Goal: Transaction & Acquisition: Purchase product/service

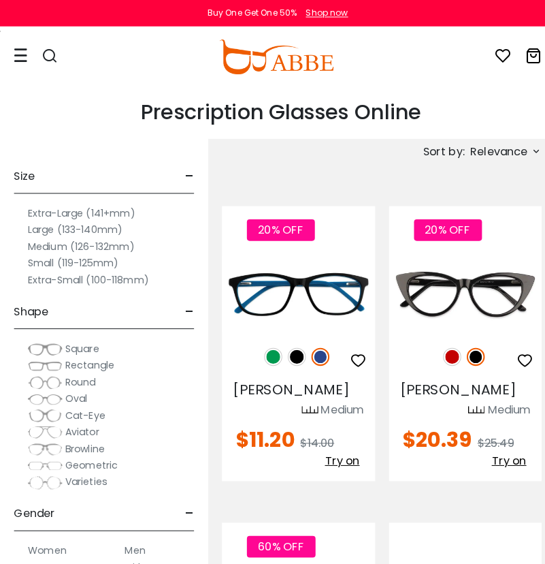
click at [503, 149] on span "Relevance" at bounding box center [490, 149] width 57 height 25
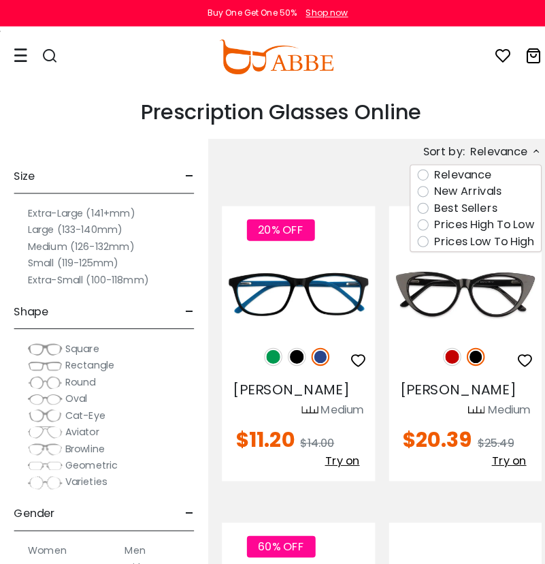
click at [501, 239] on label "Prices Low To High" at bounding box center [475, 237] width 98 height 16
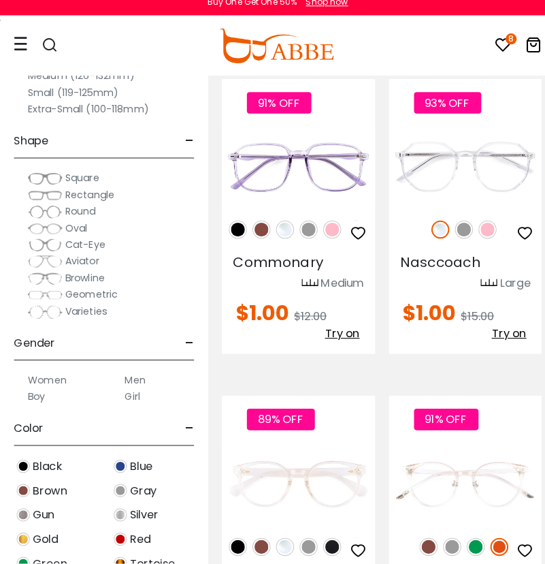
scroll to position [1929, 0]
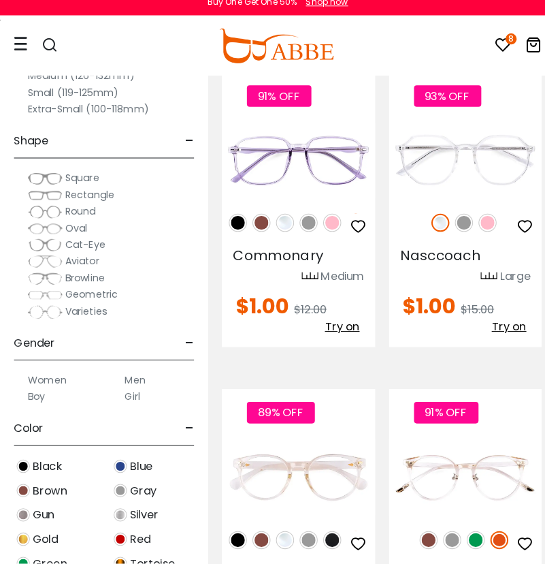
click at [486, 46] on icon at bounding box center [494, 54] width 16 height 16
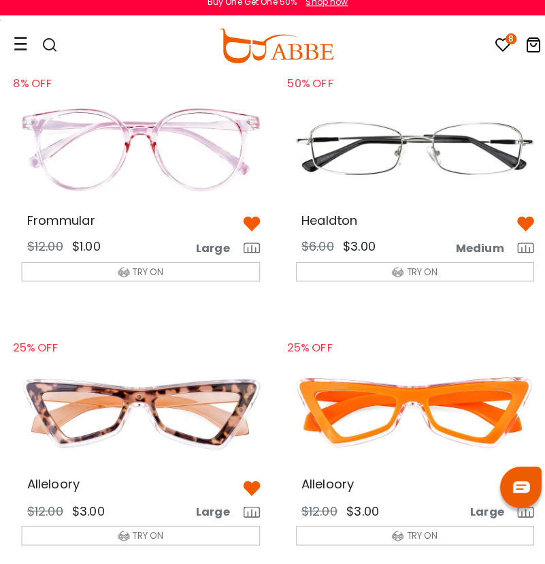
scroll to position [91, 0]
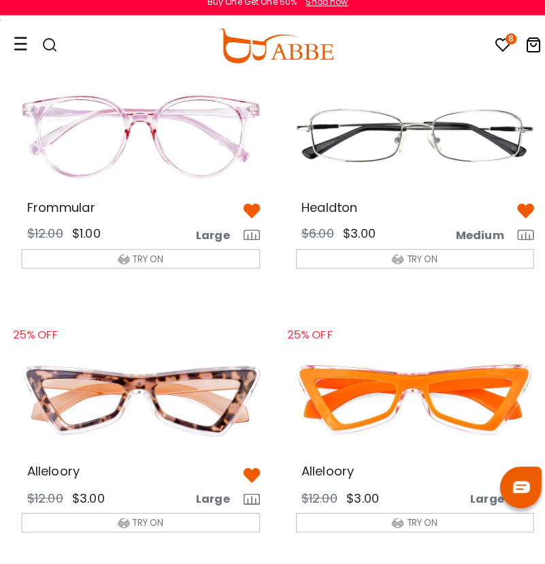
click at [205, 255] on button "TRY ON" at bounding box center [138, 264] width 234 height 19
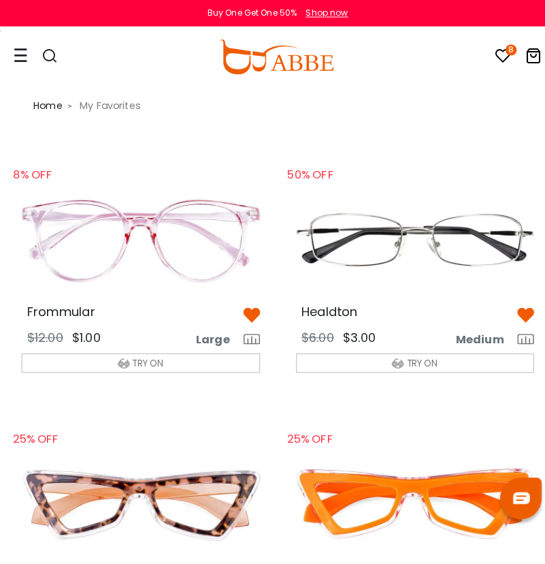
scroll to position [0, 0]
click at [155, 215] on img at bounding box center [138, 236] width 256 height 128
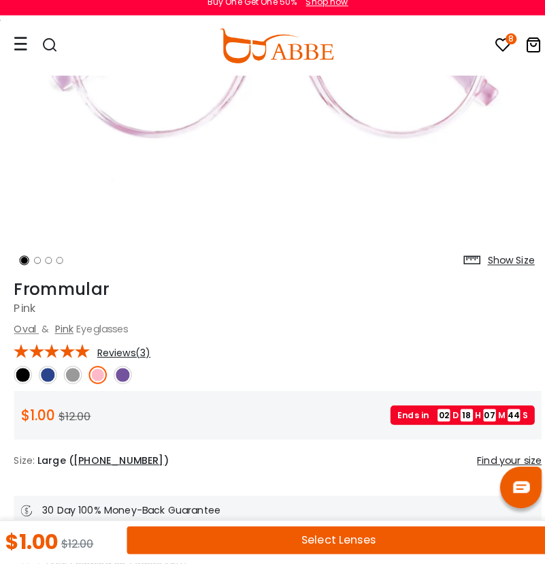
scroll to position [278, 0]
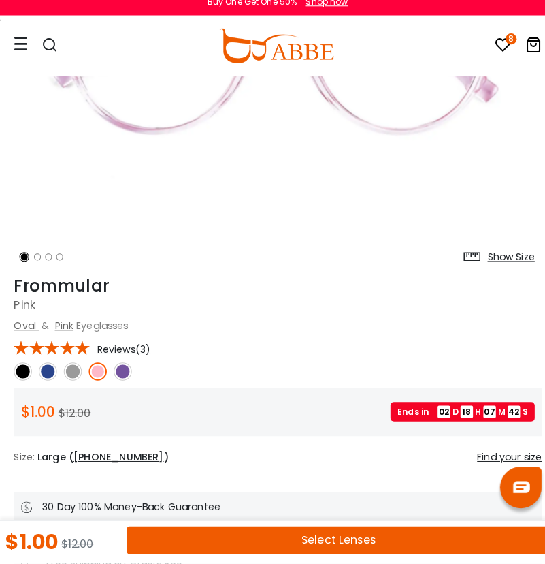
click at [303, 541] on button "Select Lenses" at bounding box center [332, 540] width 415 height 27
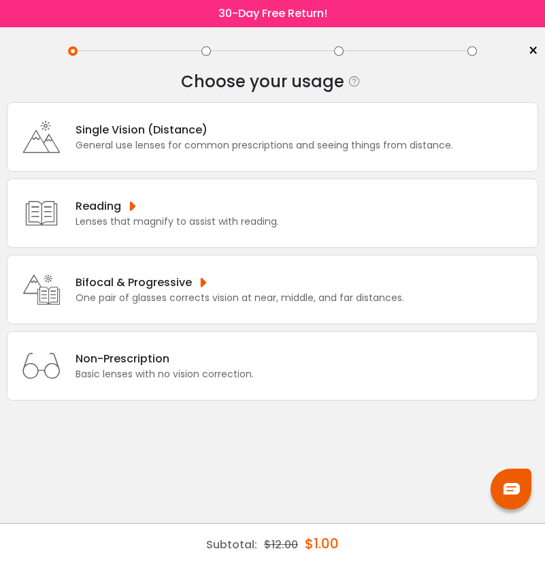
click at [314, 143] on div "General use lenses for common prescriptions and seeing things from distance." at bounding box center [265, 145] width 378 height 14
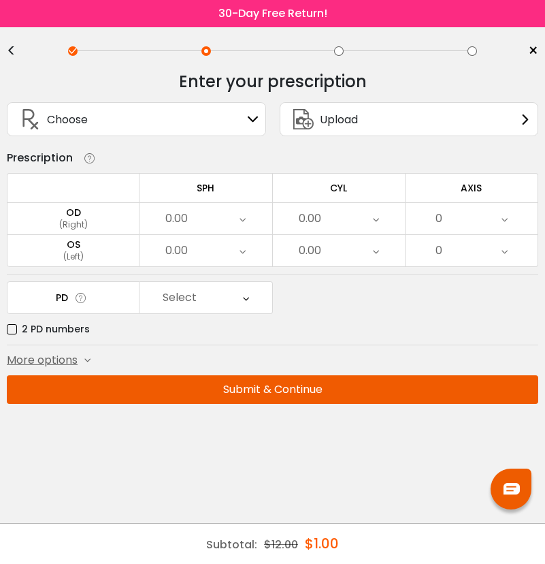
click at [256, 127] on div "Choose Sign In" at bounding box center [136, 119] width 244 height 33
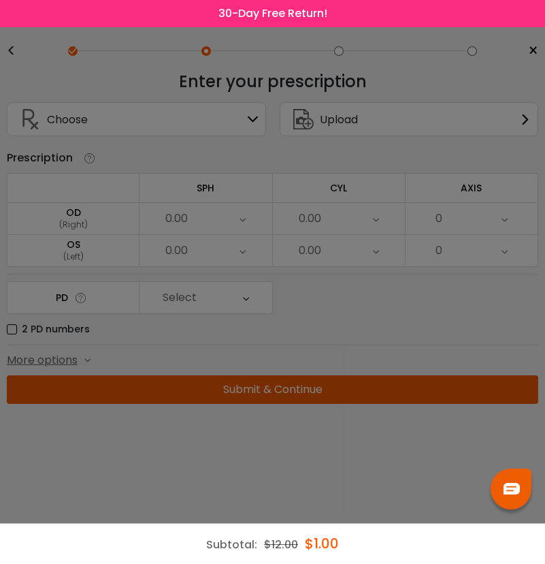
click at [255, 125] on div at bounding box center [272, 282] width 545 height 564
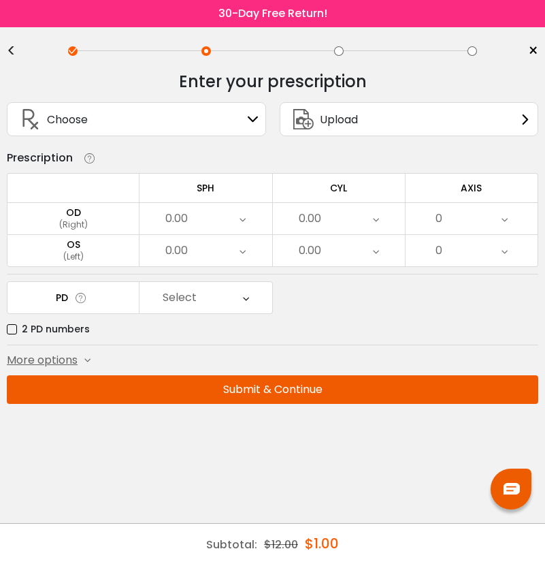
click at [235, 116] on div "Choose Sign In" at bounding box center [136, 119] width 244 height 33
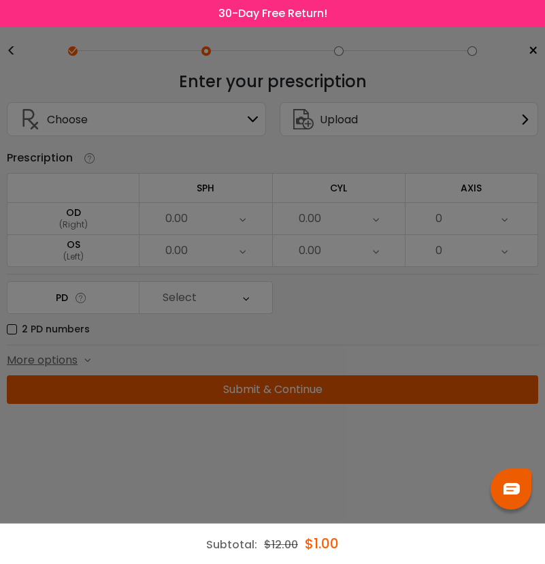
click at [289, 172] on div at bounding box center [272, 282] width 545 height 564
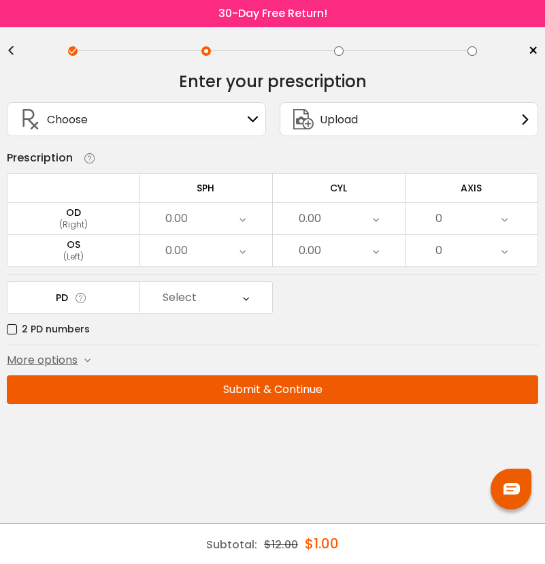
click at [332, 125] on span "Upload" at bounding box center [339, 119] width 38 height 17
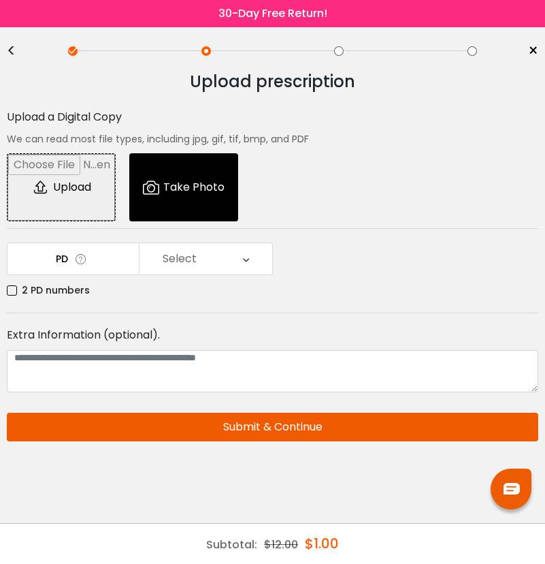
click at [16, 48] on div "<" at bounding box center [17, 51] width 20 height 11
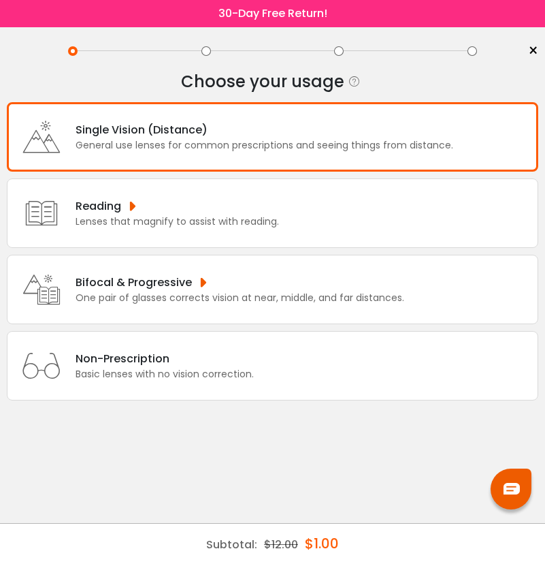
click at [409, 142] on div "General use lenses for common prescriptions and seeing things from distance." at bounding box center [265, 145] width 378 height 14
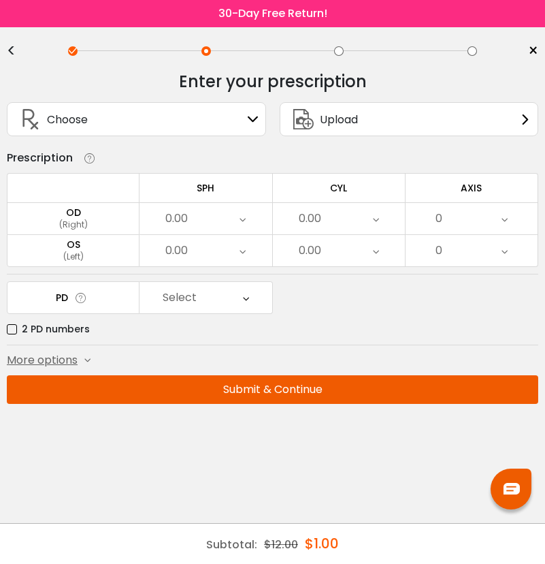
click at [249, 116] on icon at bounding box center [253, 119] width 11 height 11
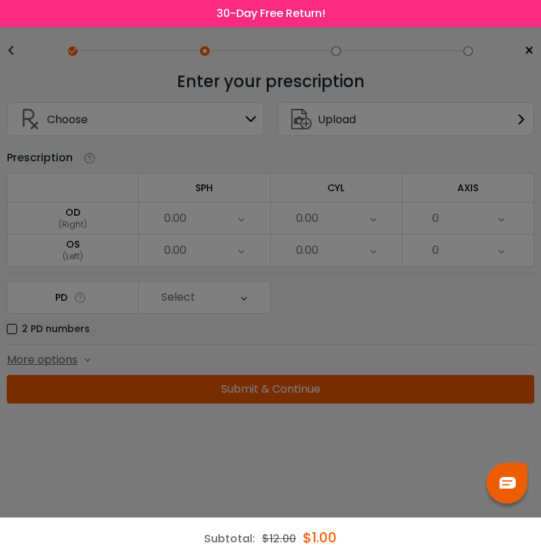
click at [277, 61] on div at bounding box center [270, 279] width 541 height 558
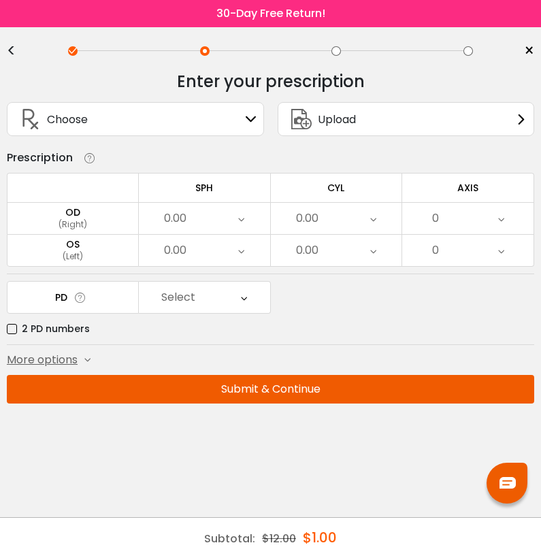
click at [230, 113] on div "Choose Sign In" at bounding box center [135, 119] width 242 height 33
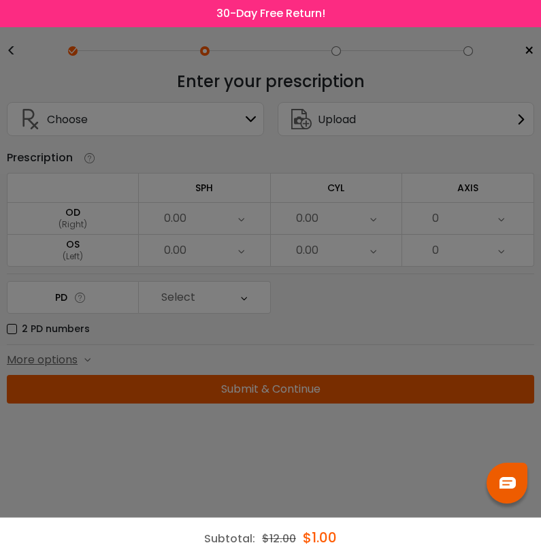
click at [222, 175] on div at bounding box center [270, 279] width 541 height 558
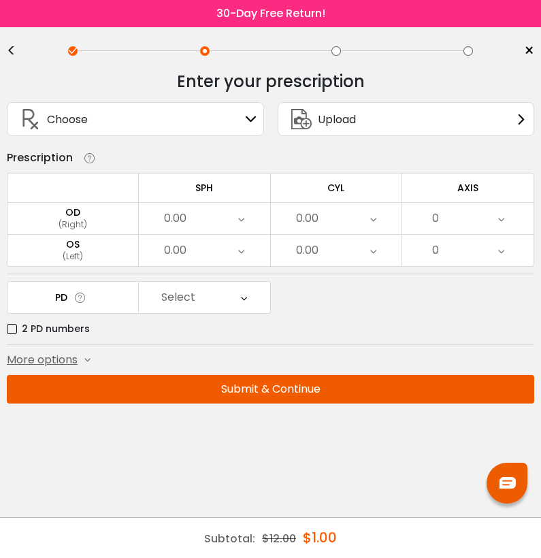
click at [533, 56] on span "×" at bounding box center [529, 51] width 10 height 20
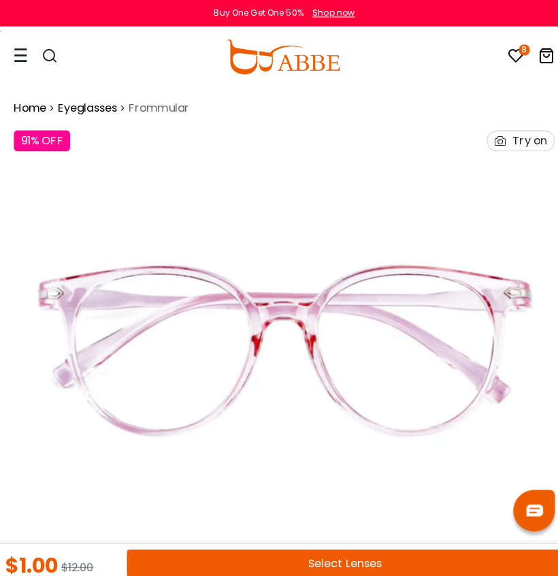
click at [22, 51] on icon at bounding box center [21, 54] width 14 height 14
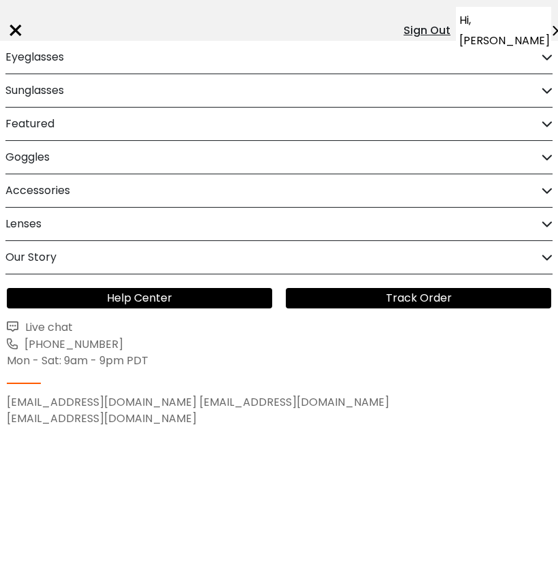
click at [16, 21] on div "×" at bounding box center [16, 30] width 18 height 41
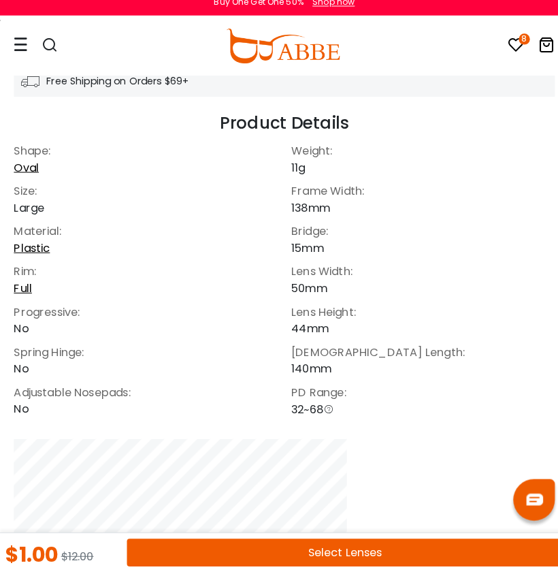
scroll to position [766, 0]
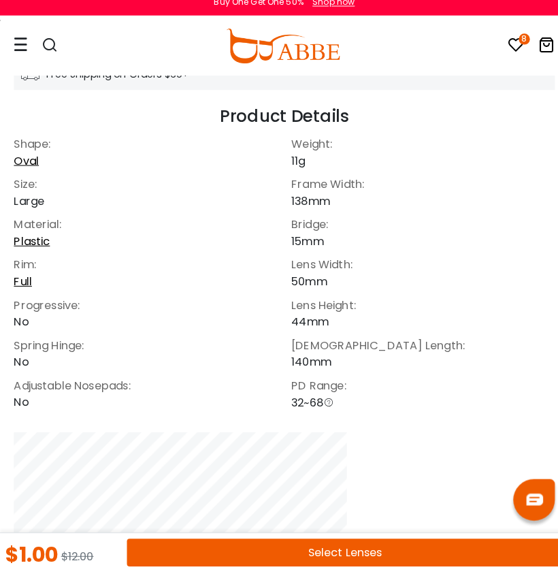
click at [28, 35] on div at bounding box center [42, 55] width 57 height 57
click at [20, 47] on icon at bounding box center [21, 54] width 14 height 14
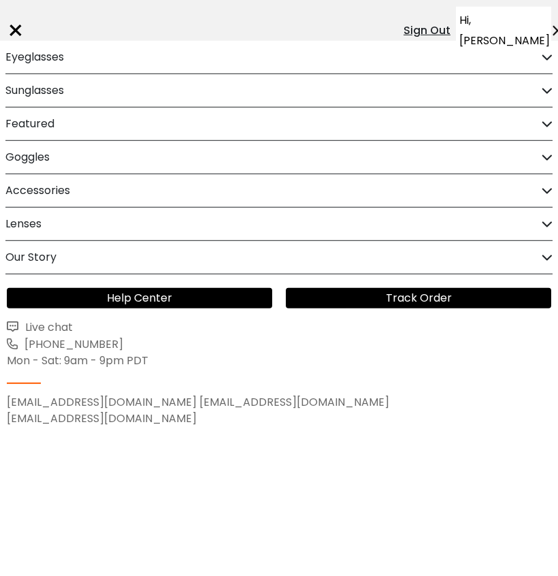
click at [542, 58] on icon at bounding box center [547, 57] width 11 height 10
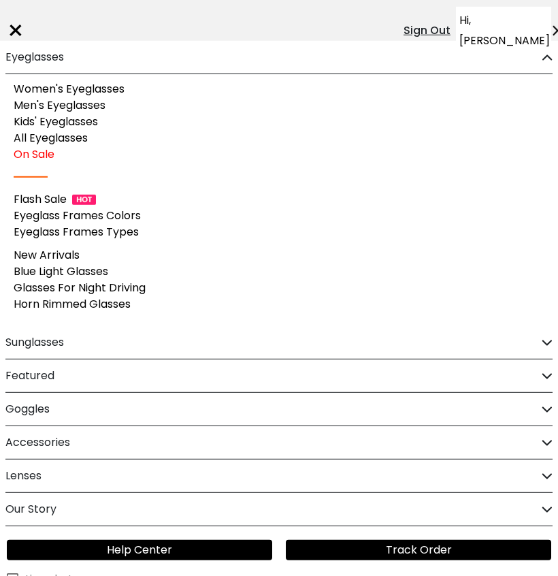
click at [523, 19] on div "Hi, Marco" at bounding box center [503, 31] width 95 height 48
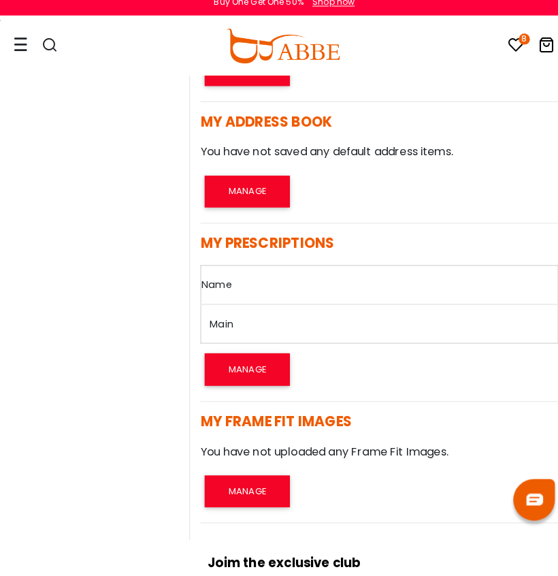
scroll to position [391, 0]
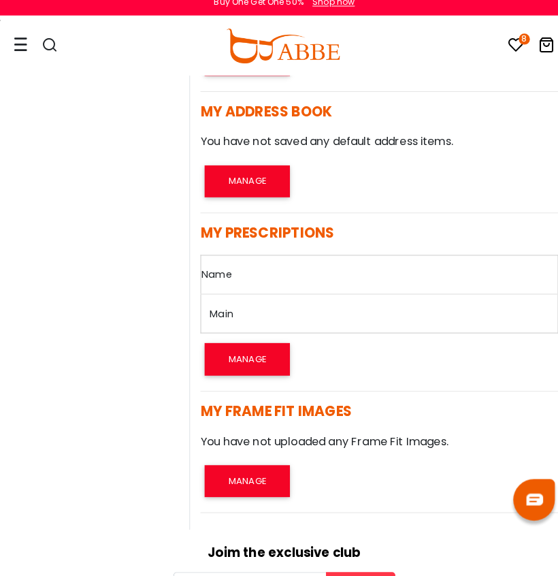
click at [227, 312] on link "Main" at bounding box center [217, 319] width 23 height 14
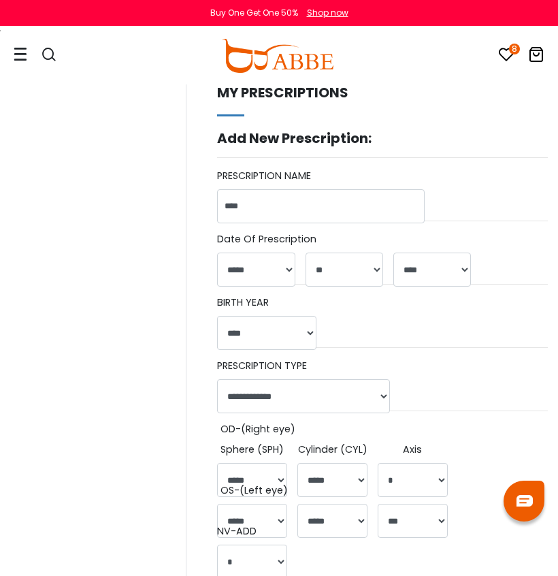
select select "*"
select select "**"
select select "****"
select select "******"
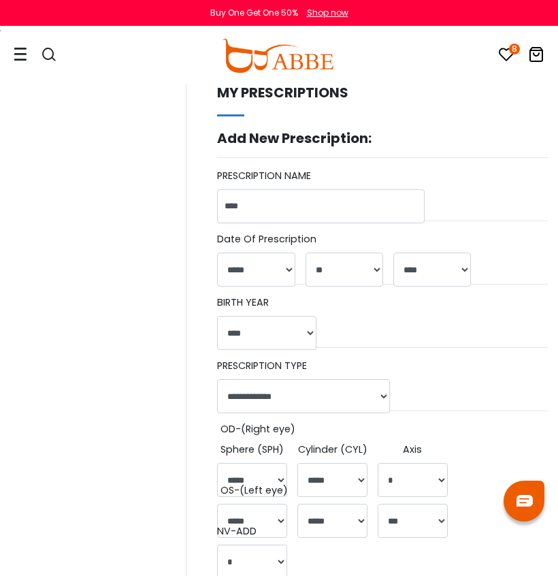
select select "*****"
select select "*"
select select "*****"
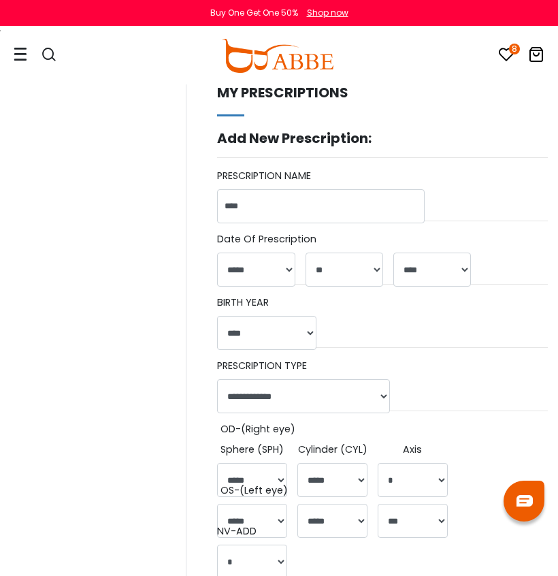
select select "***"
select select "**"
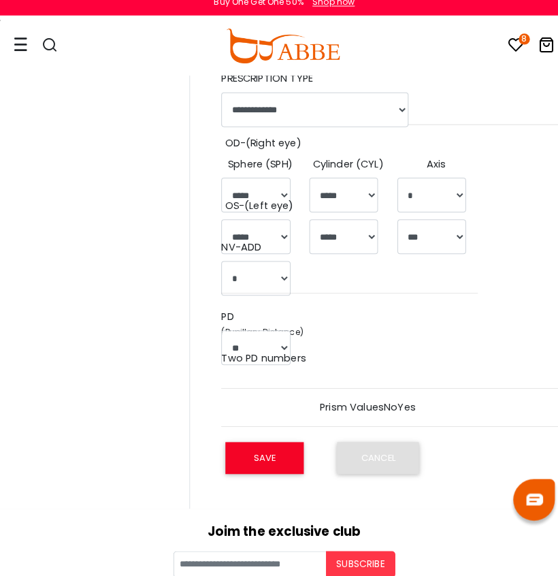
scroll to position [279, 0]
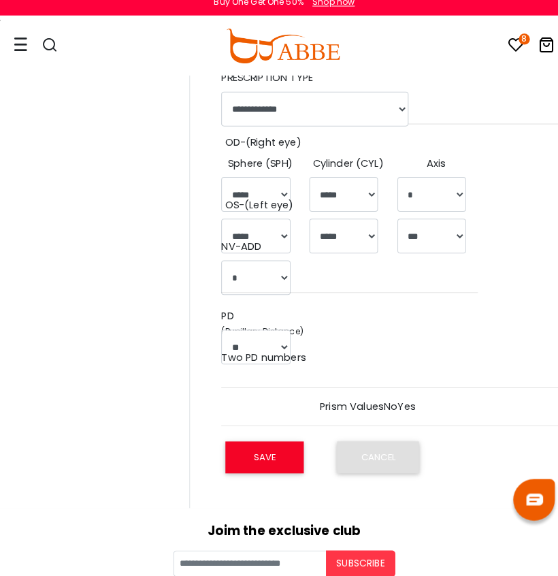
click at [10, 35] on div "8 0 Eyeglasses Women's Eyeglasses" at bounding box center [279, 55] width 558 height 57
click at [14, 47] on icon at bounding box center [21, 54] width 14 height 14
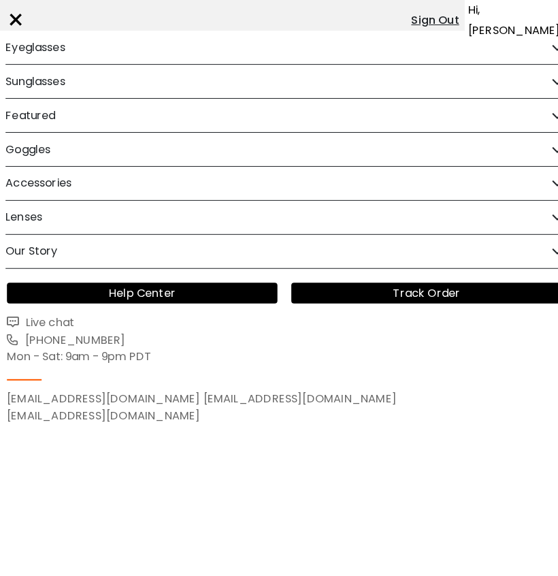
scroll to position [289, 0]
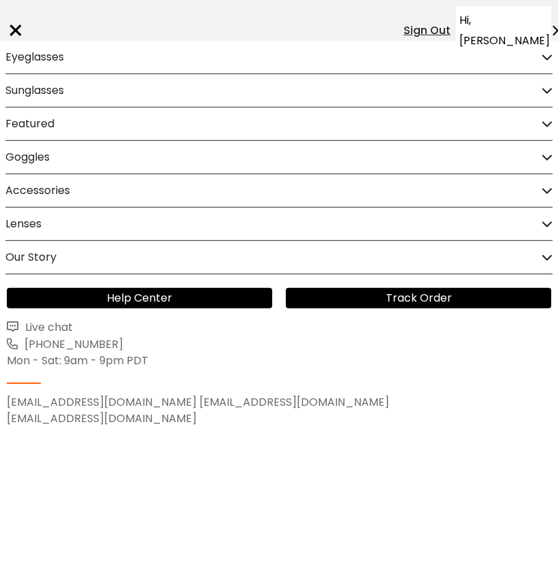
click at [16, 24] on div "×" at bounding box center [16, 30] width 18 height 41
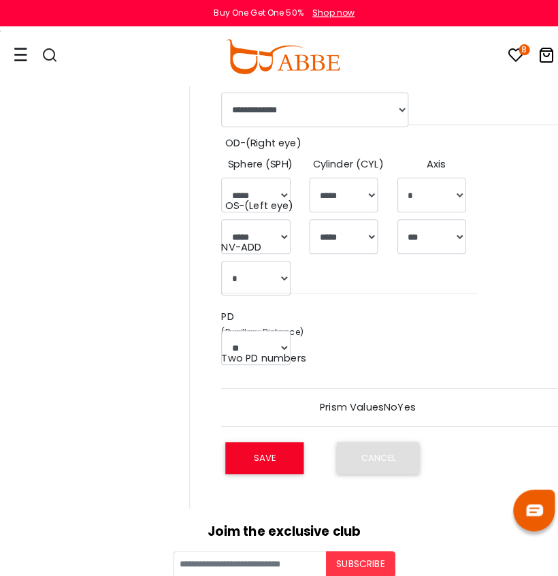
click at [509, 48] on icon "8" at bounding box center [514, 49] width 11 height 11
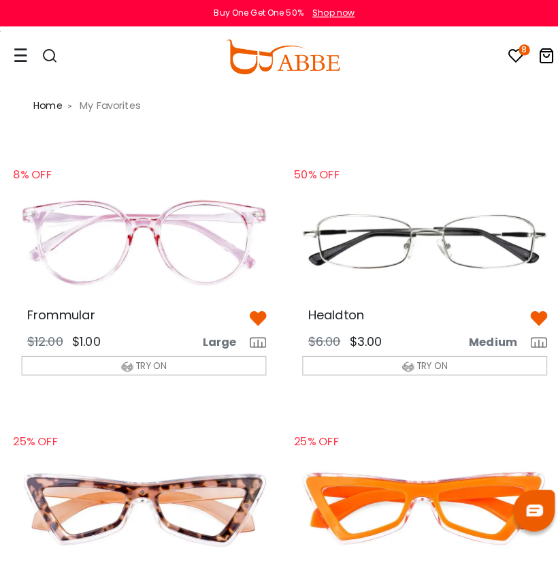
click at [191, 239] on img at bounding box center [141, 237] width 262 height 131
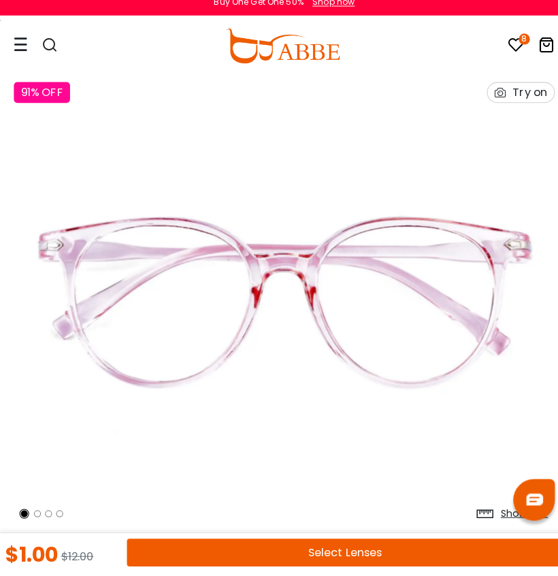
click at [217, 539] on button "Select Lenses" at bounding box center [339, 552] width 428 height 27
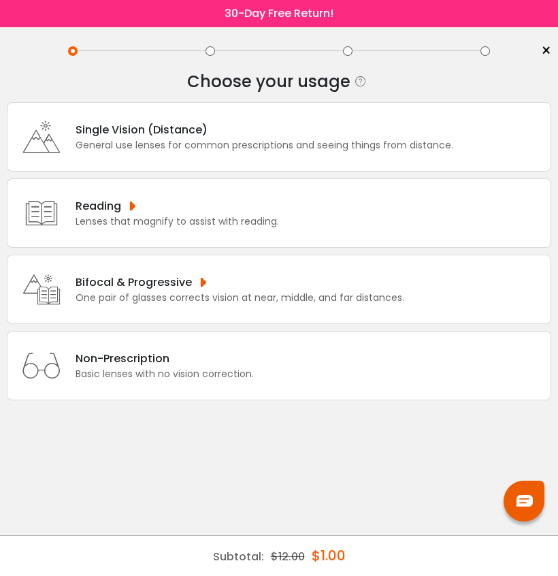
click at [232, 163] on div "Single Vision (Distance) General use lenses for common prescriptions and seeing…" at bounding box center [279, 136] width 545 height 69
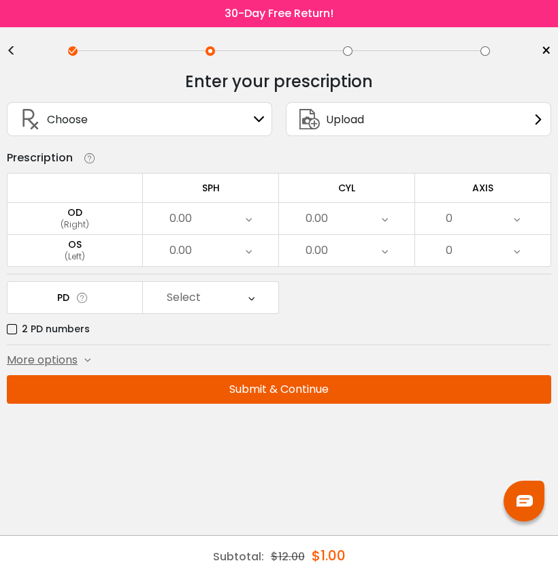
click at [215, 126] on div "Choose Sign In" at bounding box center [139, 119] width 251 height 33
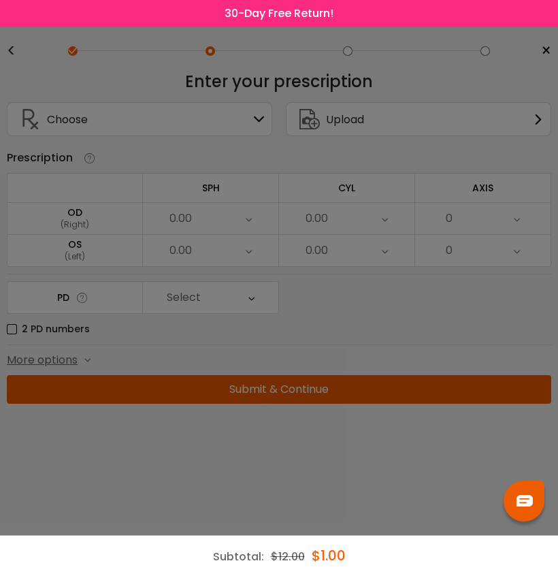
click at [220, 190] on div at bounding box center [279, 288] width 558 height 576
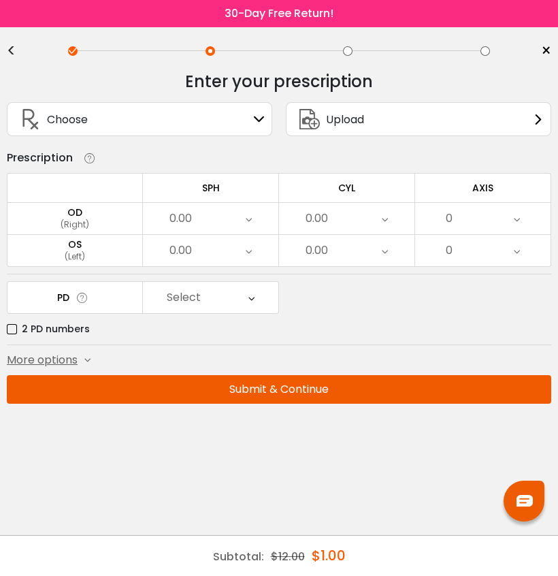
click at [248, 112] on div "Choose Sign In" at bounding box center [139, 119] width 251 height 33
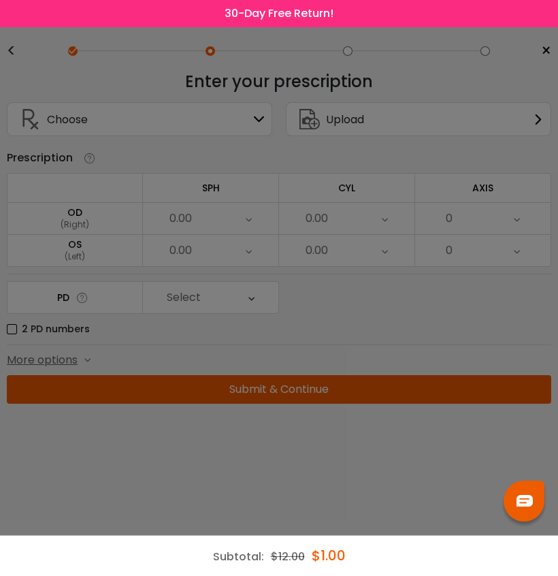
click at [247, 112] on div at bounding box center [279, 288] width 558 height 576
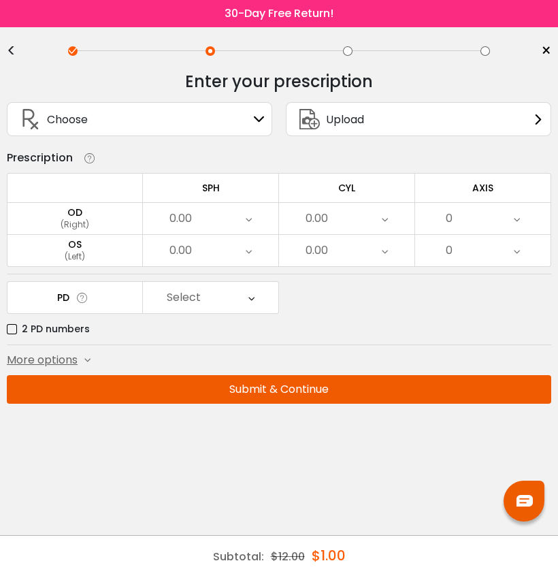
click at [35, 117] on icon at bounding box center [30, 119] width 33 height 33
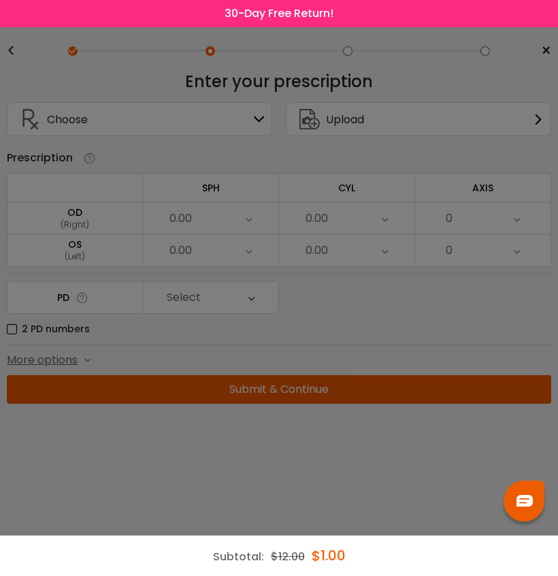
click at [35, 117] on div at bounding box center [279, 288] width 558 height 576
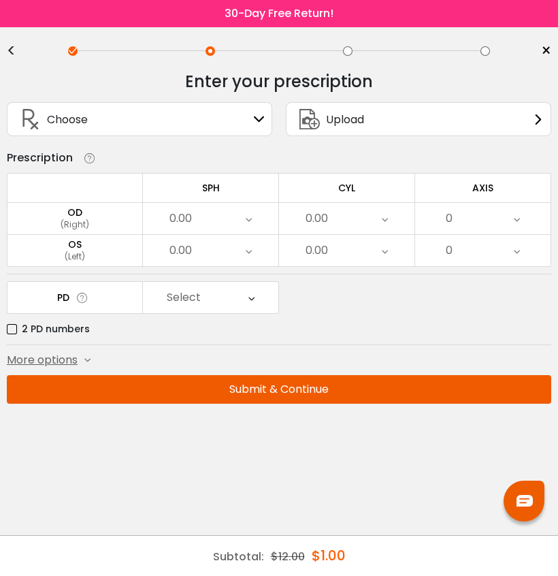
click at [205, 217] on div "0.00" at bounding box center [211, 218] width 136 height 31
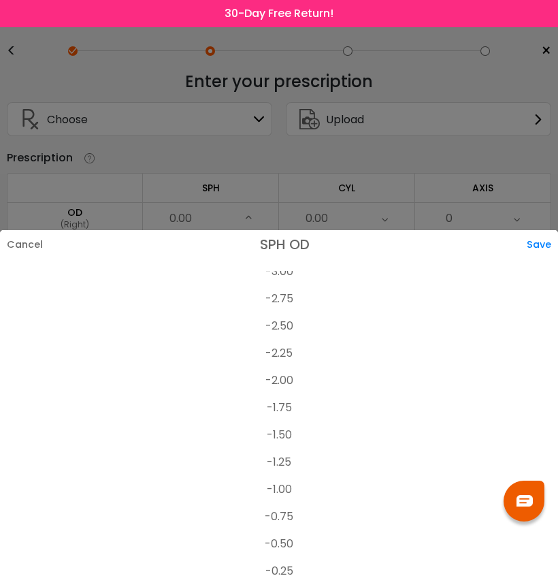
scroll to position [1837, 0]
click at [299, 352] on li "-2.50" at bounding box center [279, 354] width 558 height 27
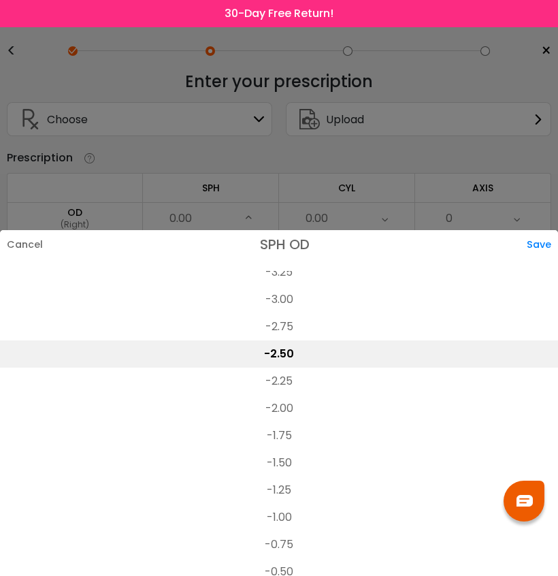
click at [543, 238] on div "Save" at bounding box center [542, 244] width 31 height 29
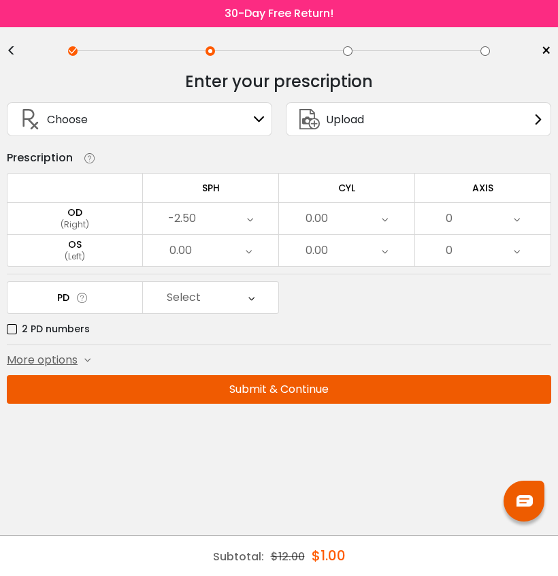
click at [334, 219] on div "0.00" at bounding box center [347, 218] width 136 height 31
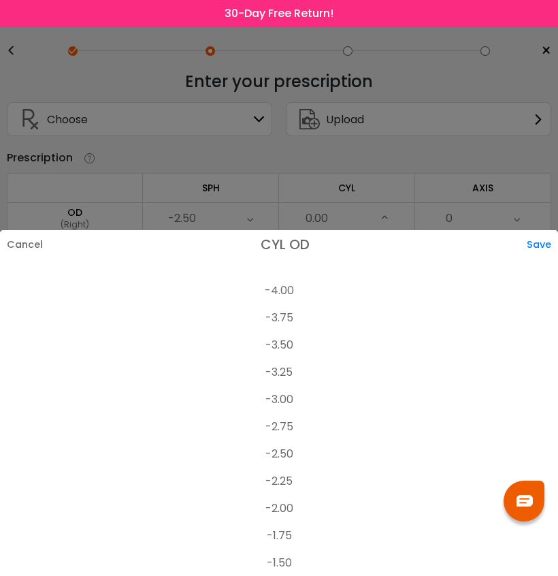
scroll to position [211, 0]
click at [296, 317] on li "-3.75" at bounding box center [279, 318] width 558 height 27
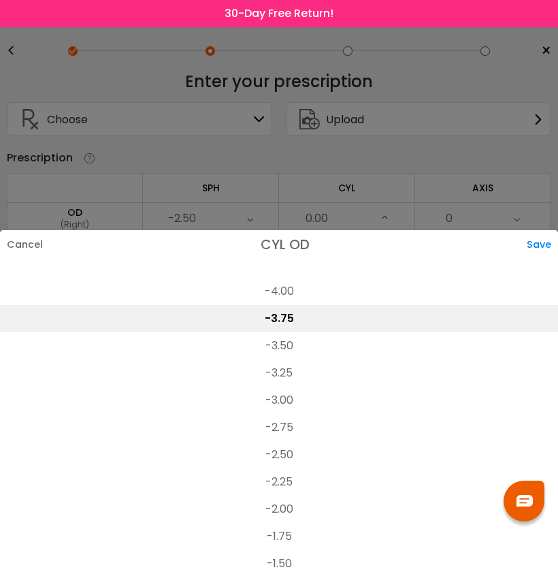
click at [543, 244] on div "Save" at bounding box center [542, 244] width 31 height 29
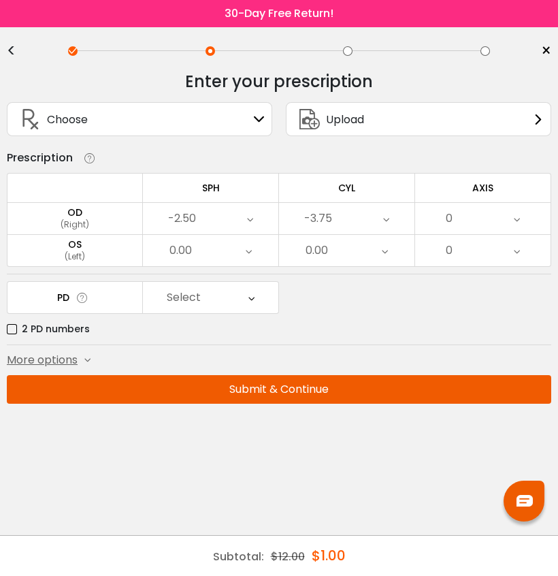
click at [488, 217] on div "0" at bounding box center [483, 218] width 136 height 31
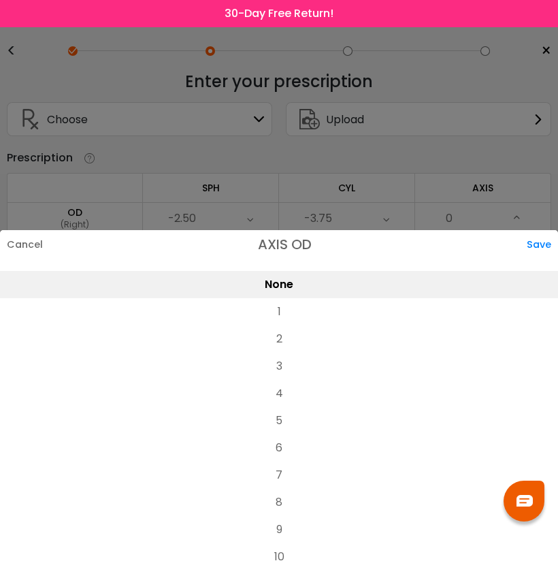
click at [282, 527] on li "9" at bounding box center [279, 529] width 558 height 27
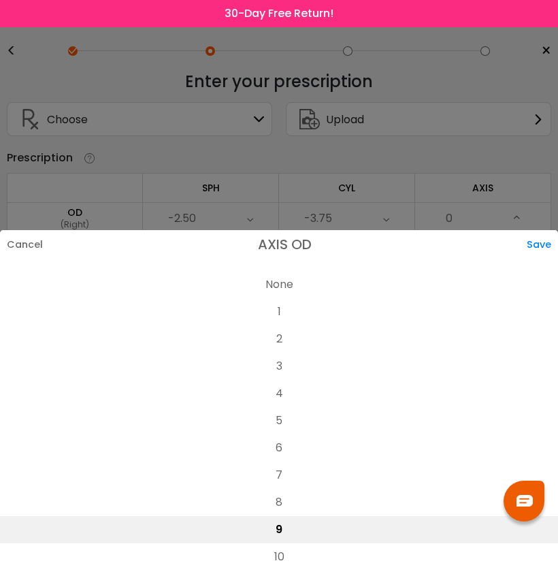
click at [545, 246] on div "Save" at bounding box center [542, 244] width 31 height 29
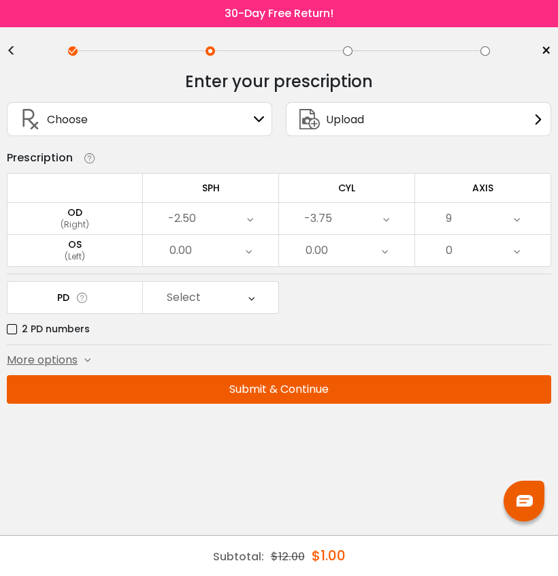
click at [248, 251] on icon at bounding box center [249, 250] width 6 height 31
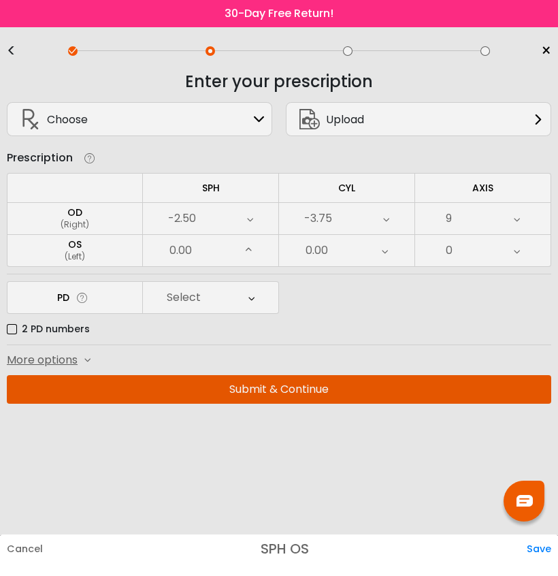
scroll to position [2047, 0]
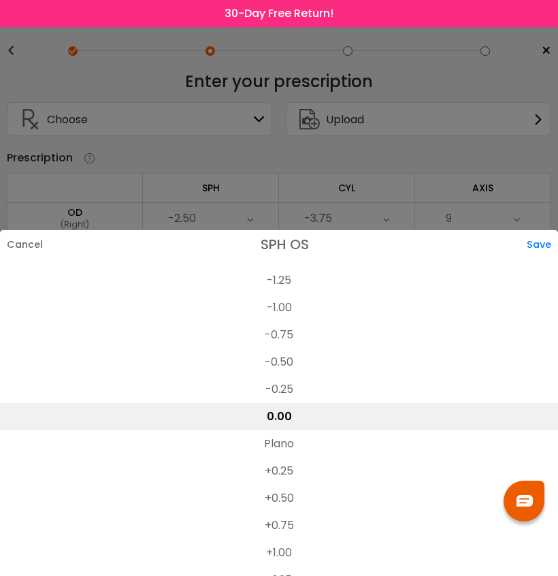
click at [306, 183] on div at bounding box center [279, 288] width 558 height 576
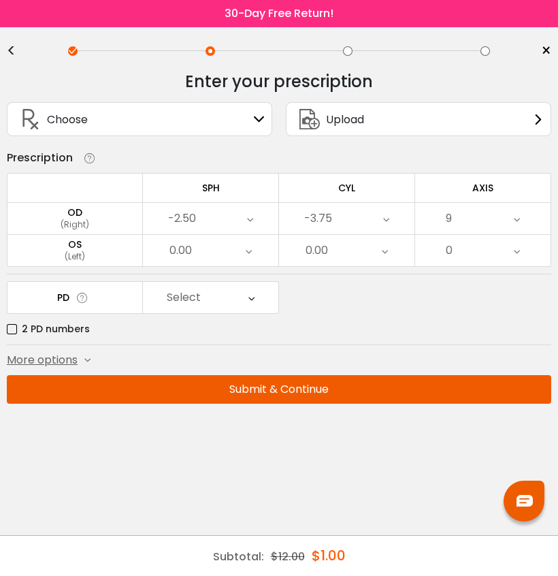
click at [248, 256] on icon at bounding box center [249, 250] width 6 height 31
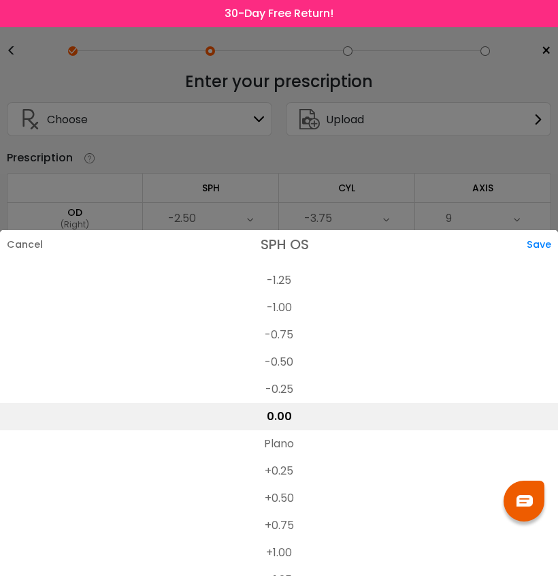
click at [291, 281] on li "-1.25" at bounding box center [279, 280] width 558 height 27
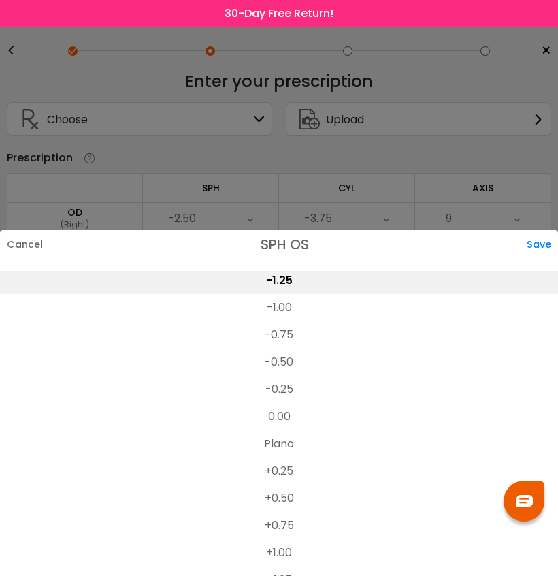
click at [544, 240] on div "Save" at bounding box center [542, 244] width 31 height 29
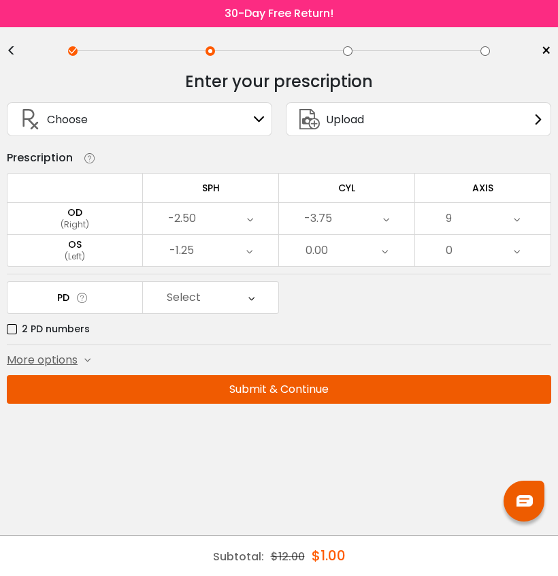
click at [394, 251] on div "0.00" at bounding box center [347, 250] width 136 height 31
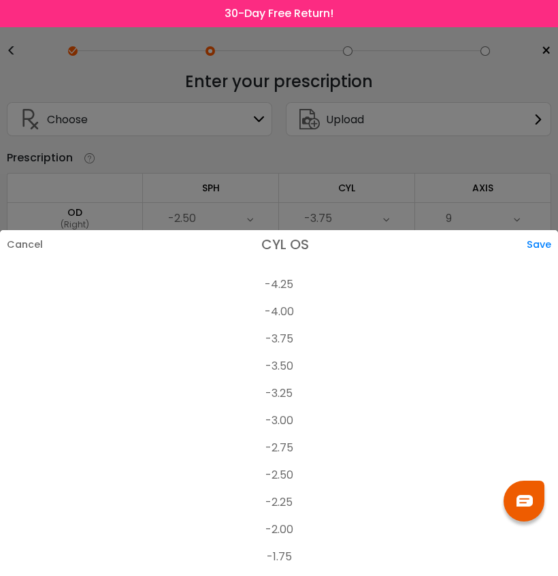
scroll to position [185, 0]
click at [313, 318] on li "-4.00" at bounding box center [279, 317] width 558 height 27
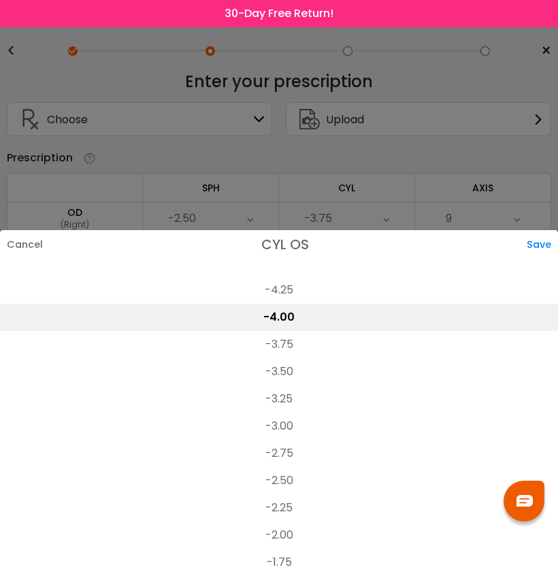
click at [550, 238] on div "Save" at bounding box center [542, 244] width 31 height 29
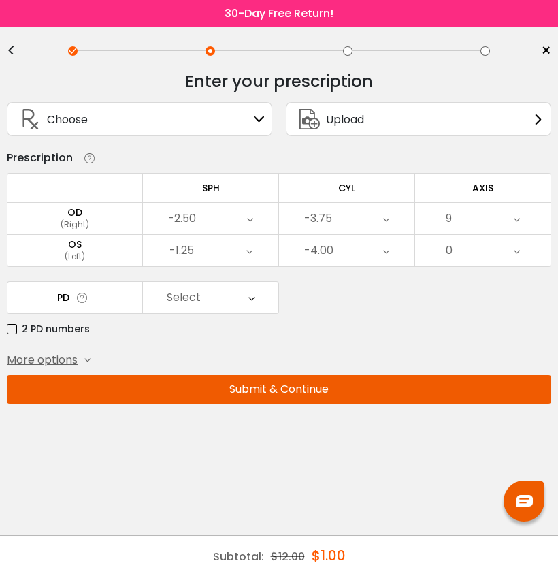
click at [502, 257] on div "0" at bounding box center [483, 250] width 136 height 31
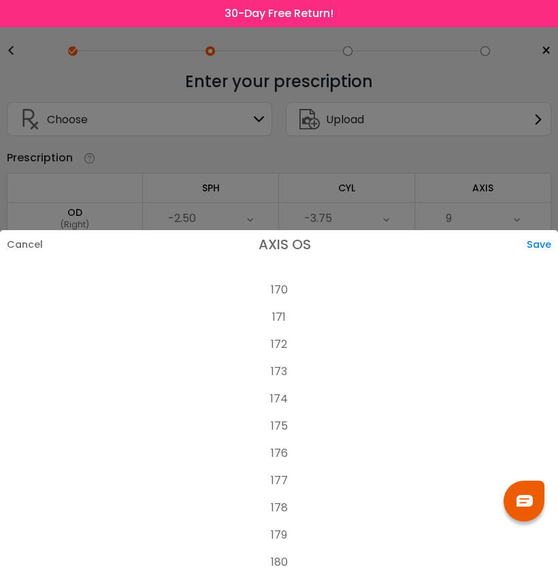
scroll to position [4625, 0]
click at [283, 509] on li "178" at bounding box center [279, 507] width 558 height 27
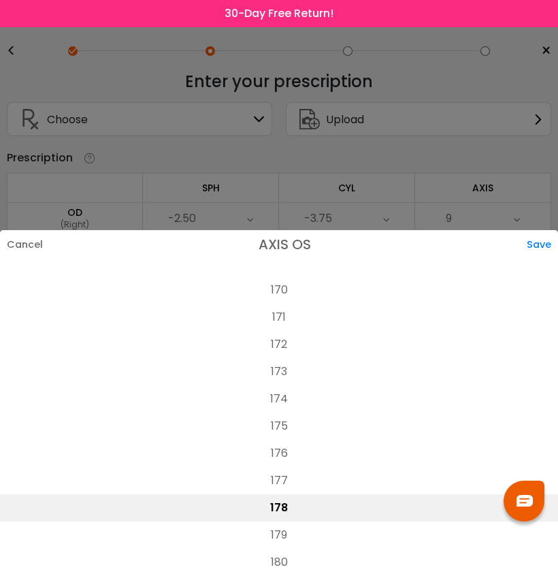
click at [538, 243] on div "Save" at bounding box center [542, 244] width 31 height 29
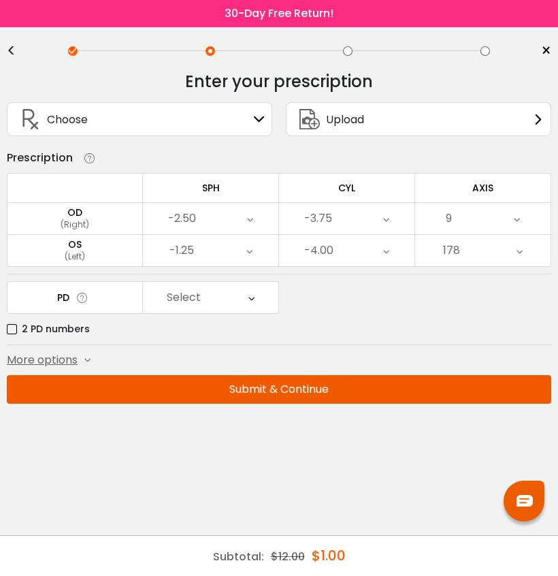
click at [206, 300] on div "Select" at bounding box center [211, 297] width 136 height 31
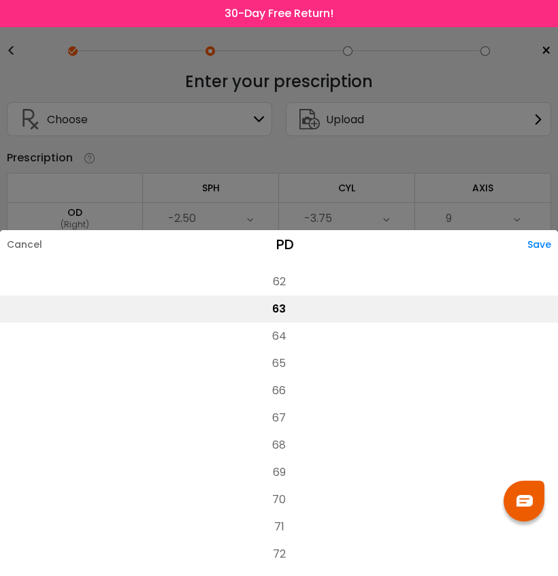
scroll to position [440, 0]
click at [287, 420] on li "67" at bounding box center [279, 416] width 558 height 27
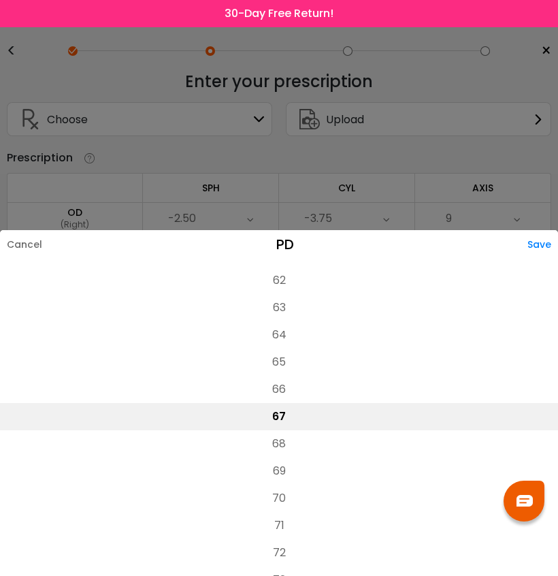
click at [548, 238] on div "Save" at bounding box center [543, 244] width 31 height 29
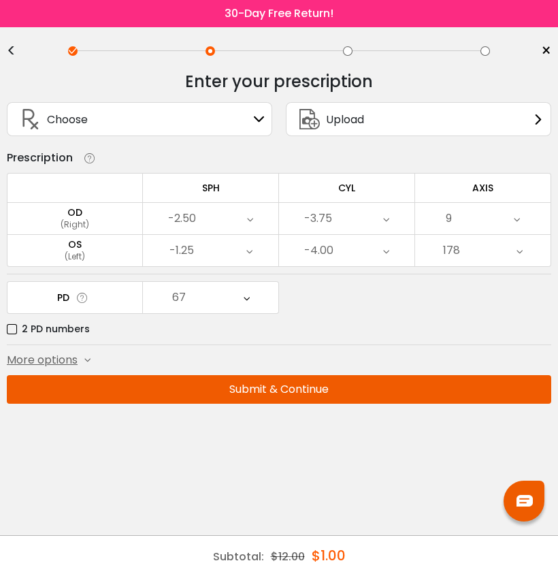
click at [257, 304] on div "67" at bounding box center [211, 297] width 136 height 31
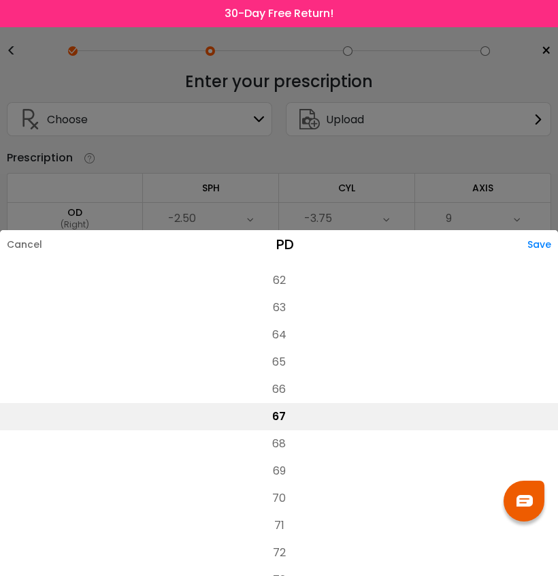
click at [541, 240] on div "Save" at bounding box center [543, 244] width 31 height 29
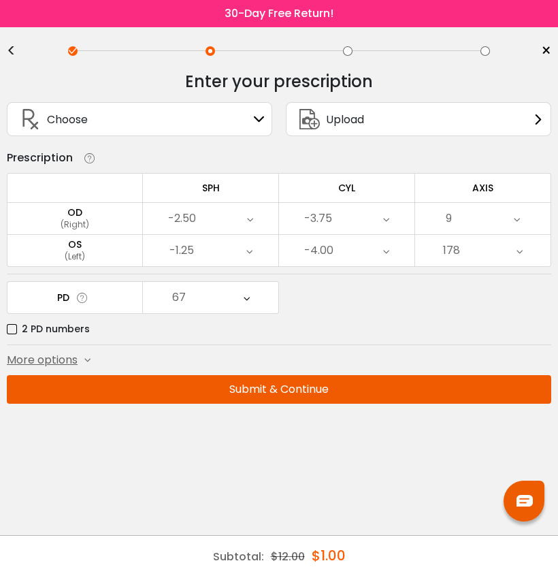
click at [432, 383] on button "Submit & Continue" at bounding box center [279, 389] width 545 height 29
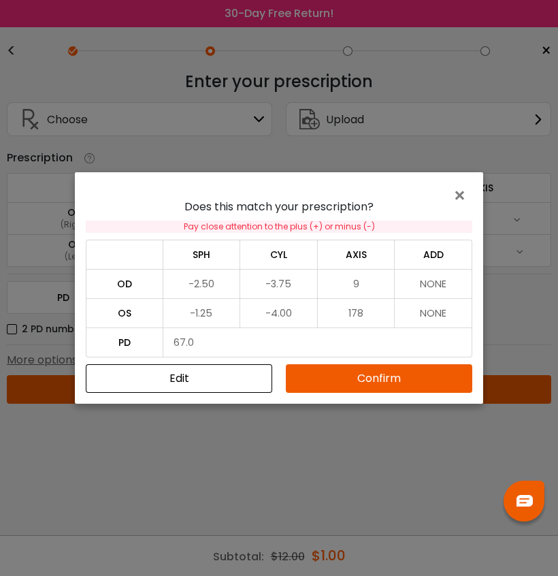
click at [384, 372] on button "Confirm" at bounding box center [379, 378] width 187 height 29
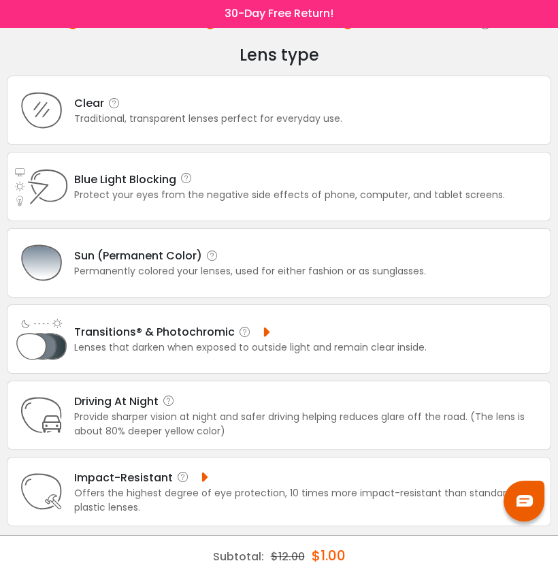
scroll to position [25, 0]
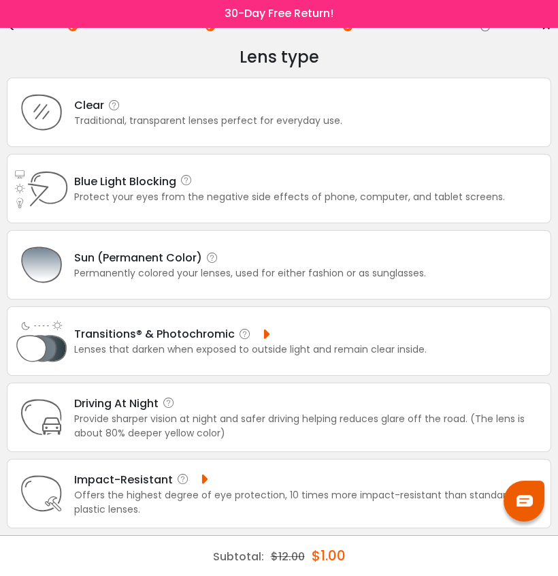
click at [184, 185] on icon at bounding box center [187, 180] width 14 height 14
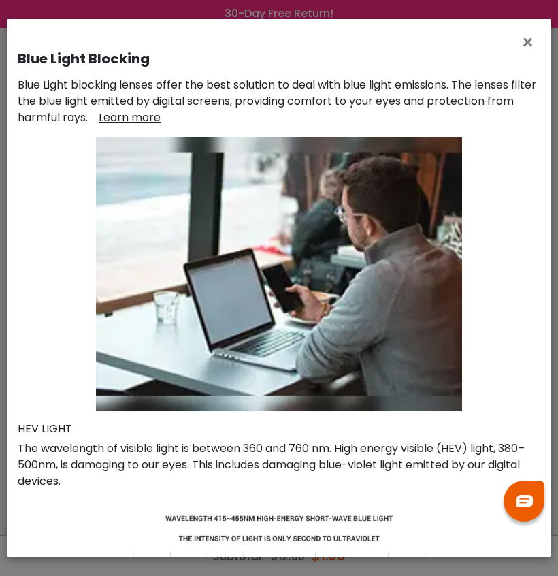
scroll to position [0, 0]
click at [524, 39] on span "×" at bounding box center [531, 42] width 20 height 29
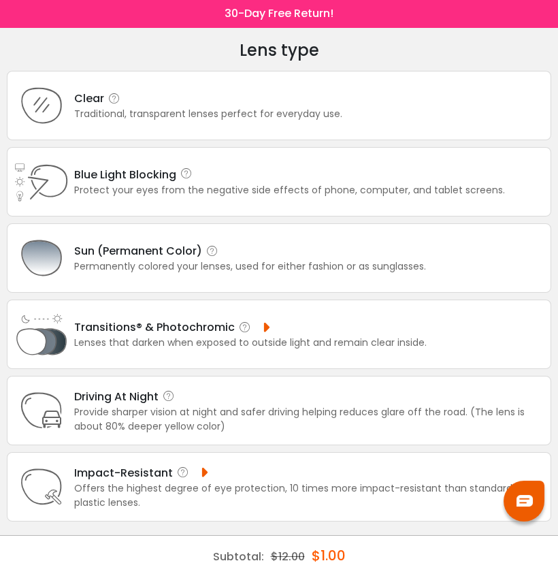
click at [376, 166] on div "Blue Light Blocking Blue Light Blocking Blue Light blocking lenses offer the be…" at bounding box center [289, 174] width 431 height 17
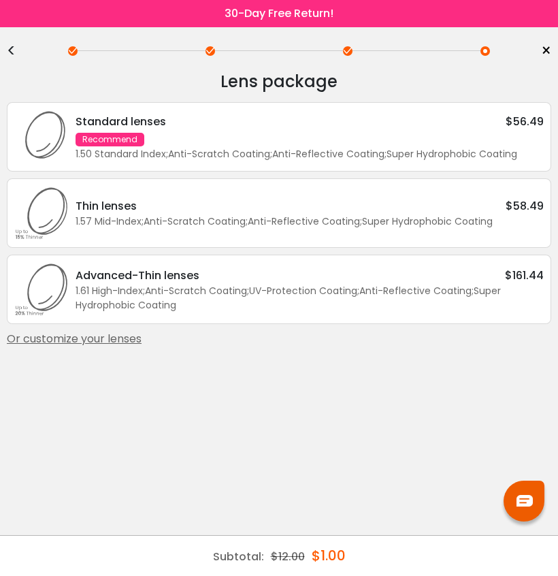
click at [11, 46] on div "<" at bounding box center [17, 51] width 20 height 11
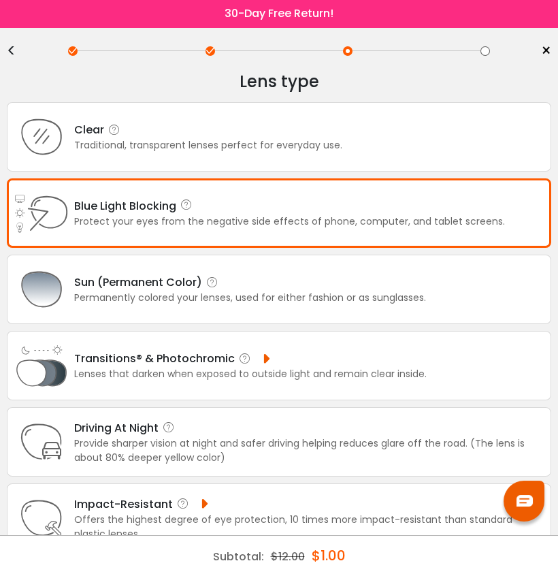
click at [230, 142] on div "Traditional, transparent lenses perfect for everyday use." at bounding box center [208, 145] width 268 height 14
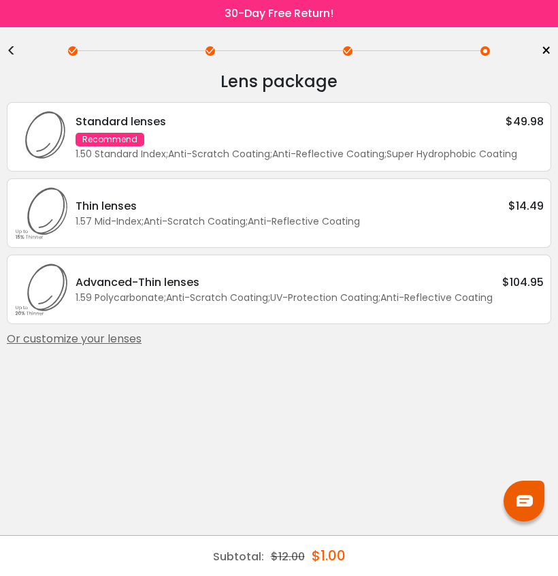
click at [10, 50] on div "<" at bounding box center [17, 51] width 20 height 11
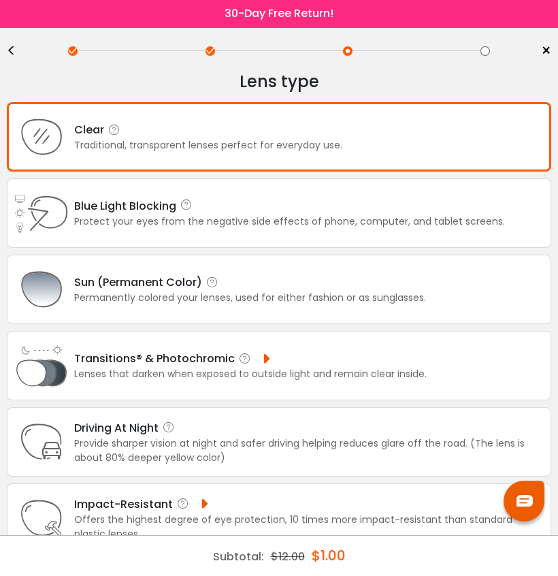
click at [384, 215] on div "Blue Light Blocking Blue Light Blocking Blue Light blocking lenses offer the be…" at bounding box center [289, 205] width 431 height 17
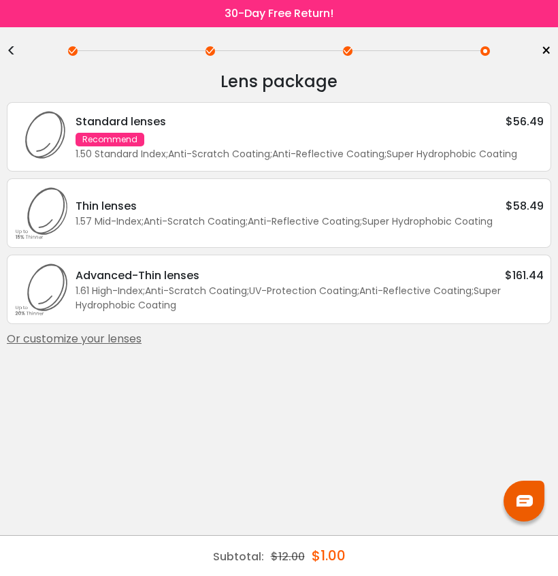
click at [14, 50] on div "<" at bounding box center [17, 51] width 20 height 11
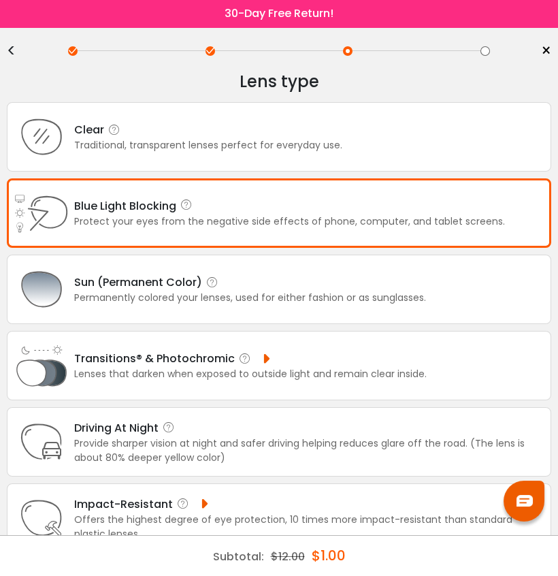
click at [284, 140] on div "Traditional, transparent lenses perfect for everyday use." at bounding box center [208, 145] width 268 height 14
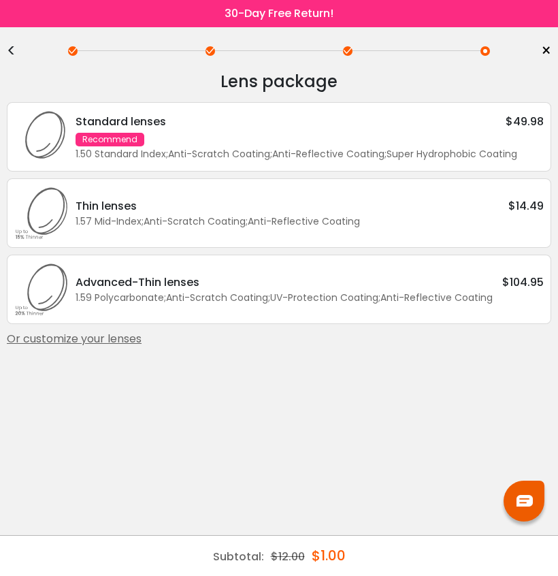
click at [12, 57] on div "<" at bounding box center [17, 51] width 20 height 11
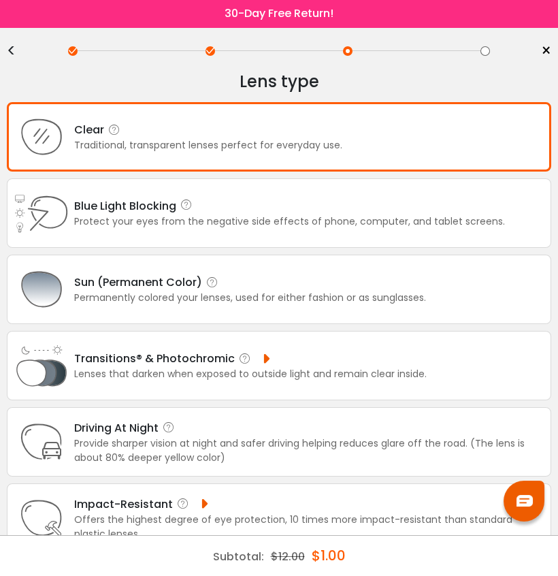
click at [185, 238] on div "Blue Light Blocking Blue Light Blocking Blue Light blocking lenses offer the be…" at bounding box center [279, 212] width 545 height 69
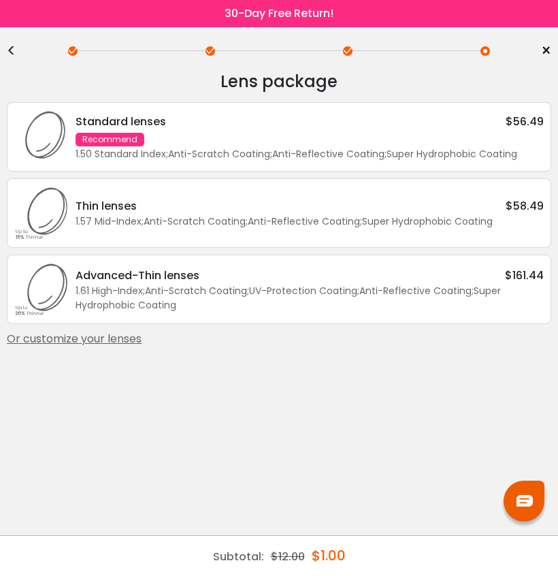
click at [12, 54] on div "<" at bounding box center [17, 51] width 20 height 11
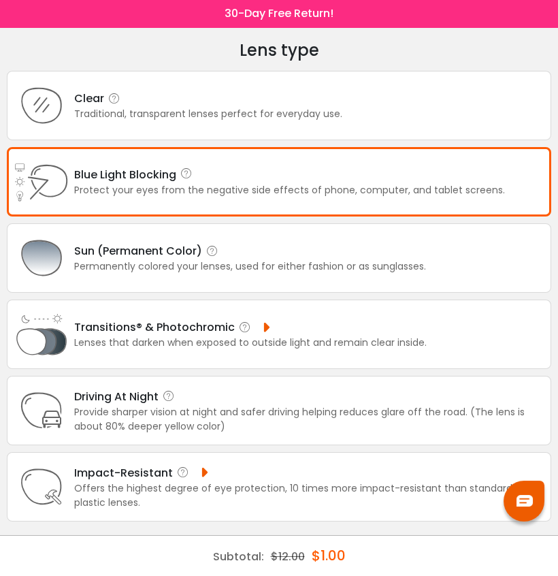
scroll to position [50, 0]
click at [329, 107] on div "Traditional, transparent lenses perfect for everyday use." at bounding box center [208, 114] width 268 height 14
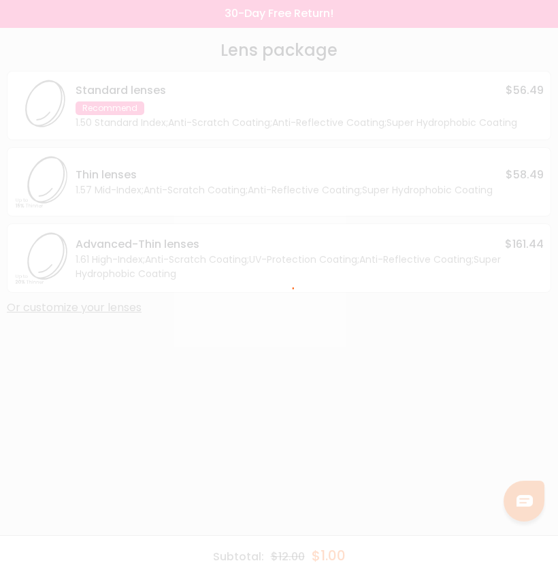
scroll to position [0, 0]
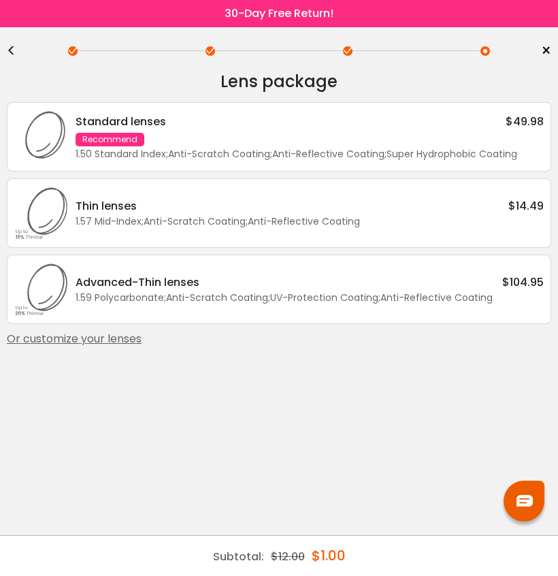
click at [345, 210] on div "Thin lenses $14.49" at bounding box center [310, 205] width 469 height 17
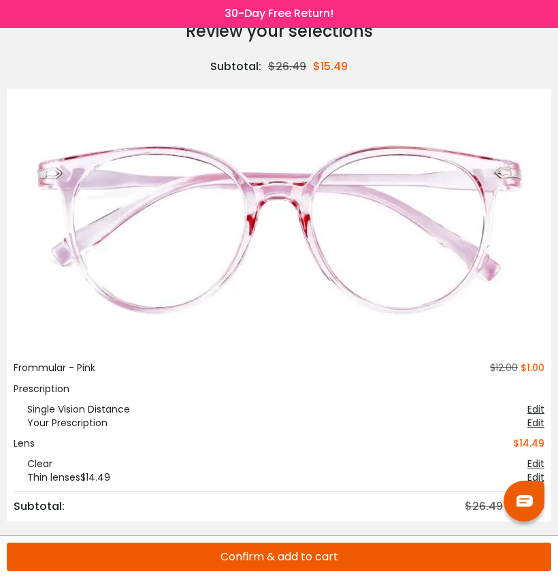
scroll to position [50, 0]
click at [275, 555] on button "Confirm & add to cart" at bounding box center [279, 557] width 545 height 29
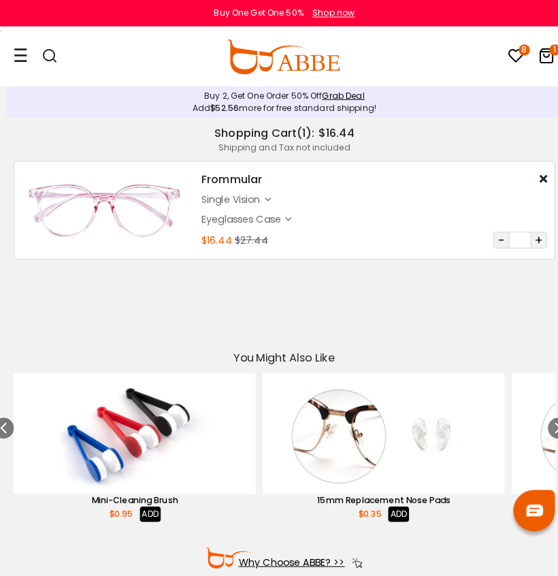
click at [509, 48] on icon "8" at bounding box center [514, 49] width 11 height 11
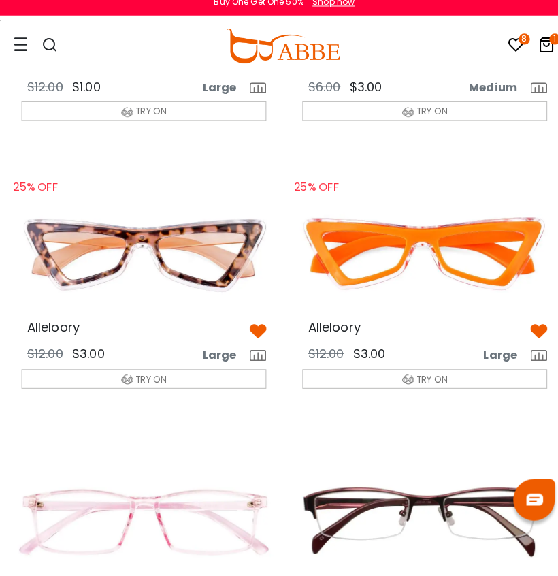
scroll to position [272, 0]
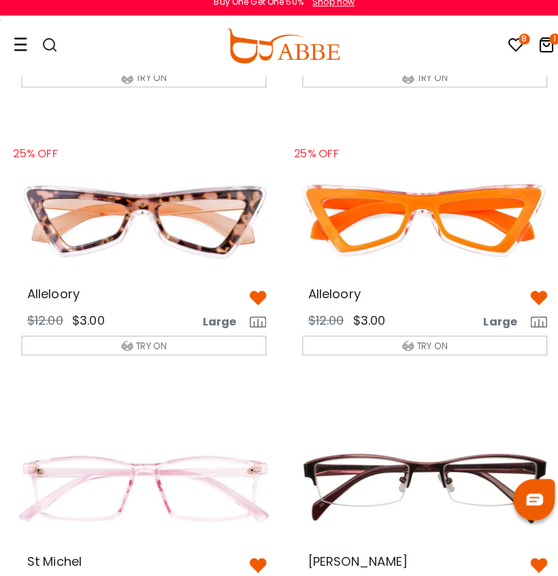
click at [255, 296] on img at bounding box center [253, 304] width 16 height 16
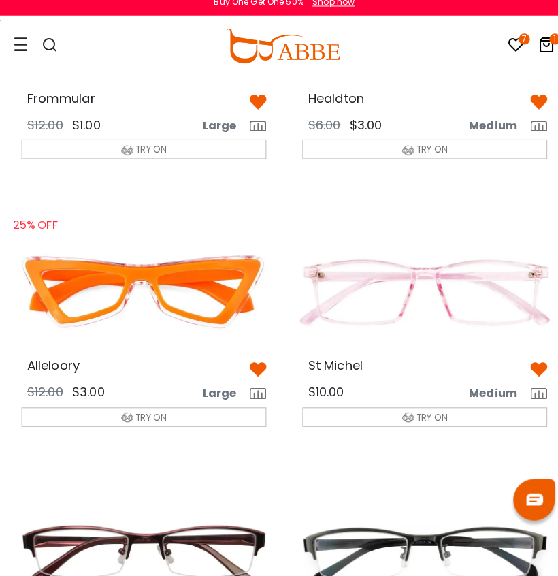
click at [184, 302] on img at bounding box center [141, 297] width 262 height 131
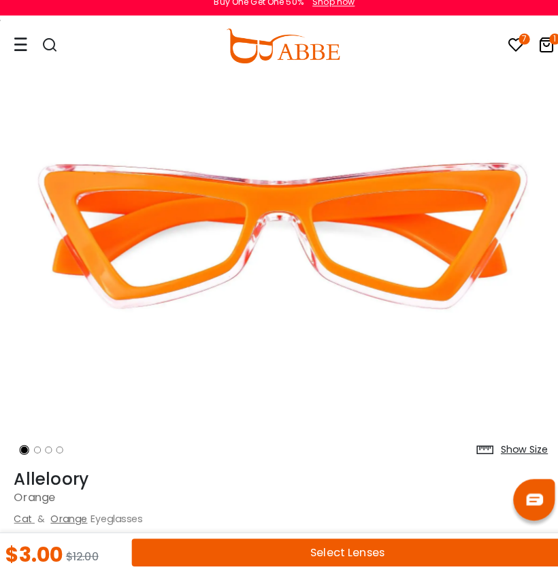
scroll to position [966, 0]
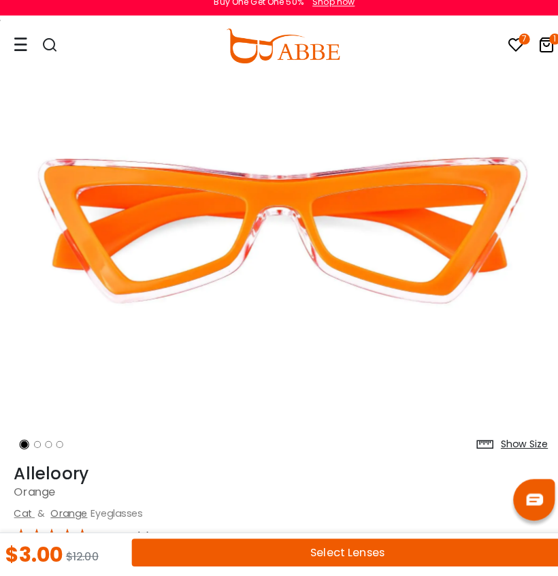
click at [37, 443] on li at bounding box center [36, 446] width 7 height 7
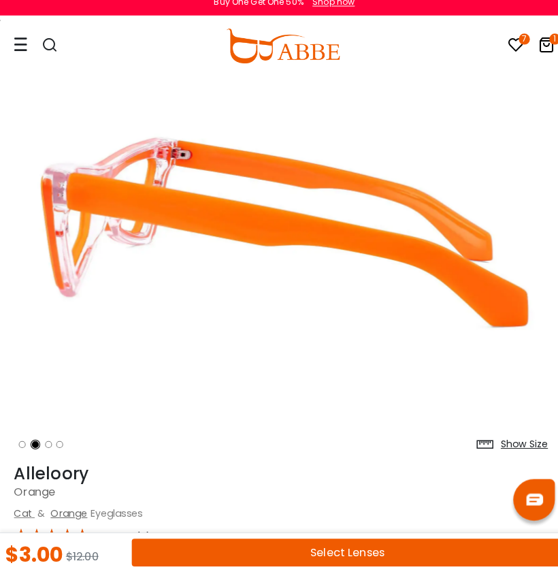
click at [48, 443] on li at bounding box center [47, 446] width 7 height 7
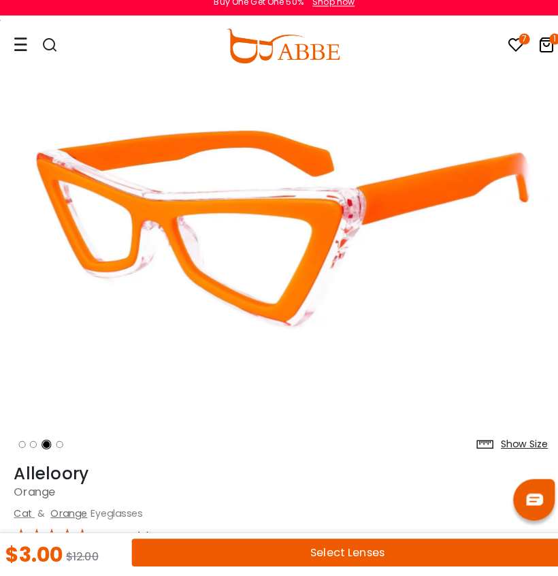
click at [60, 443] on li at bounding box center [58, 446] width 7 height 7
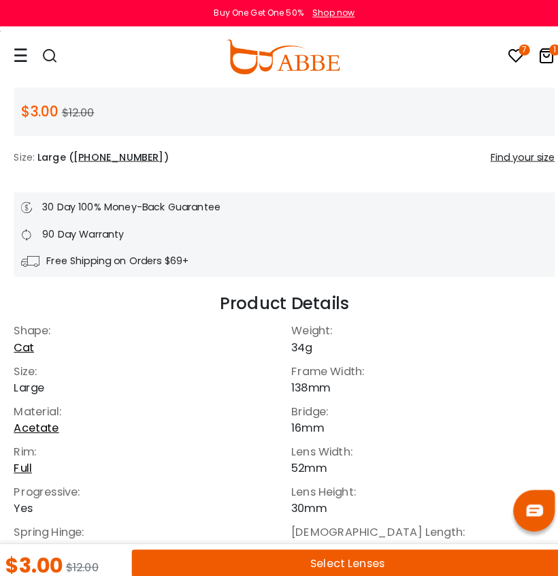
scroll to position [1371, 0]
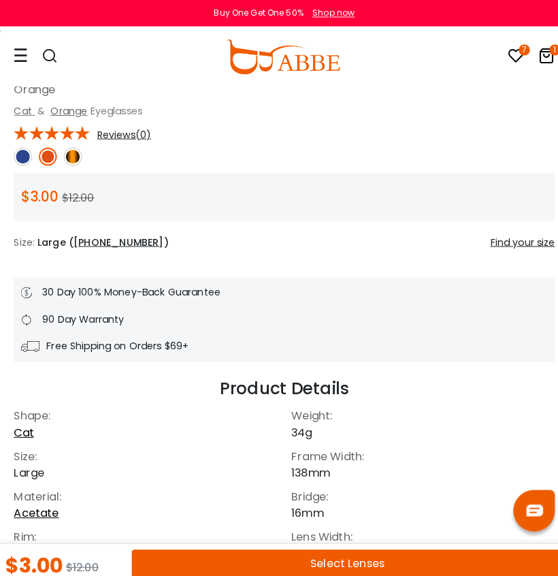
click at [509, 46] on icon "7" at bounding box center [514, 49] width 11 height 11
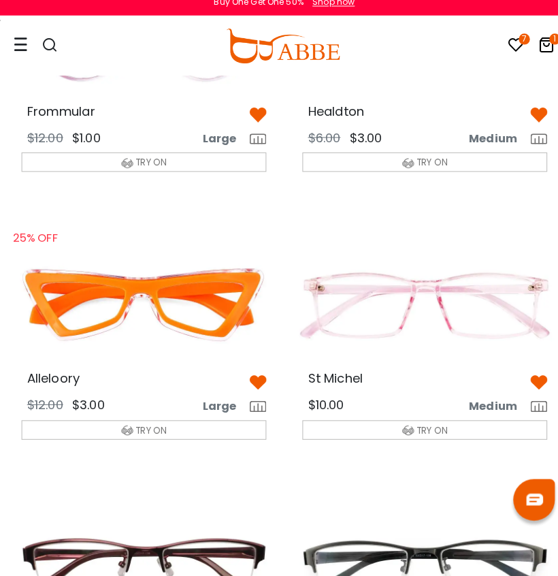
scroll to position [285, 0]
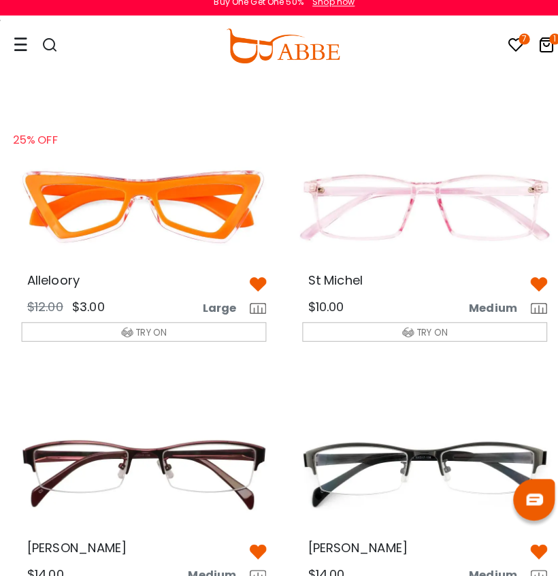
click at [398, 238] on img at bounding box center [417, 213] width 262 height 131
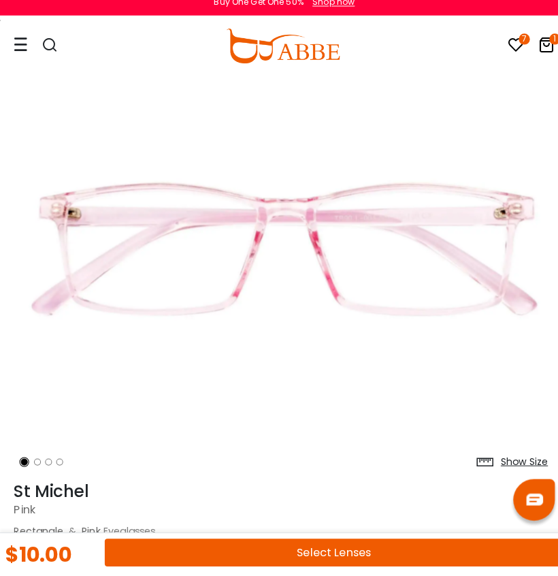
scroll to position [103, 0]
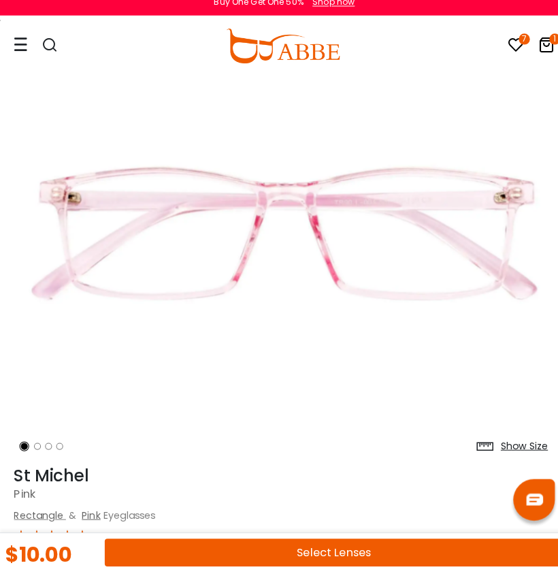
click at [39, 445] on li at bounding box center [36, 448] width 7 height 7
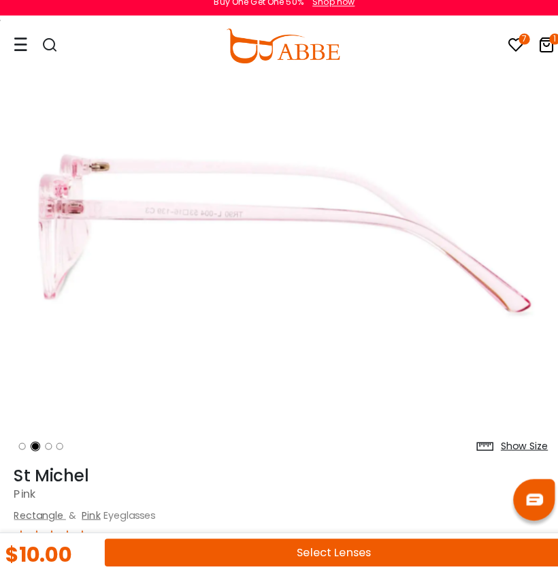
click at [52, 437] on ol at bounding box center [61, 449] width 95 height 25
click at [499, 46] on icon at bounding box center [507, 54] width 16 height 16
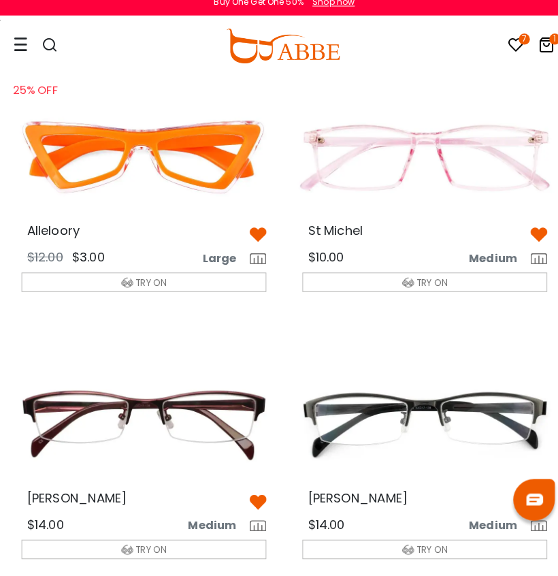
scroll to position [336, 0]
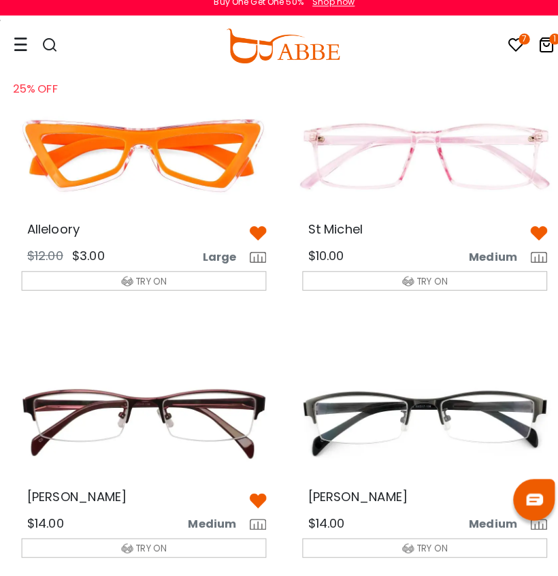
click at [528, 232] on img at bounding box center [529, 240] width 16 height 16
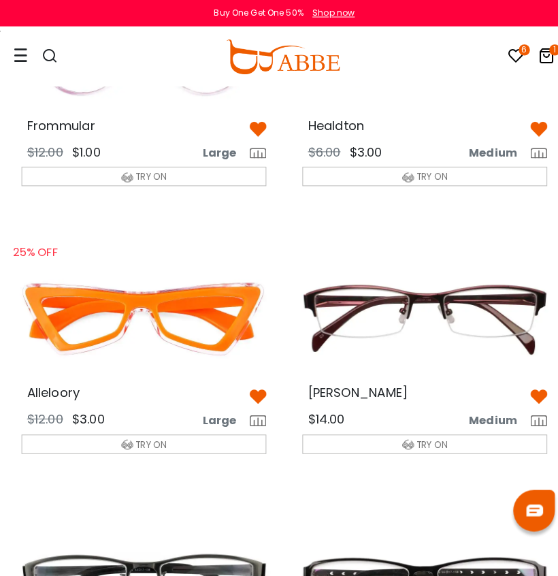
scroll to position [185, 0]
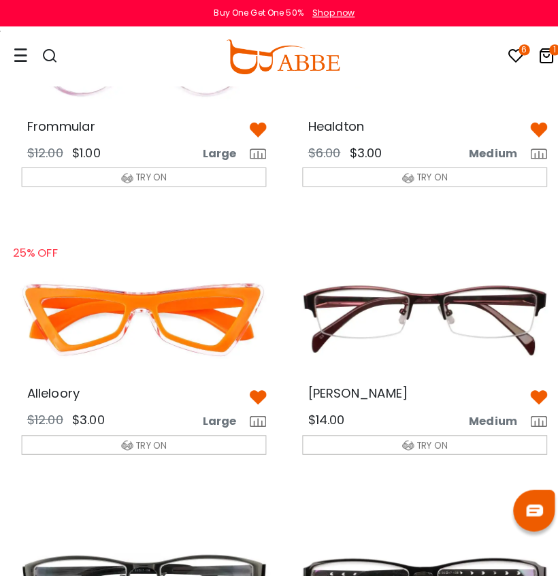
click at [251, 390] on img at bounding box center [253, 390] width 16 height 16
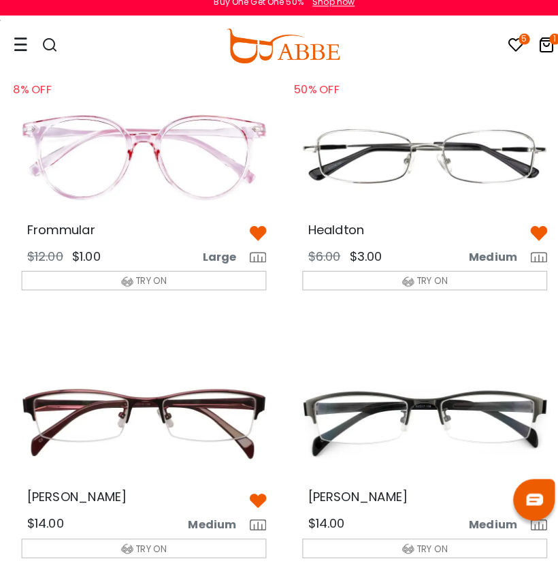
scroll to position [108, 0]
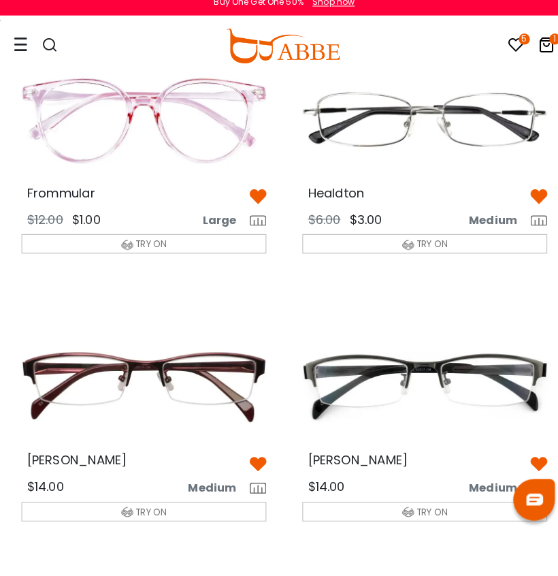
click at [161, 364] on img at bounding box center [141, 390] width 262 height 131
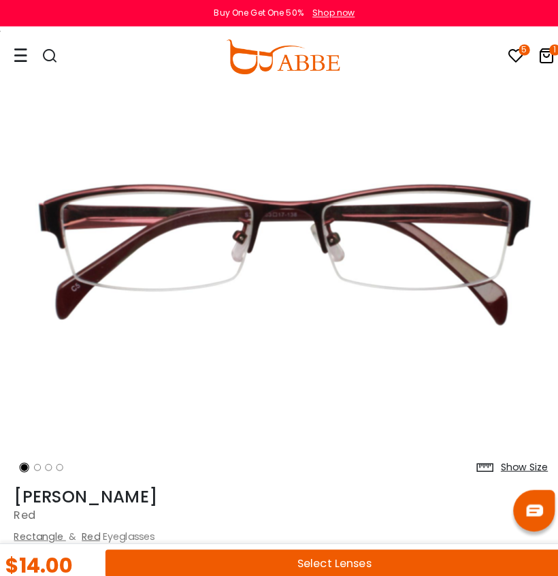
scroll to position [91, 0]
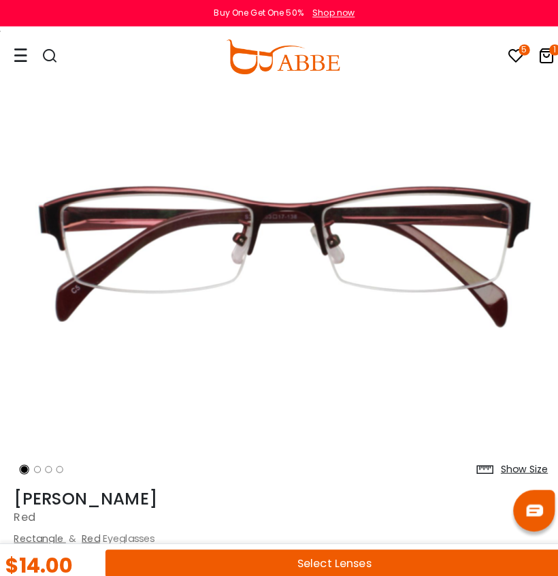
click at [35, 458] on li at bounding box center [36, 461] width 7 height 7
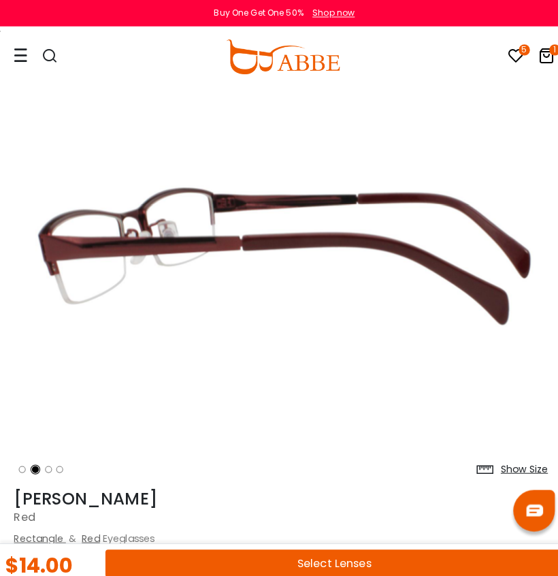
click at [48, 460] on li at bounding box center [47, 461] width 7 height 7
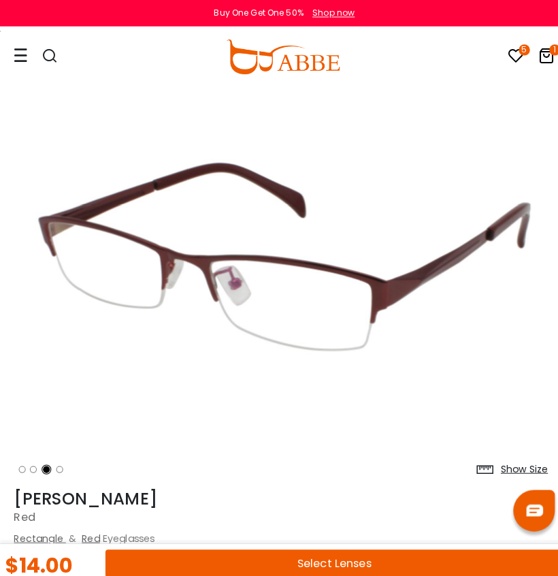
click at [65, 462] on ol at bounding box center [61, 461] width 95 height 25
click at [57, 460] on li at bounding box center [58, 461] width 7 height 7
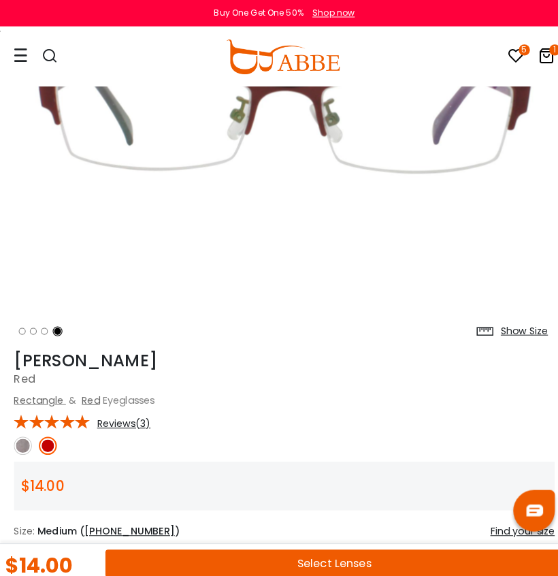
scroll to position [225, 0]
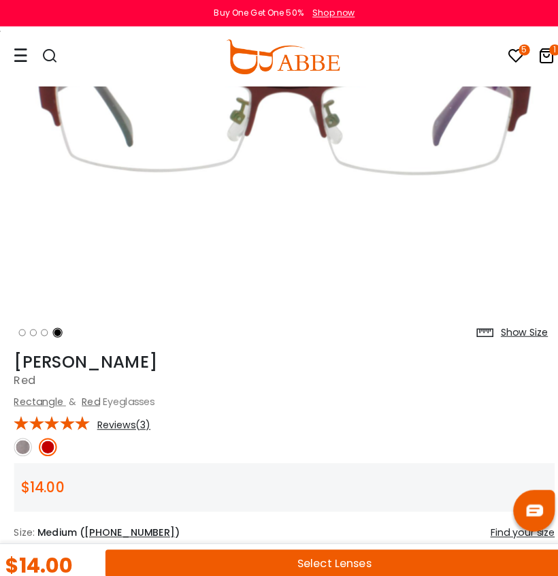
click at [499, 59] on icon at bounding box center [507, 54] width 16 height 16
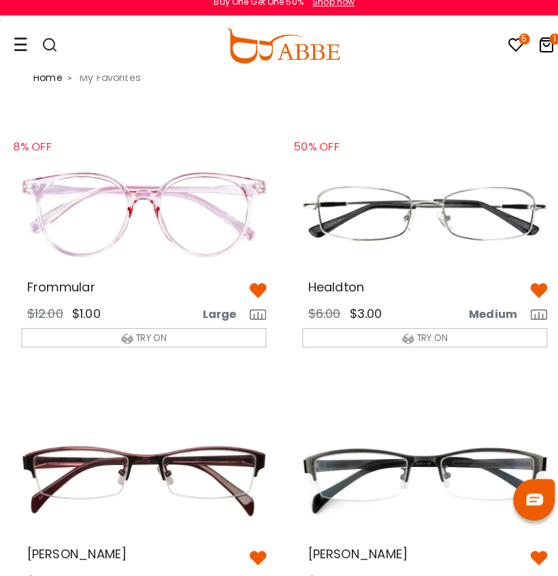
scroll to position [23, 0]
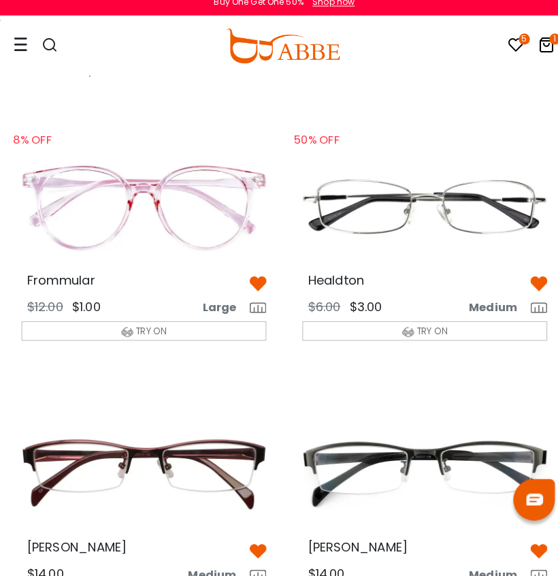
click at [529, 281] on img at bounding box center [529, 289] width 16 height 16
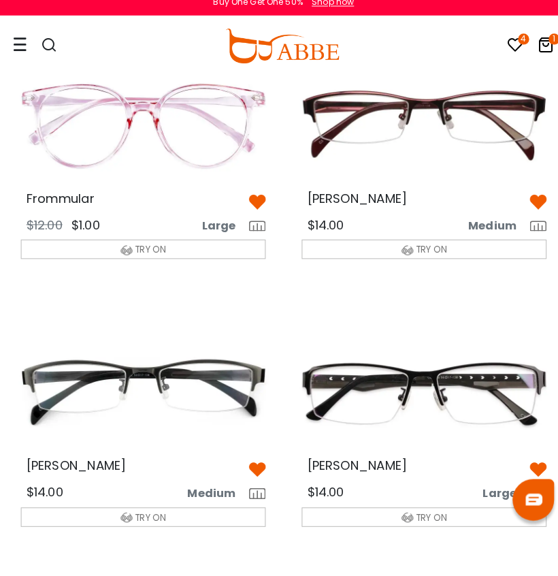
scroll to position [105, 0]
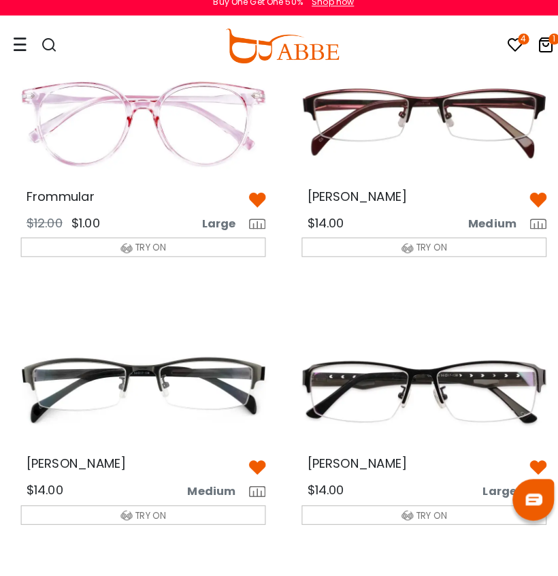
click at [255, 462] on img at bounding box center [253, 470] width 16 height 16
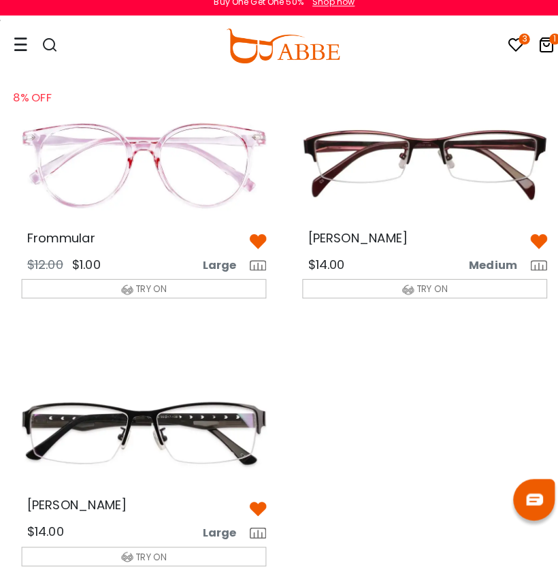
scroll to position [68, 0]
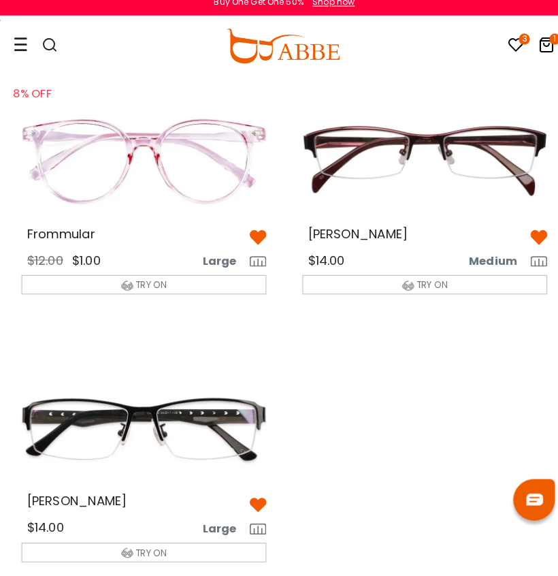
click at [249, 500] on img at bounding box center [253, 507] width 16 height 16
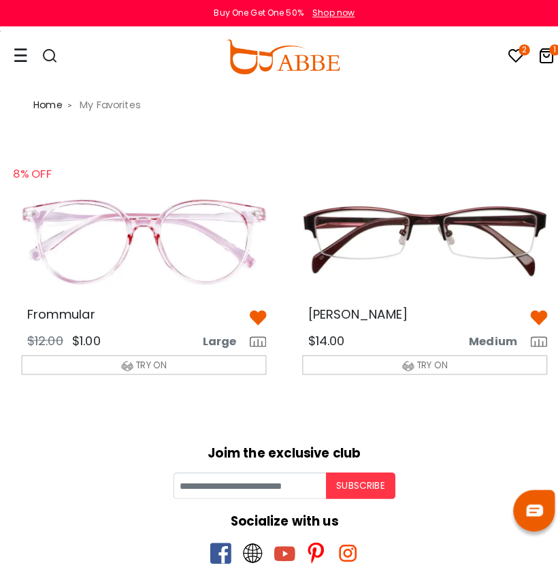
scroll to position [68, 0]
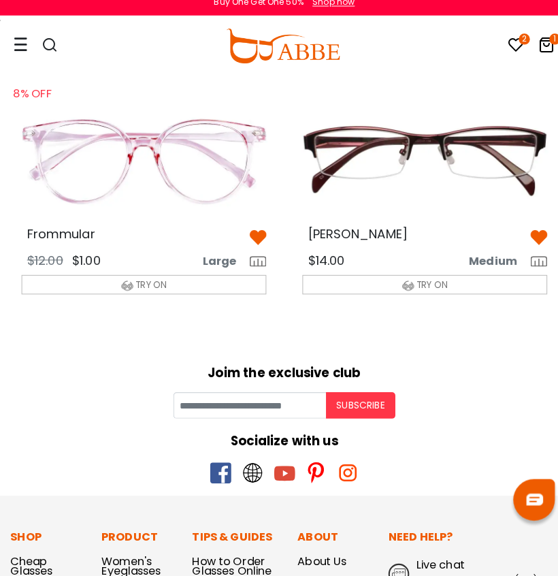
click at [464, 169] on img at bounding box center [417, 168] width 262 height 131
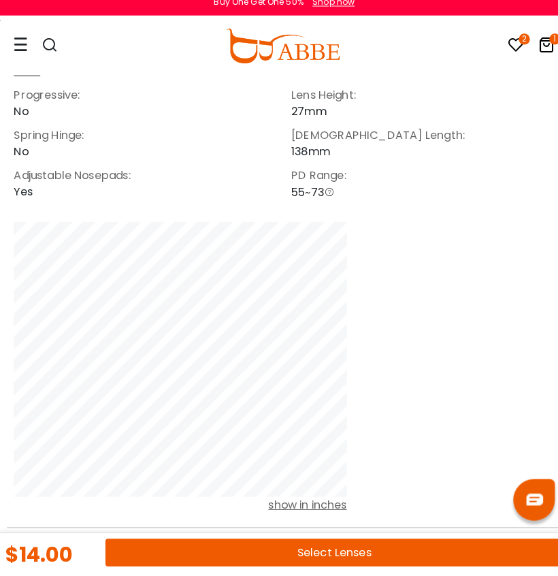
scroll to position [1017, 0]
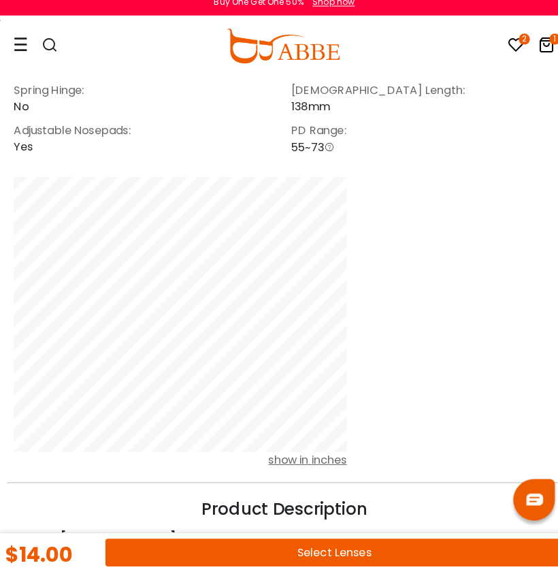
click at [232, 539] on button "Select Lenses" at bounding box center [328, 552] width 449 height 27
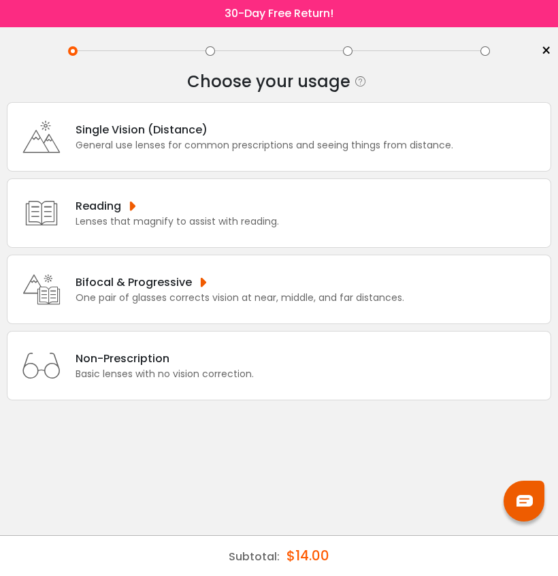
click at [304, 138] on div "Single Vision (Distance)" at bounding box center [265, 129] width 378 height 17
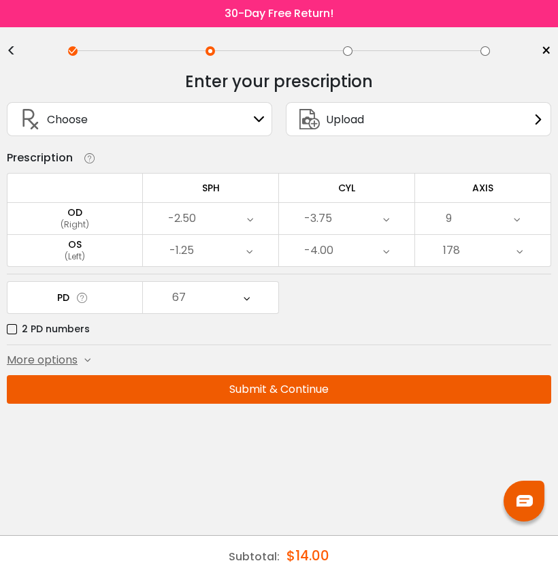
click at [395, 393] on button "Submit & Continue" at bounding box center [279, 389] width 545 height 29
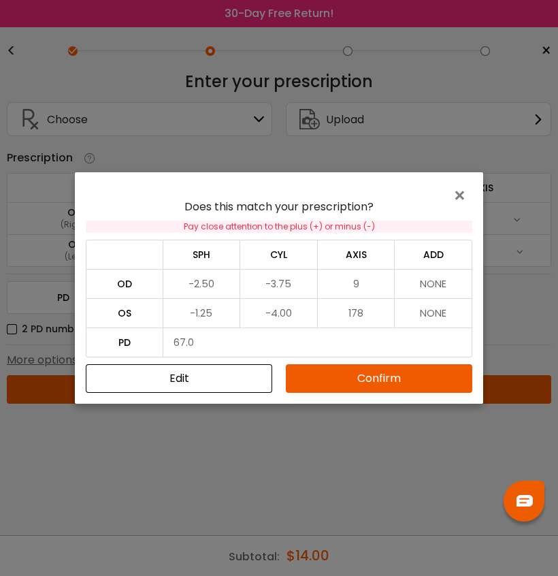
click at [385, 388] on button "Confirm" at bounding box center [379, 378] width 187 height 29
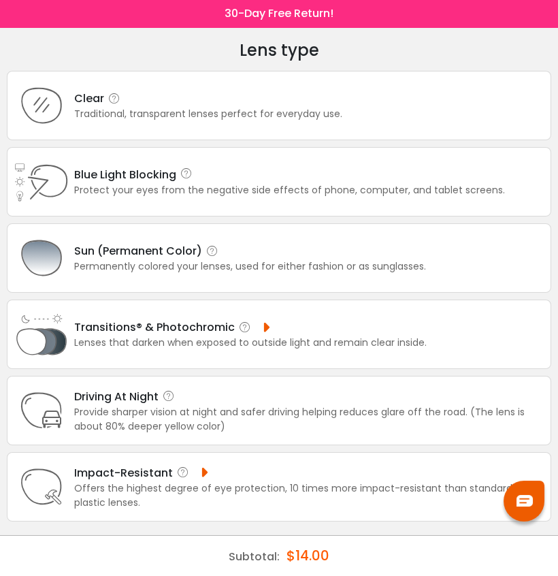
scroll to position [50, 0]
click at [235, 107] on div "Traditional, transparent lenses perfect for everyday use." at bounding box center [208, 114] width 268 height 14
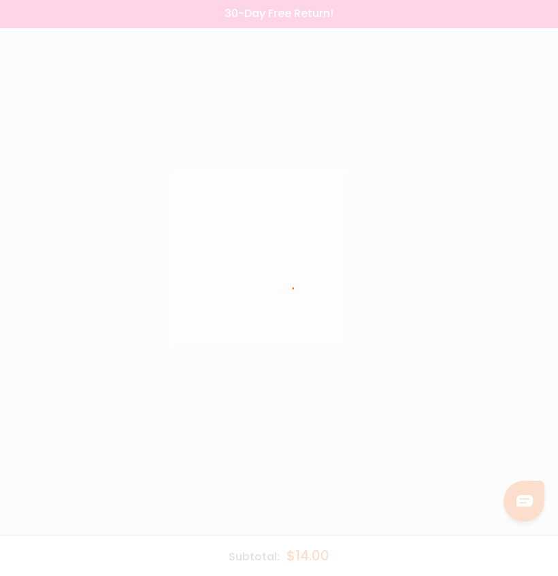
scroll to position [0, 0]
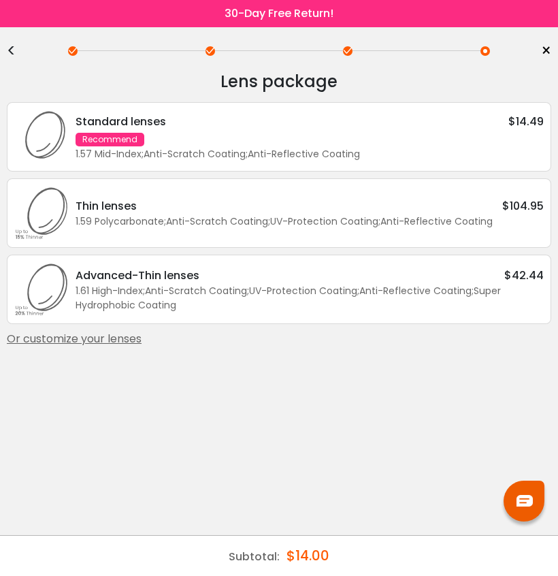
click at [16, 47] on div "<" at bounding box center [17, 51] width 20 height 11
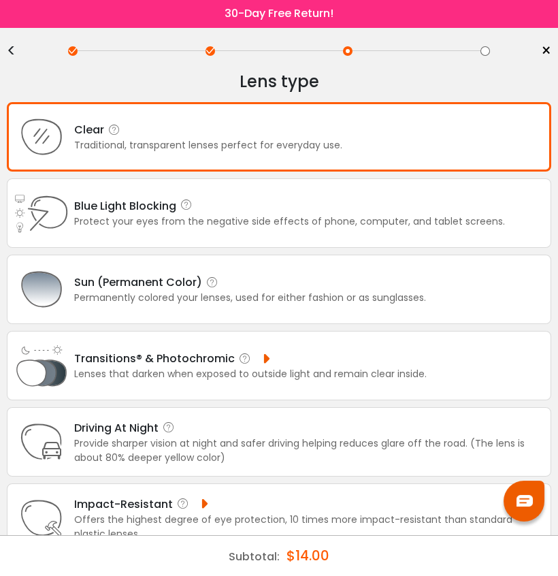
click at [217, 229] on div "Protect your eyes from the negative side effects of phone, computer, and tablet…" at bounding box center [289, 222] width 431 height 14
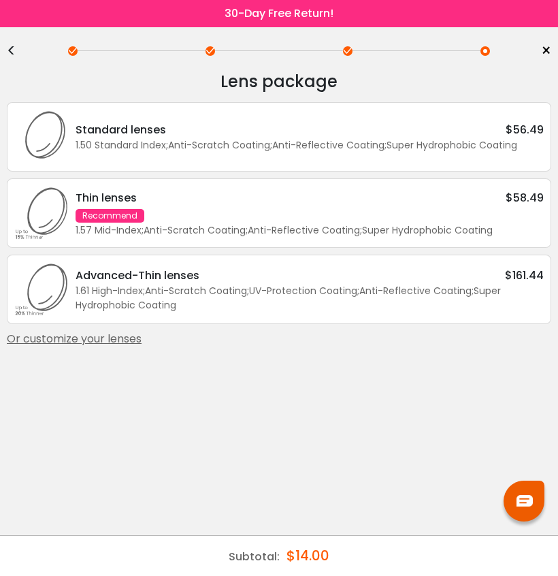
click at [12, 57] on div "<" at bounding box center [17, 51] width 20 height 11
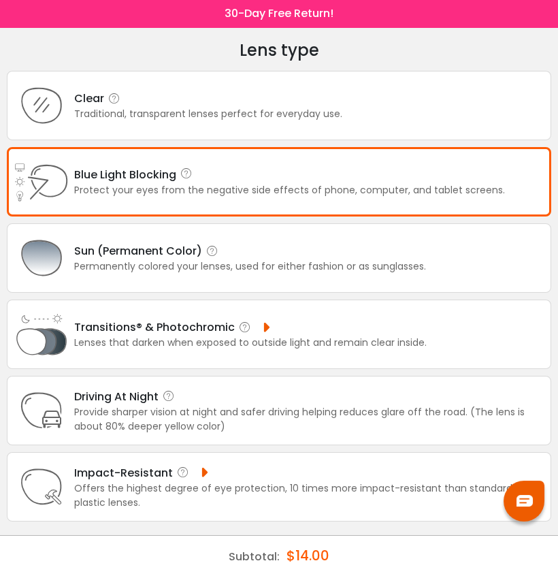
scroll to position [50, 0]
click at [283, 106] on div "Clear Traditional, transparent lenses perfect for everyday use." at bounding box center [279, 105] width 545 height 69
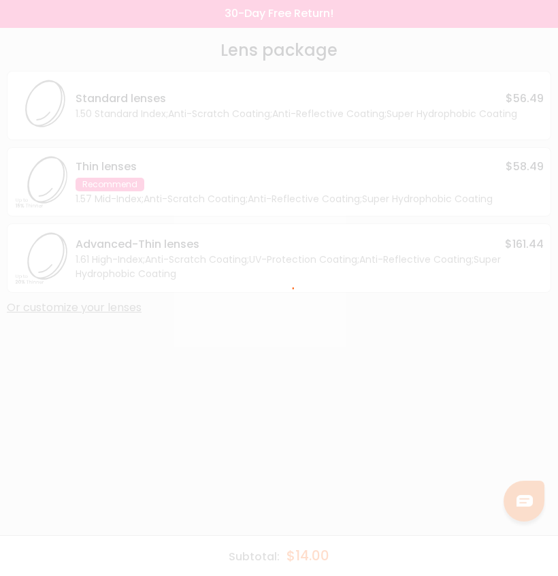
scroll to position [0, 0]
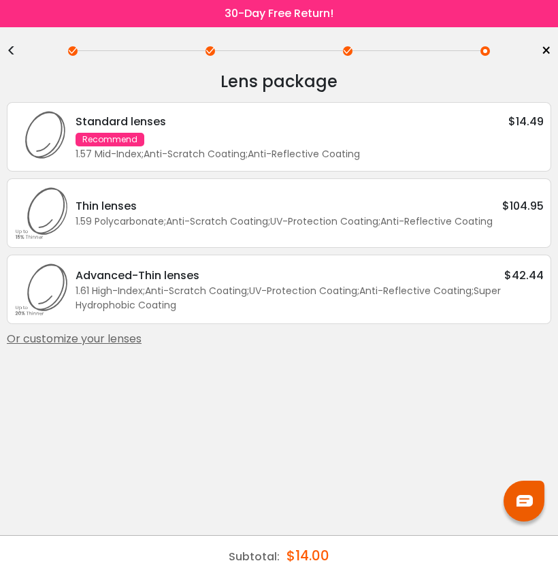
click at [13, 46] on div "<" at bounding box center [17, 51] width 20 height 11
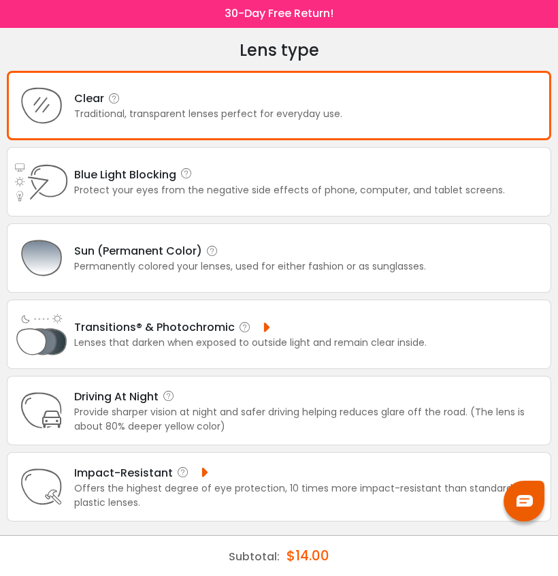
scroll to position [50, 0]
click at [278, 107] on div "Traditional, transparent lenses perfect for everyday use." at bounding box center [208, 114] width 268 height 14
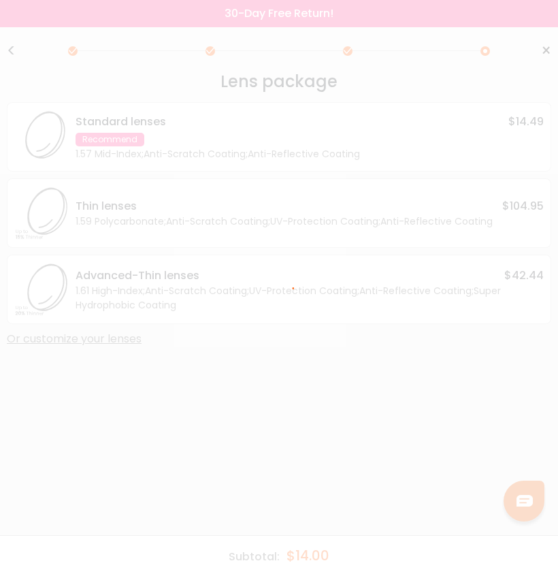
scroll to position [0, 0]
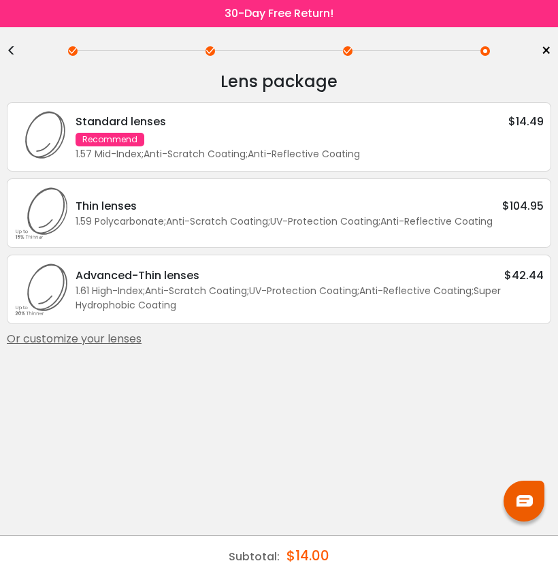
click at [322, 133] on div "Standard lenses $14.49 Recommend 1.57 Mid-Index ; Anti-Scratch Coating ; Anti-R…" at bounding box center [306, 137] width 475 height 48
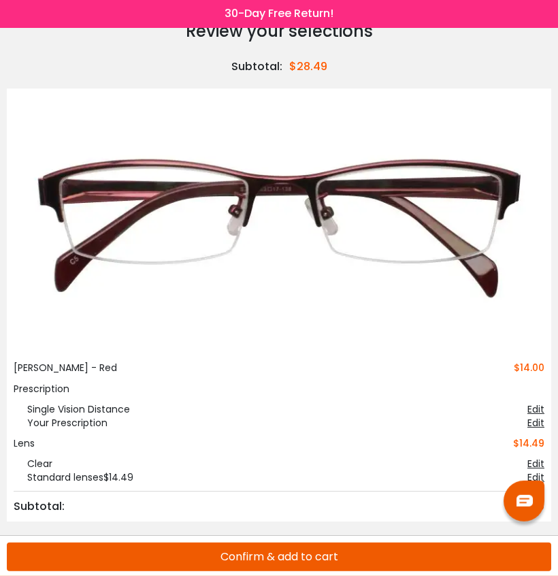
scroll to position [50, 0]
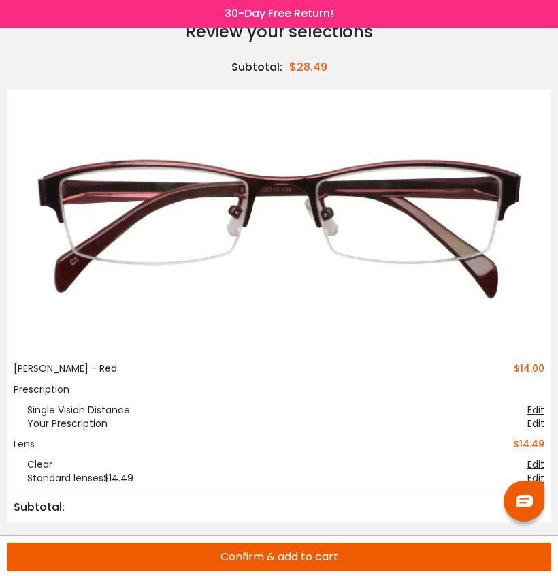
click at [381, 559] on button "Confirm & add to cart" at bounding box center [279, 557] width 545 height 29
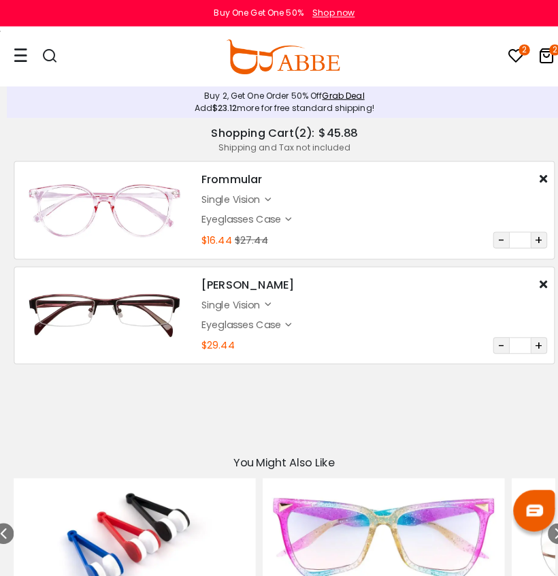
click at [531, 58] on icon at bounding box center [536, 54] width 16 height 16
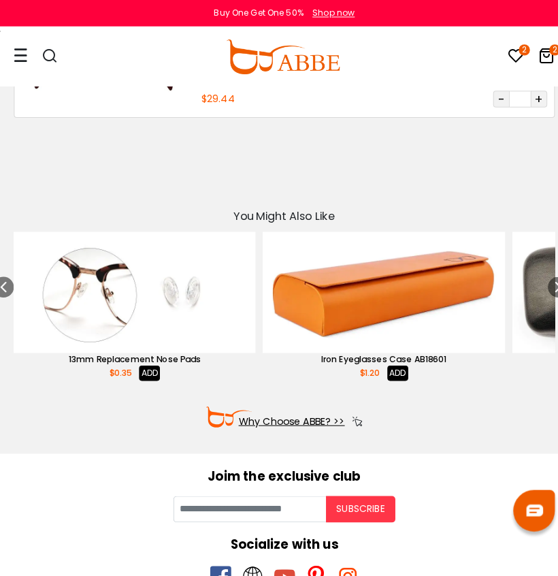
scroll to position [238, 0]
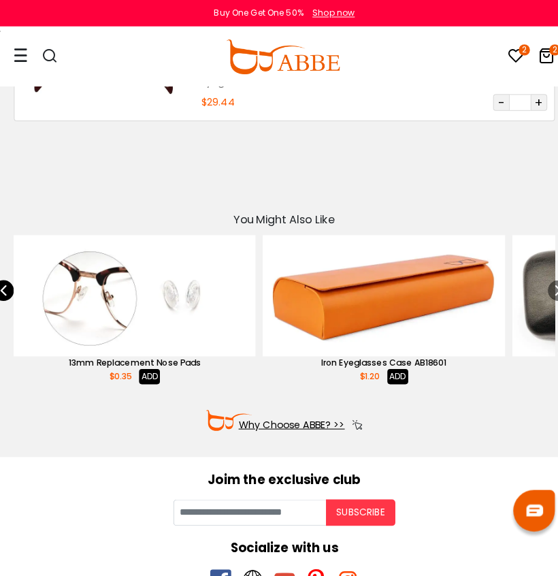
click at [7, 285] on icon at bounding box center [3, 285] width 11 height 20
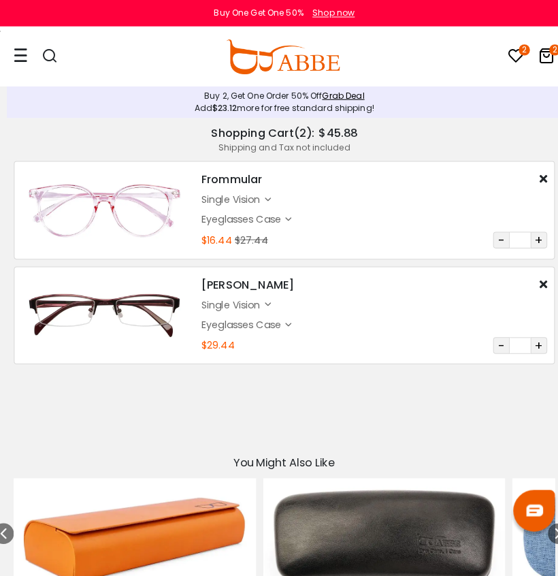
scroll to position [0, 0]
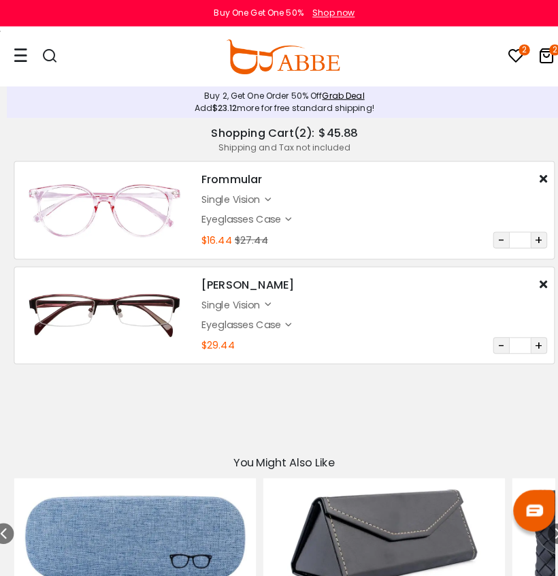
click at [276, 217] on div "Eyeglasses Case" at bounding box center [238, 215] width 82 height 14
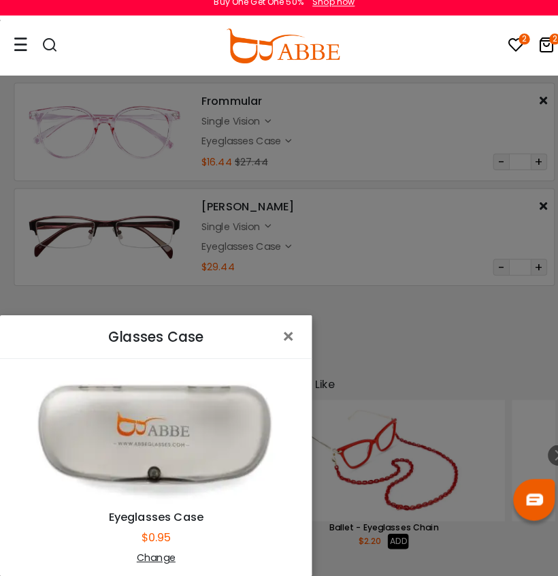
scroll to position [69, 0]
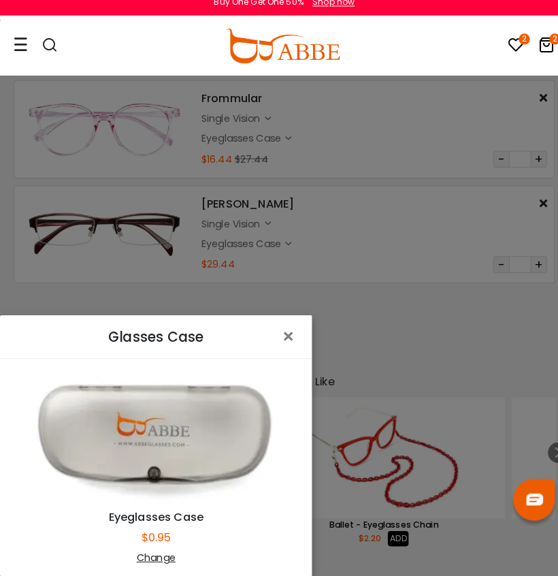
click at [152, 551] on div "Change" at bounding box center [153, 558] width 272 height 14
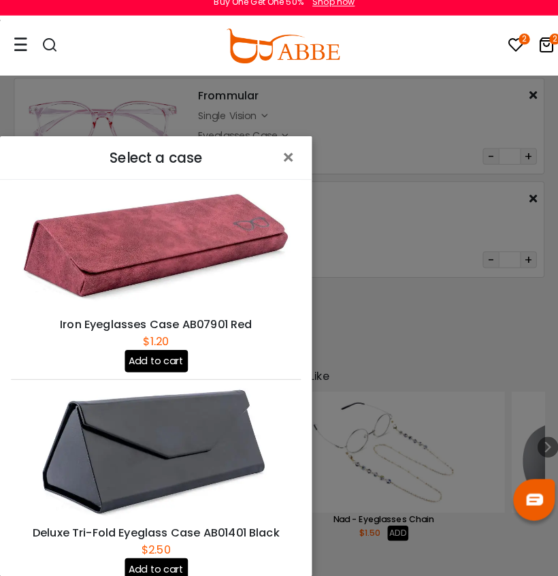
scroll to position [92, 0]
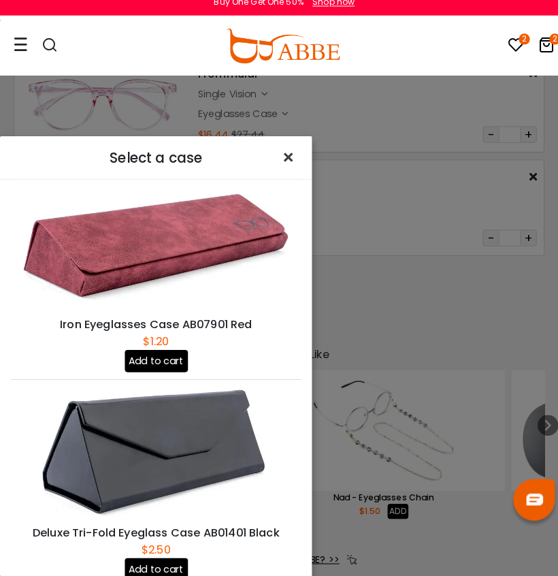
click at [287, 151] on span "×" at bounding box center [286, 165] width 20 height 29
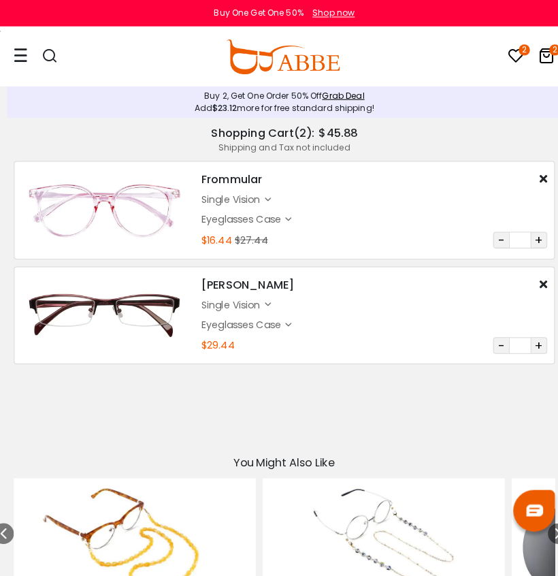
scroll to position [0, 0]
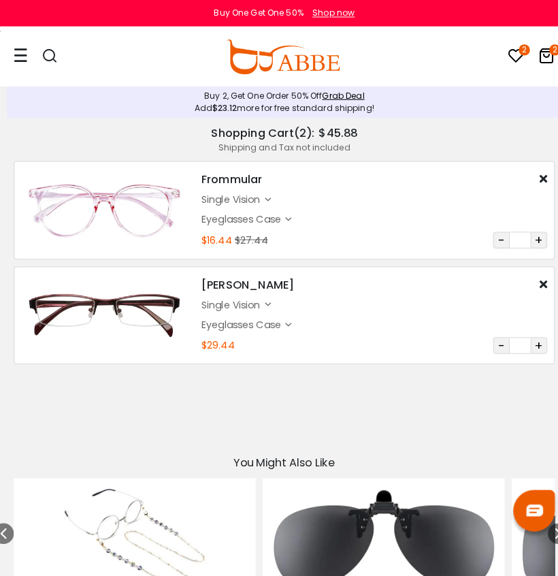
click at [257, 213] on div "Eyeglasses Case" at bounding box center [238, 215] width 82 height 14
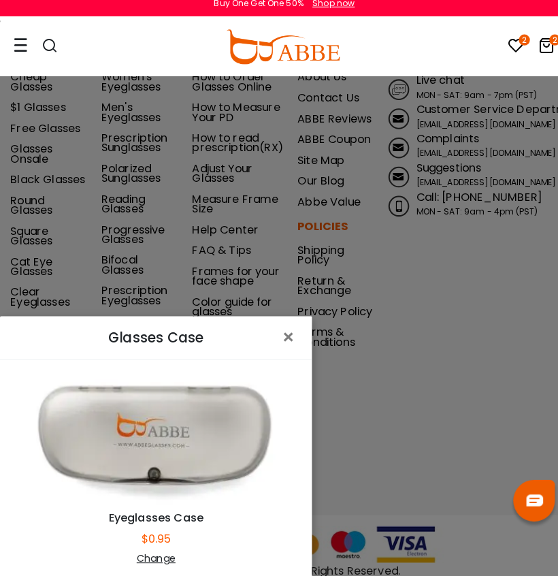
scroll to position [821, 0]
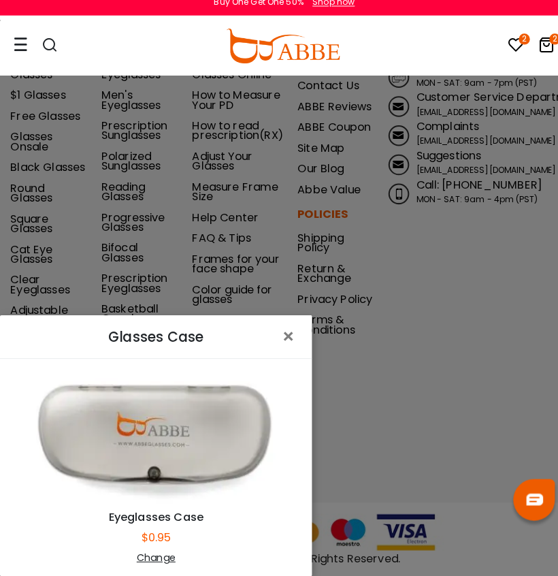
click at [159, 551] on div "Change" at bounding box center [153, 558] width 272 height 14
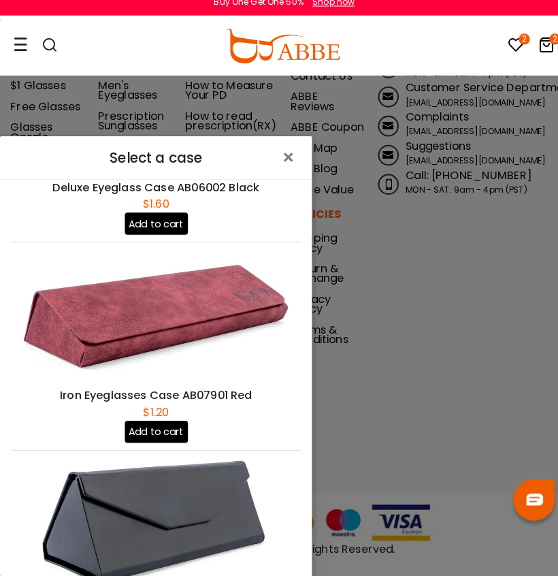
scroll to position [964, 0]
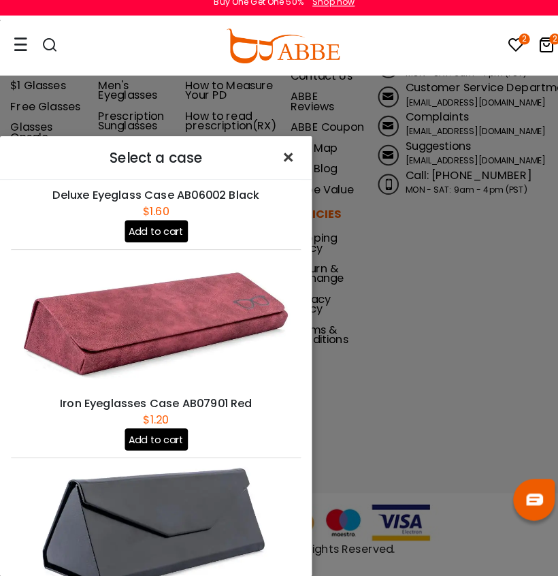
click at [291, 151] on span "×" at bounding box center [286, 165] width 20 height 29
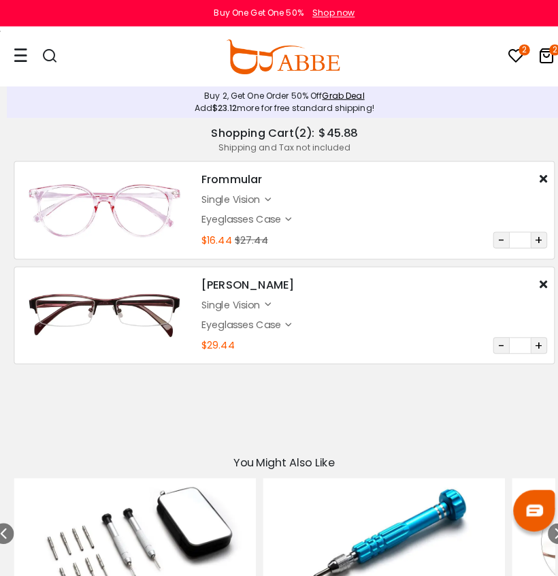
scroll to position [0, 0]
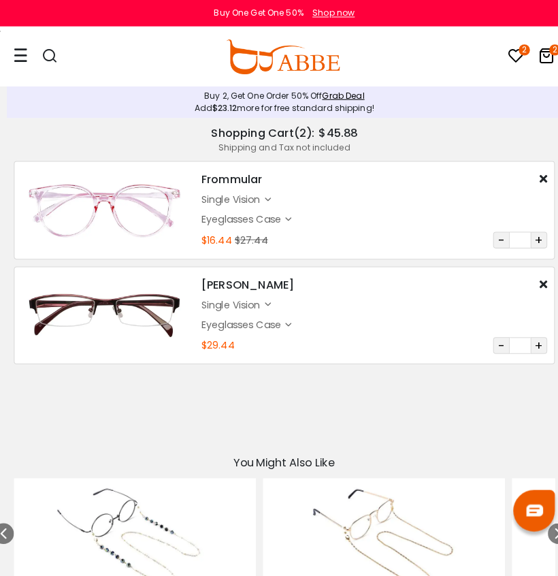
click at [528, 57] on icon at bounding box center [536, 54] width 16 height 16
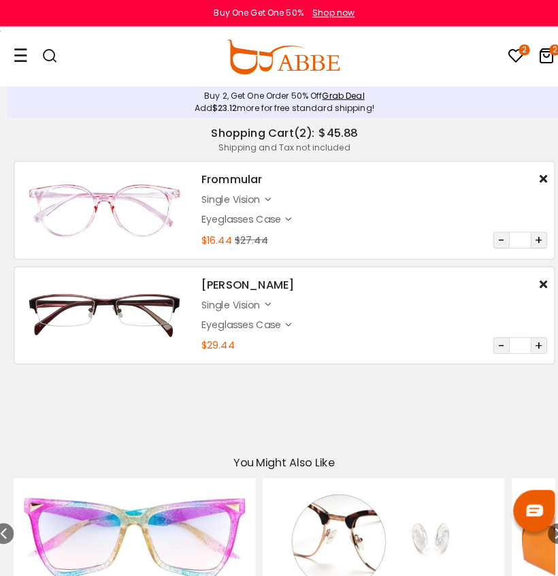
click at [528, 60] on icon at bounding box center [536, 54] width 16 height 16
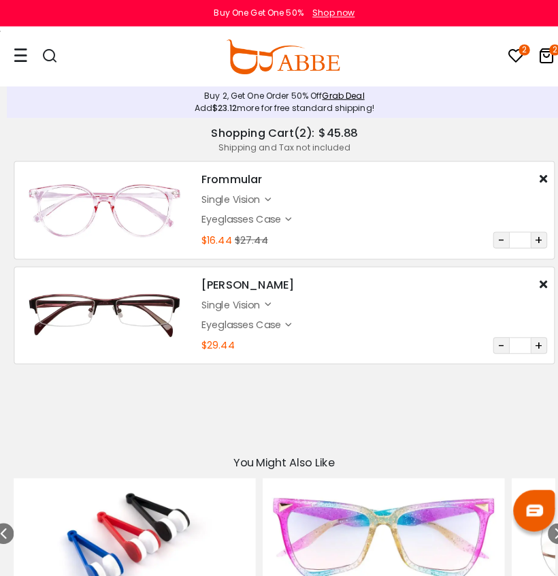
type input "*"
click at [518, 231] on input "*" at bounding box center [511, 235] width 20 height 16
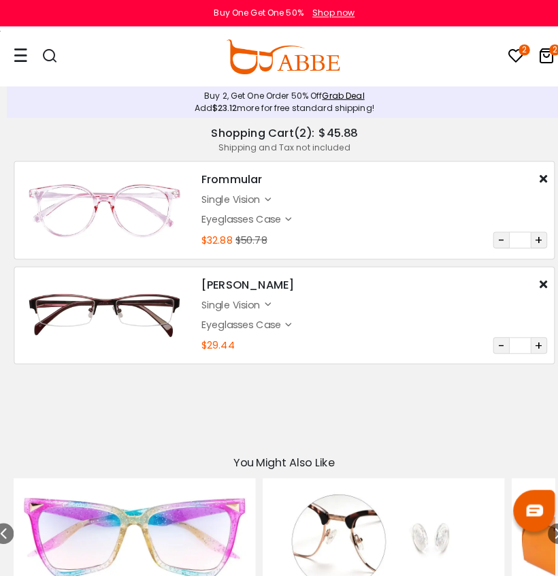
click at [532, 236] on button "+" at bounding box center [529, 235] width 16 height 16
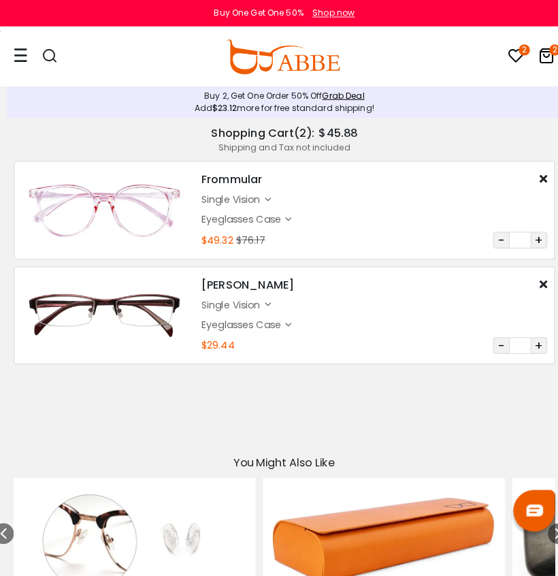
click at [532, 236] on button "+" at bounding box center [529, 235] width 16 height 16
click at [497, 234] on button "-" at bounding box center [492, 235] width 16 height 16
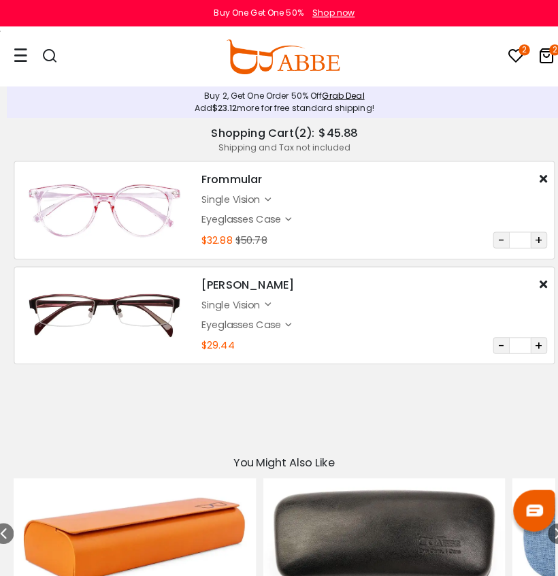
click at [497, 234] on button "-" at bounding box center [492, 235] width 16 height 16
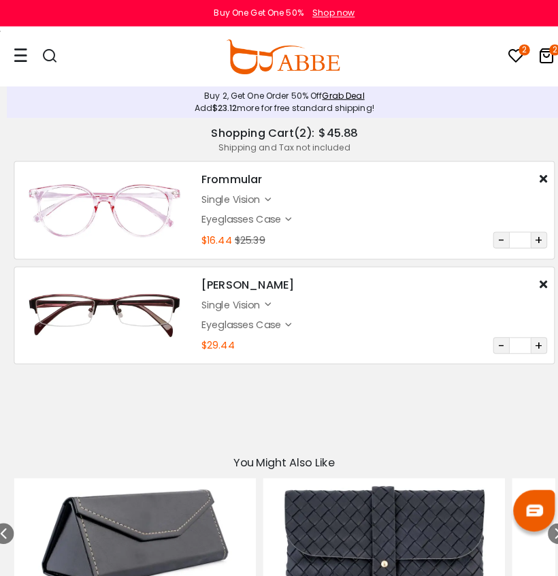
click at [248, 212] on div "Eyeglasses Case" at bounding box center [238, 215] width 82 height 14
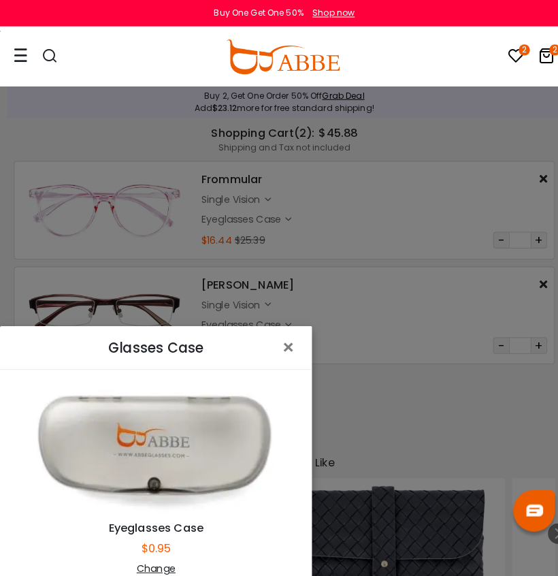
click at [163, 551] on div "Change" at bounding box center [153, 558] width 272 height 14
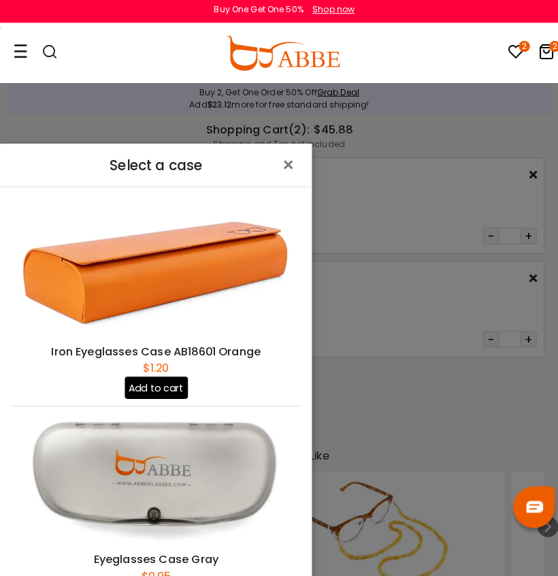
click at [155, 373] on button "Add to cart" at bounding box center [154, 384] width 62 height 22
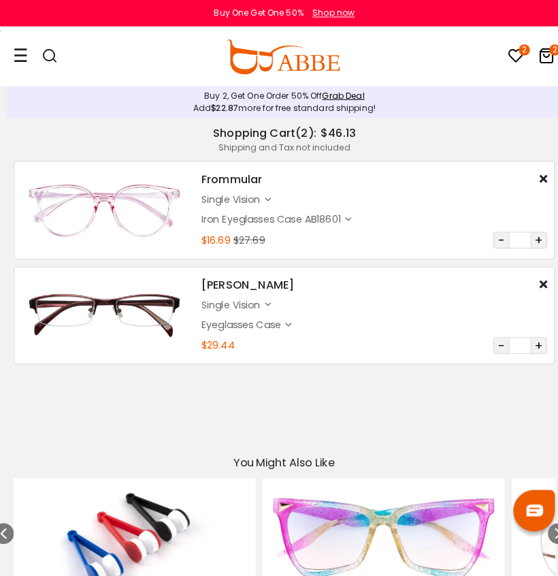
click at [244, 320] on div "Eyeglasses Case" at bounding box center [238, 319] width 82 height 14
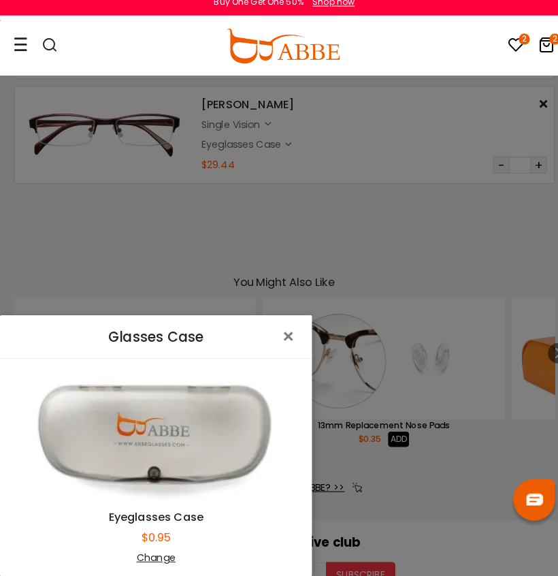
scroll to position [179, 0]
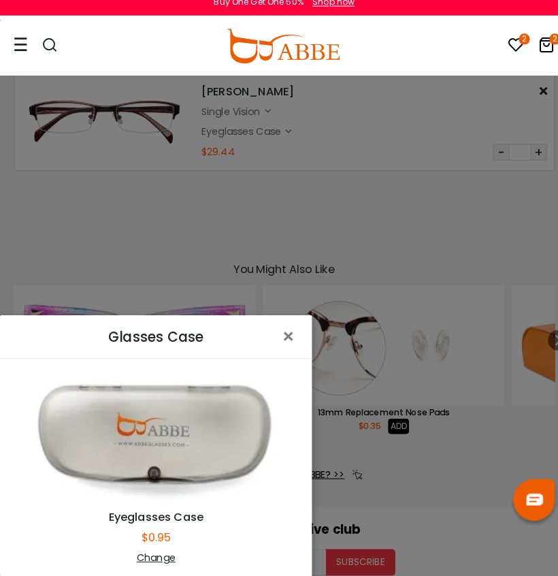
click at [152, 551] on div "Change" at bounding box center [153, 558] width 272 height 14
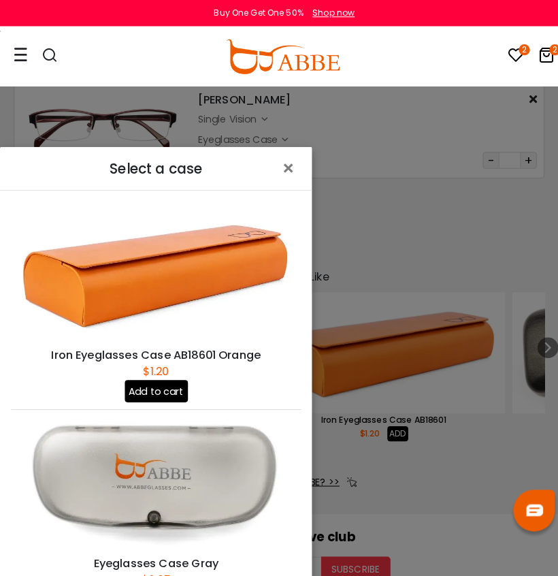
click at [155, 373] on button "Add to cart" at bounding box center [154, 384] width 62 height 22
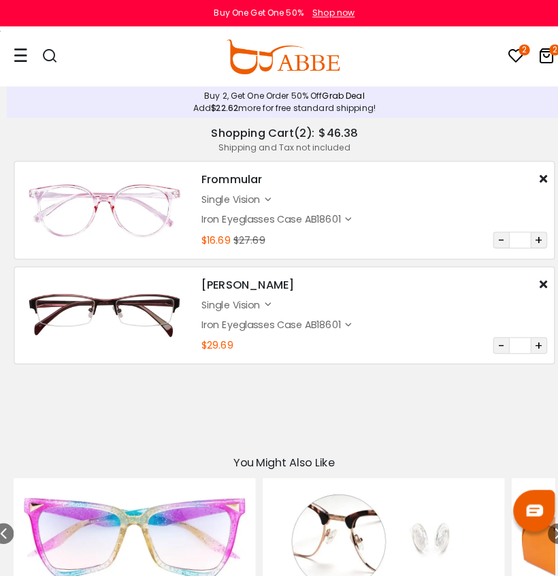
click at [349, 95] on link "Grab Deal" at bounding box center [338, 94] width 42 height 12
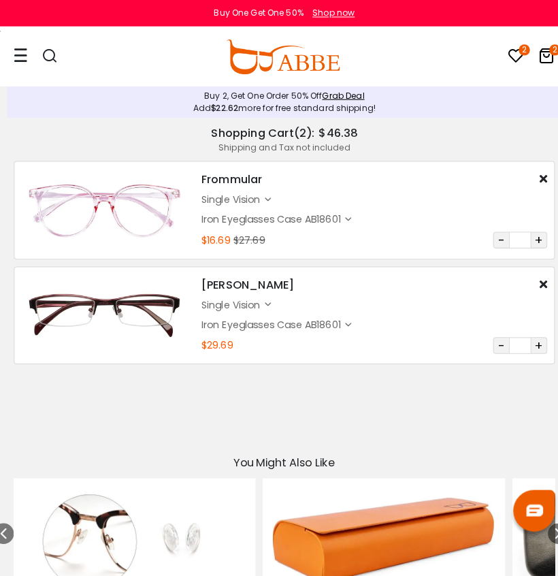
click at [418, 295] on div "single vision $14.49" at bounding box center [367, 299] width 340 height 14
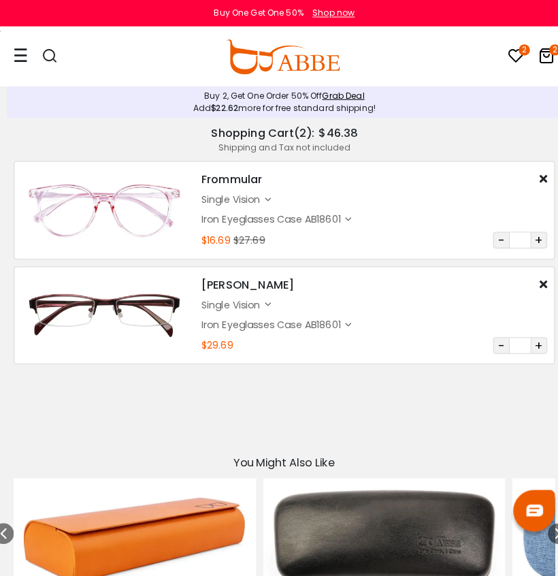
click at [506, 342] on input "*" at bounding box center [511, 339] width 20 height 16
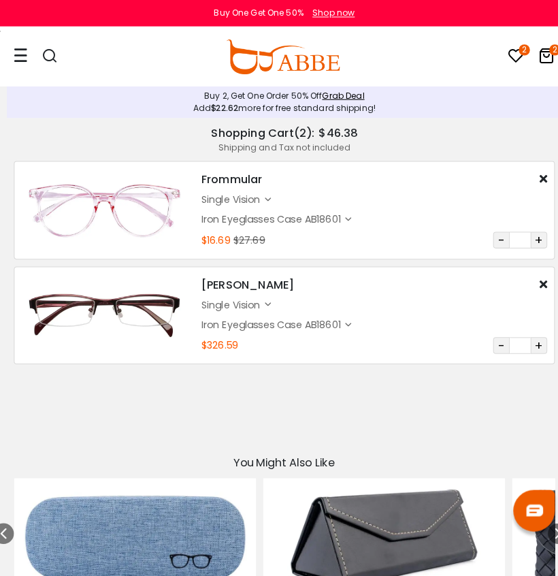
click at [494, 341] on button "-" at bounding box center [492, 339] width 16 height 16
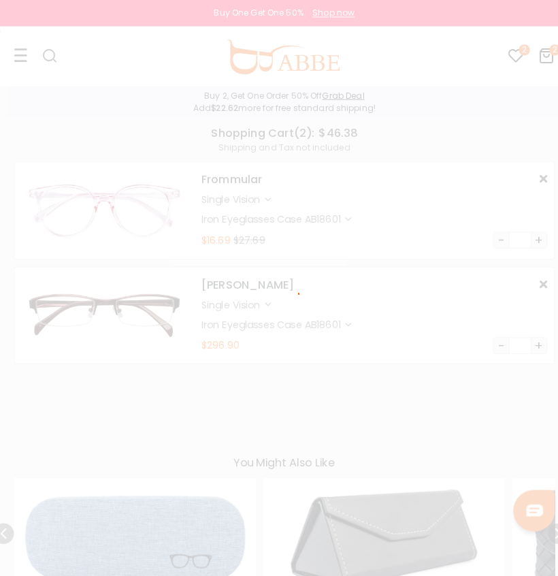
click at [494, 341] on div at bounding box center [279, 288] width 558 height 576
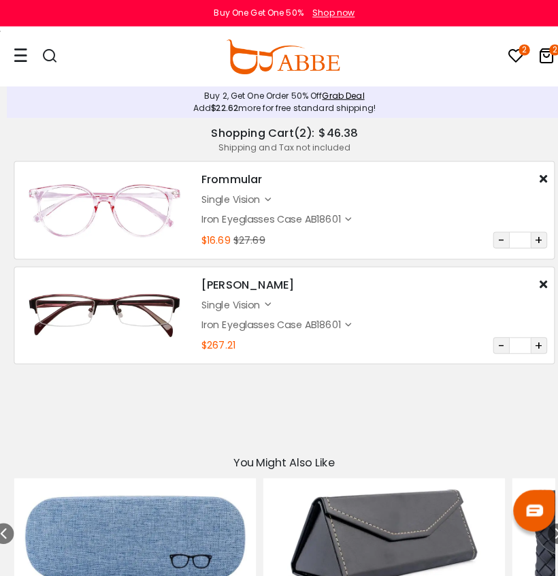
click at [494, 341] on button "-" at bounding box center [492, 339] width 16 height 16
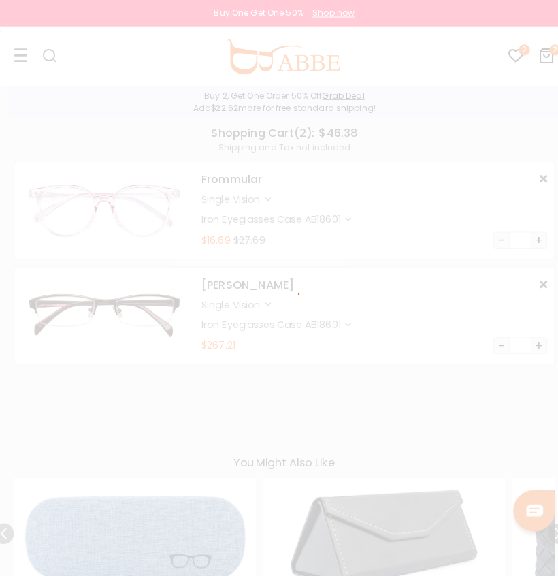
click at [494, 341] on div at bounding box center [279, 288] width 558 height 576
click at [494, 341] on button "-" at bounding box center [492, 339] width 16 height 16
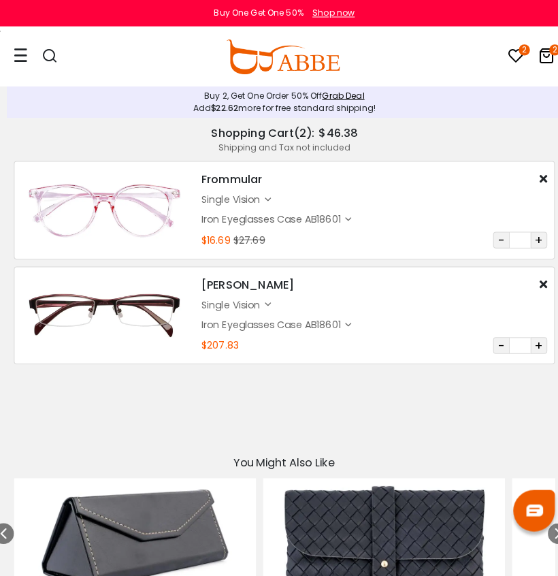
click at [503, 341] on input "**" at bounding box center [511, 339] width 20 height 16
type input "*"
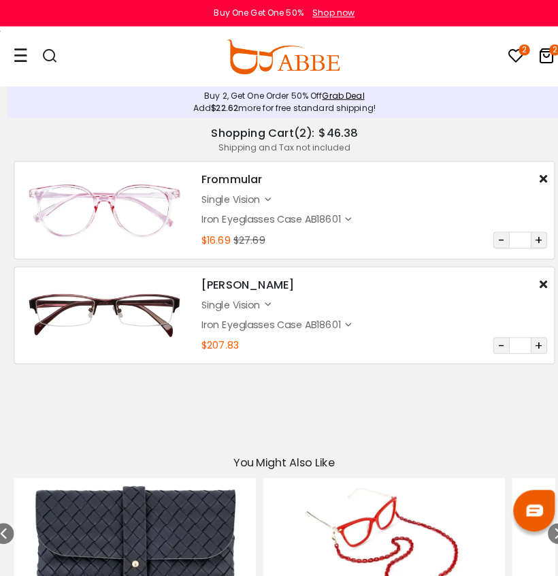
click at [494, 338] on button "-" at bounding box center [492, 339] width 16 height 16
click at [490, 342] on button "-" at bounding box center [492, 339] width 16 height 16
click at [490, 340] on button "-" at bounding box center [492, 339] width 16 height 16
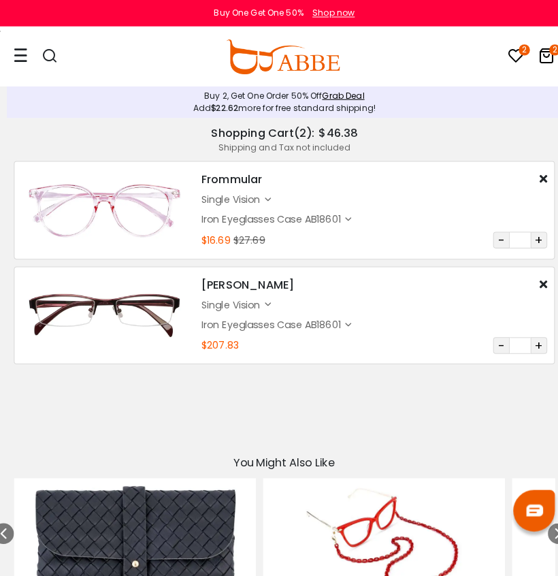
click at [490, 340] on button "-" at bounding box center [492, 339] width 16 height 16
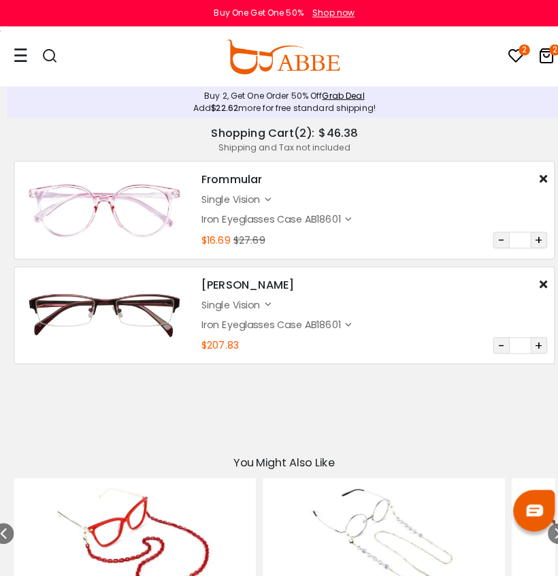
click at [490, 340] on button "-" at bounding box center [492, 339] width 16 height 16
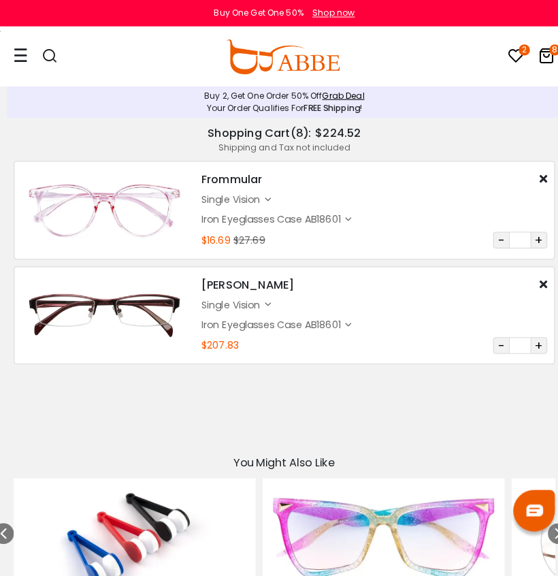
click at [488, 347] on div "[PERSON_NAME] $14.00 single vision $14.49 $1.20 Qty:" at bounding box center [279, 310] width 530 height 82
click at [492, 332] on button "-" at bounding box center [492, 339] width 16 height 16
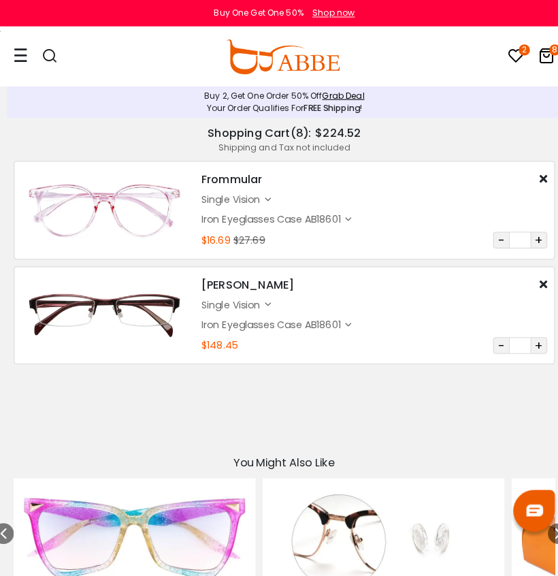
click at [492, 333] on button "-" at bounding box center [492, 339] width 16 height 16
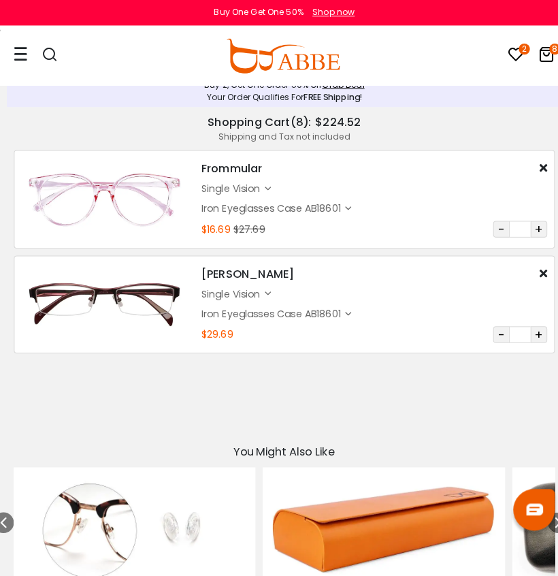
scroll to position [6, 0]
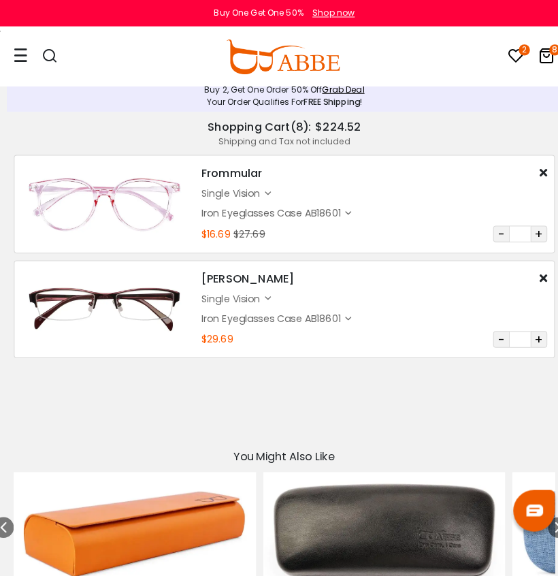
click at [334, 129] on span "$224.52" at bounding box center [332, 124] width 45 height 16
click at [345, 119] on span "$224.52" at bounding box center [332, 124] width 45 height 16
click at [351, 133] on div "Shipping and Tax not included" at bounding box center [279, 139] width 531 height 12
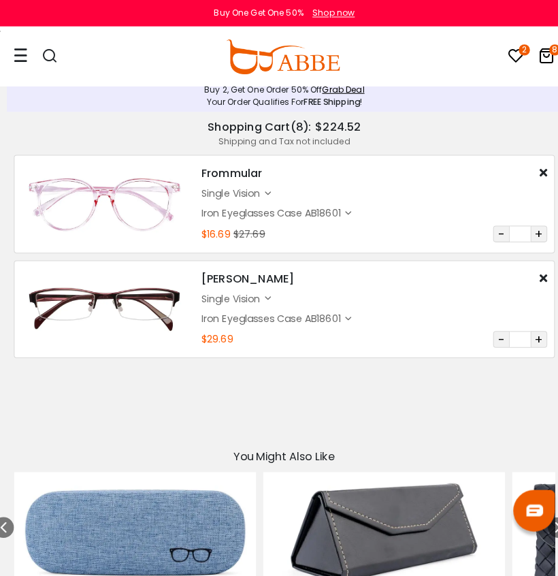
click at [510, 57] on div "2 8" at bounding box center [515, 55] width 60 height 57
click at [528, 52] on icon at bounding box center [536, 54] width 16 height 16
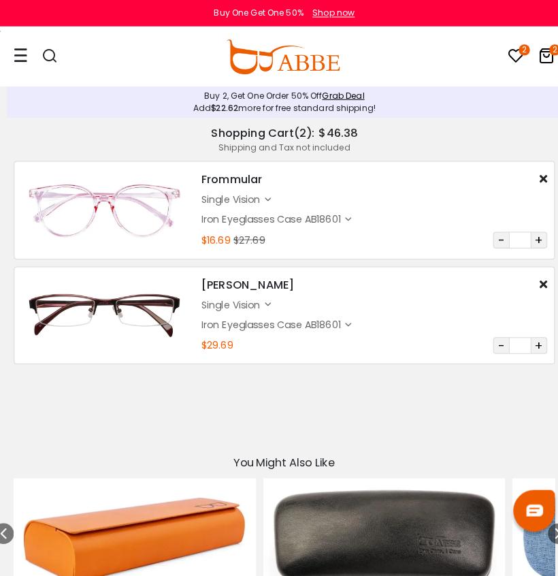
click at [18, 48] on icon at bounding box center [21, 54] width 14 height 14
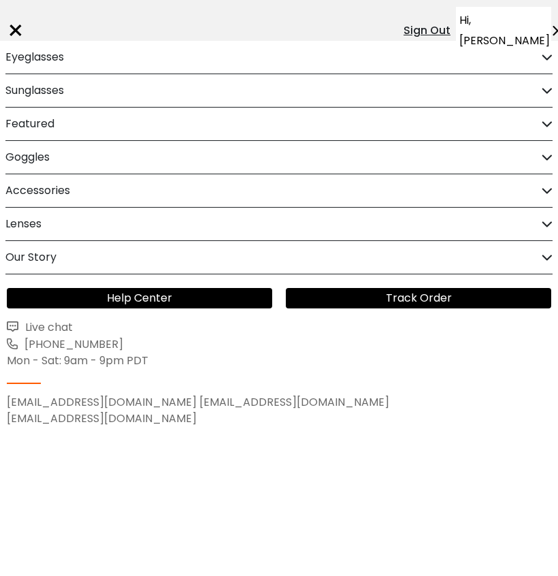
click at [11, 21] on div "×" at bounding box center [16, 30] width 18 height 41
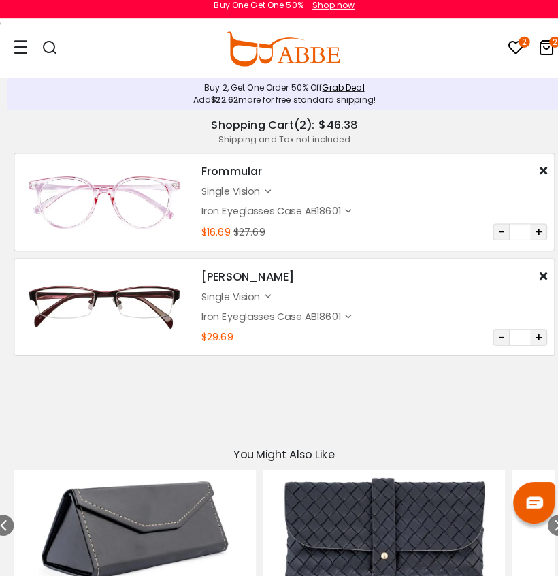
click at [281, 168] on div "Frommular $1.00 $12.00" at bounding box center [367, 176] width 340 height 16
click at [289, 139] on div "Shipping and Tax not included" at bounding box center [279, 145] width 531 height 12
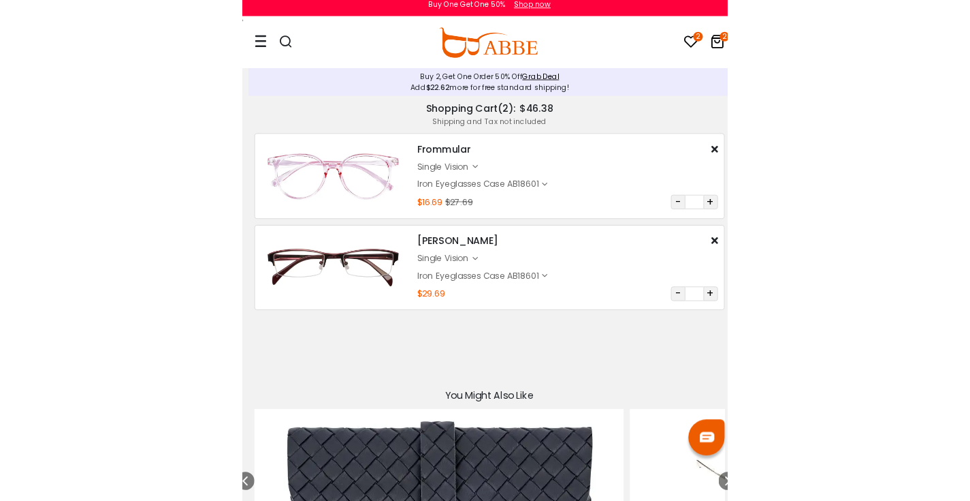
scroll to position [7, 0]
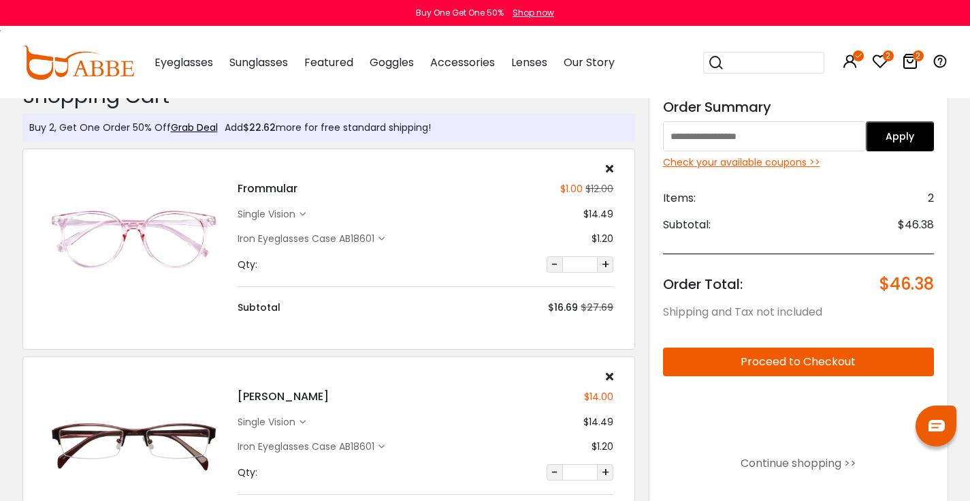
click at [558, 136] on input "text" at bounding box center [765, 136] width 204 height 30
click at [558, 172] on div "Discount Code: Order Summary Apply Check your available coupons >> Items: 2 Sub…" at bounding box center [799, 351] width 300 height 538
click at [558, 168] on div "Check your available coupons >>" at bounding box center [798, 162] width 271 height 14
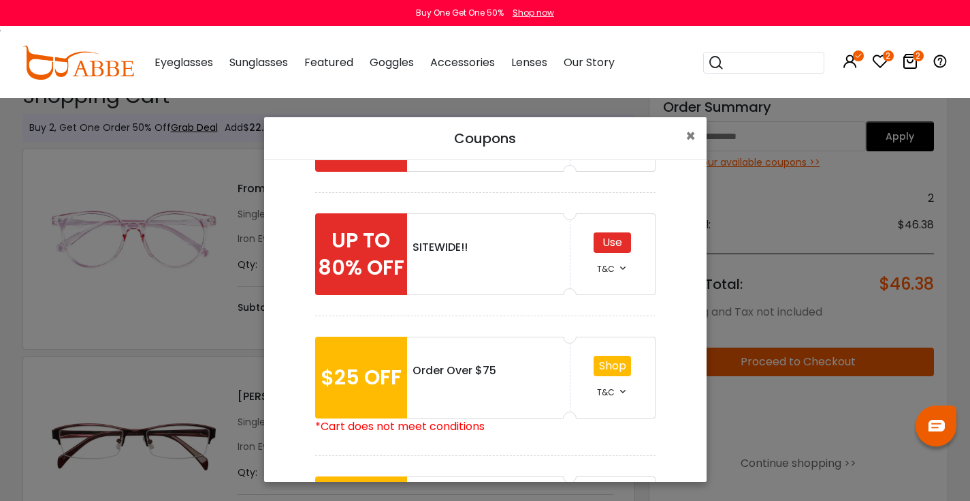
scroll to position [104, 0]
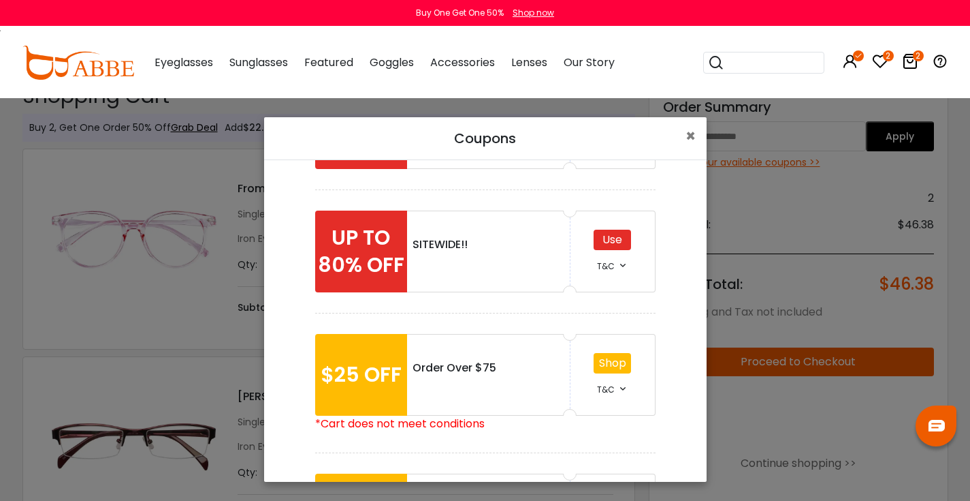
click at [558, 240] on div "Use" at bounding box center [612, 240] width 37 height 20
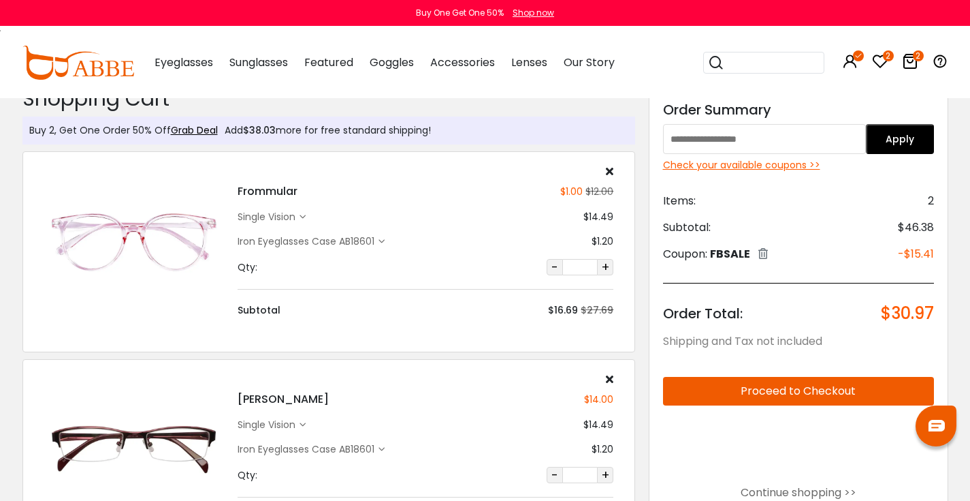
scroll to position [16, 0]
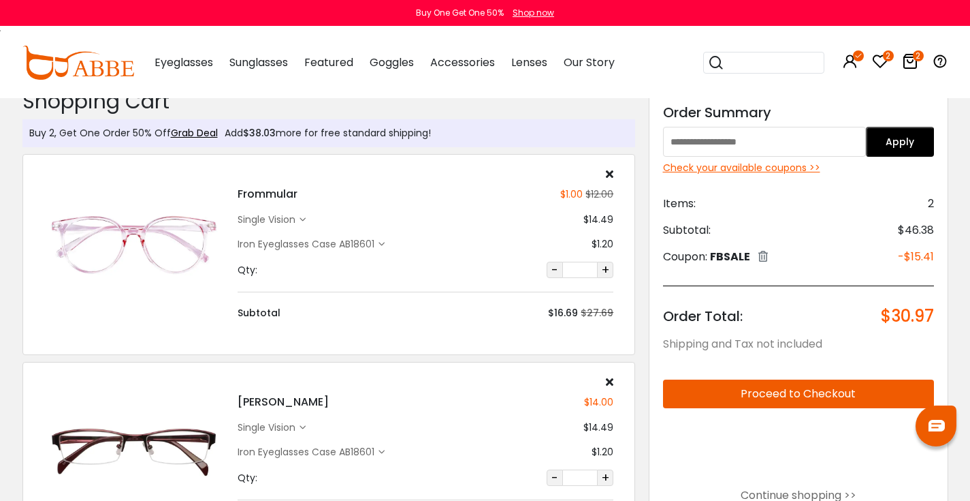
click at [757, 172] on div "Check your available coupons >>" at bounding box center [798, 168] width 271 height 14
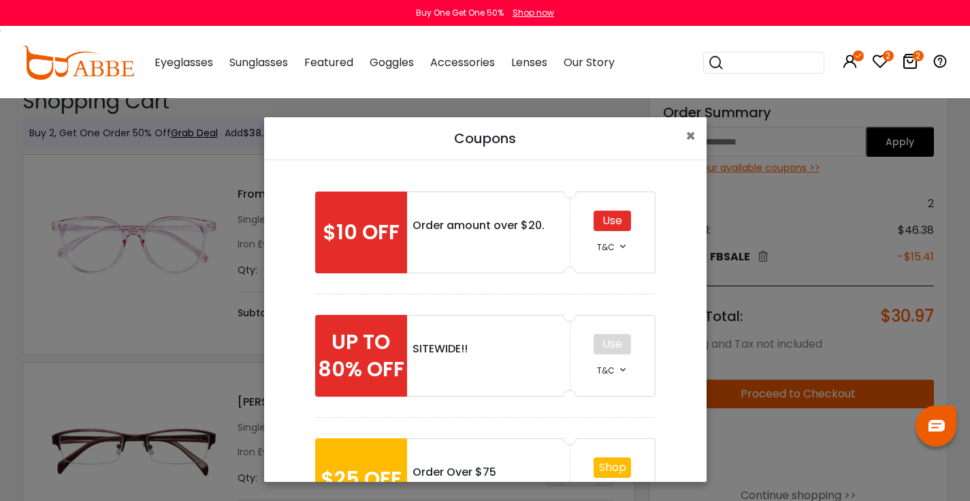
scroll to position [0, 0]
click at [612, 221] on div "Use" at bounding box center [612, 220] width 37 height 20
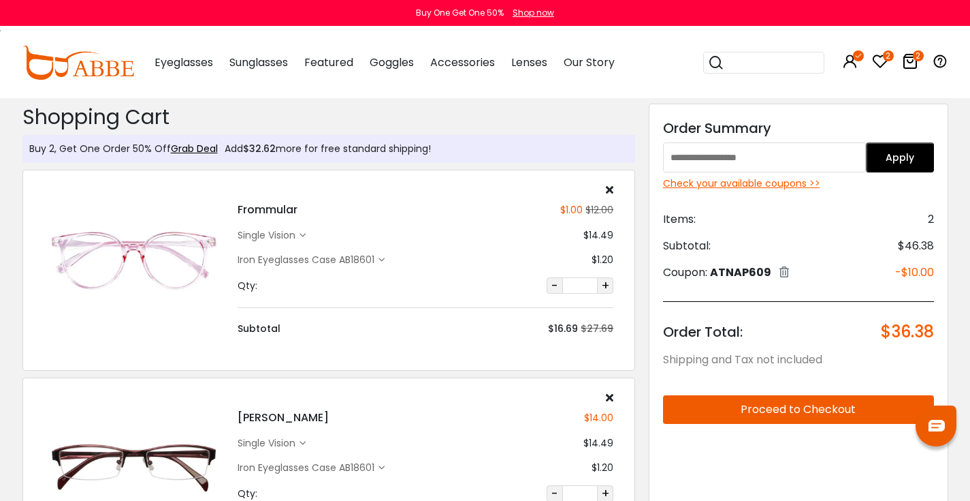
click at [769, 155] on input "text" at bounding box center [765, 157] width 204 height 30
type input "*"
type input "******"
click at [898, 165] on button "Apply" at bounding box center [900, 157] width 68 height 30
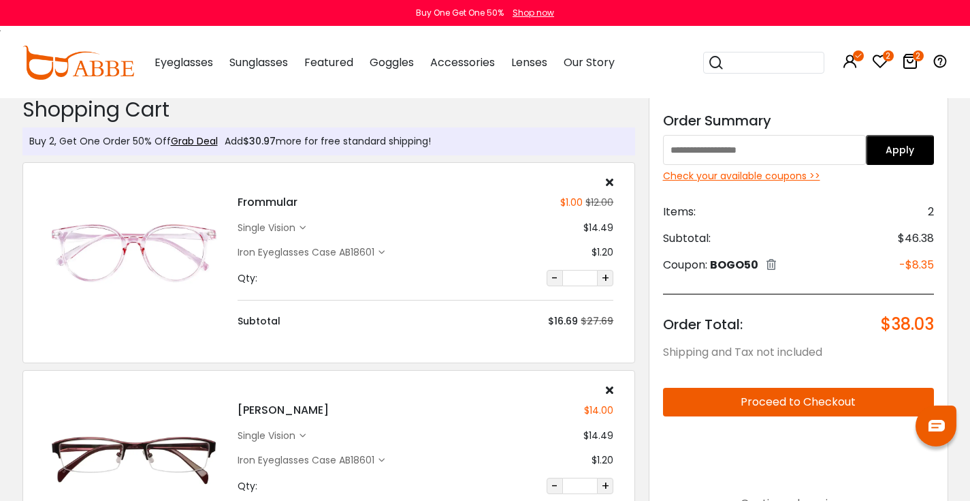
scroll to position [8, 0]
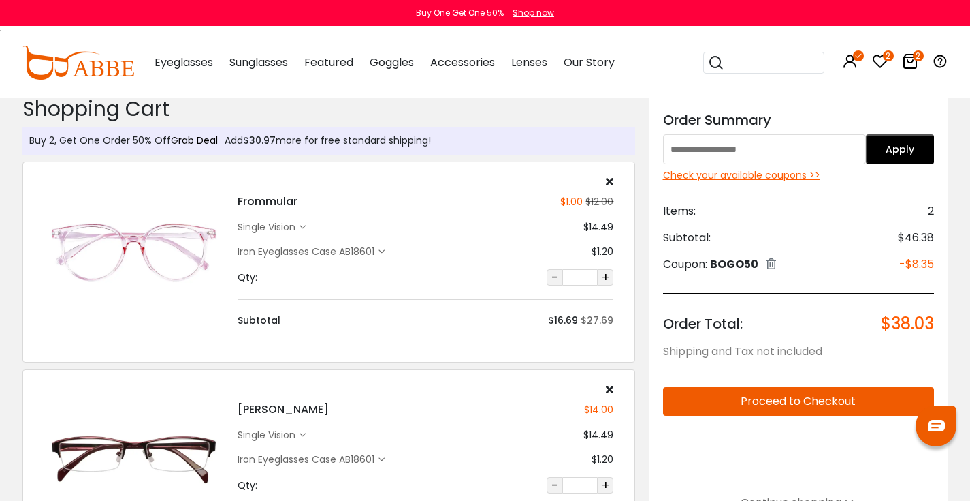
click at [813, 178] on div "Check your available coupons >>" at bounding box center [798, 175] width 271 height 14
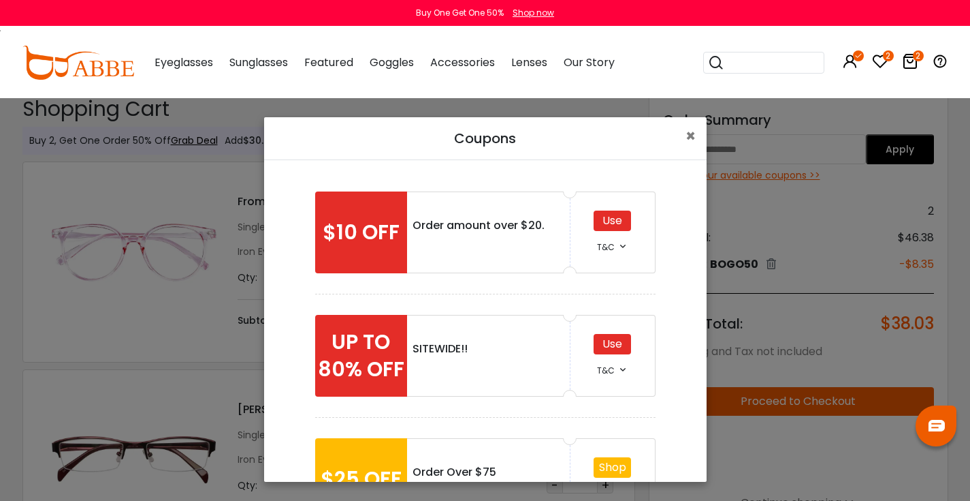
click at [614, 341] on div "Use" at bounding box center [612, 344] width 37 height 20
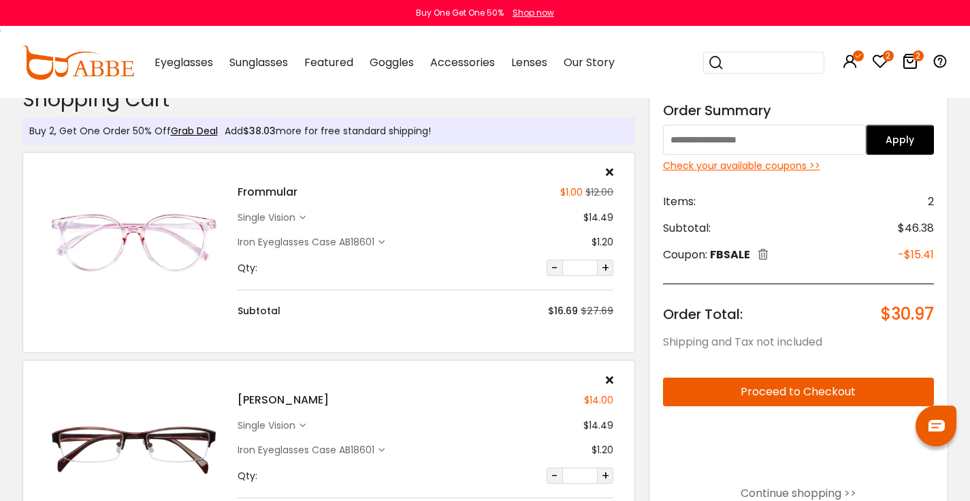
scroll to position [14, 0]
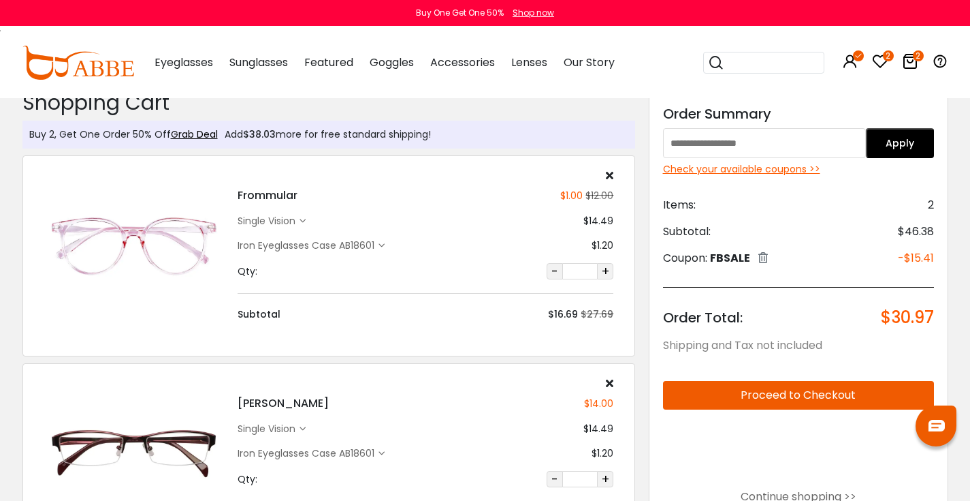
click at [816, 400] on button "Proceed to Checkout" at bounding box center [798, 395] width 271 height 29
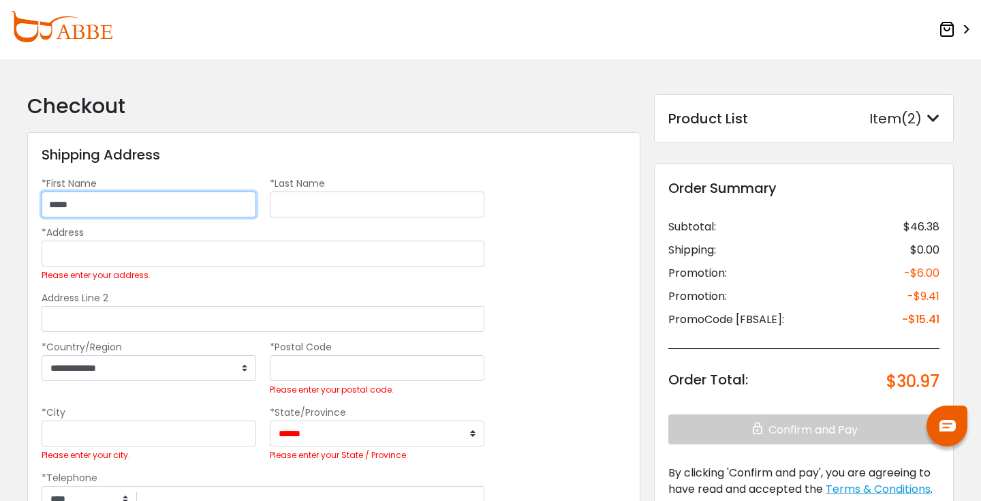
type input "*****"
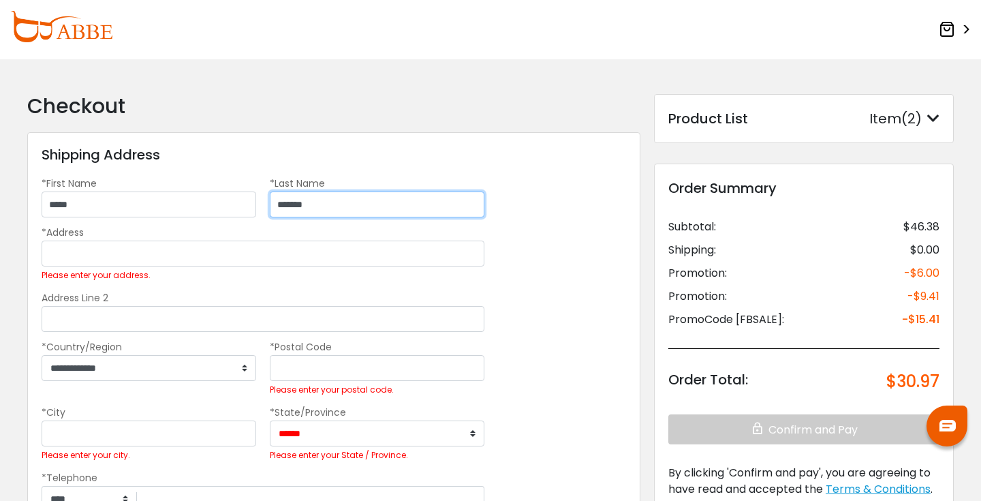
type input "*******"
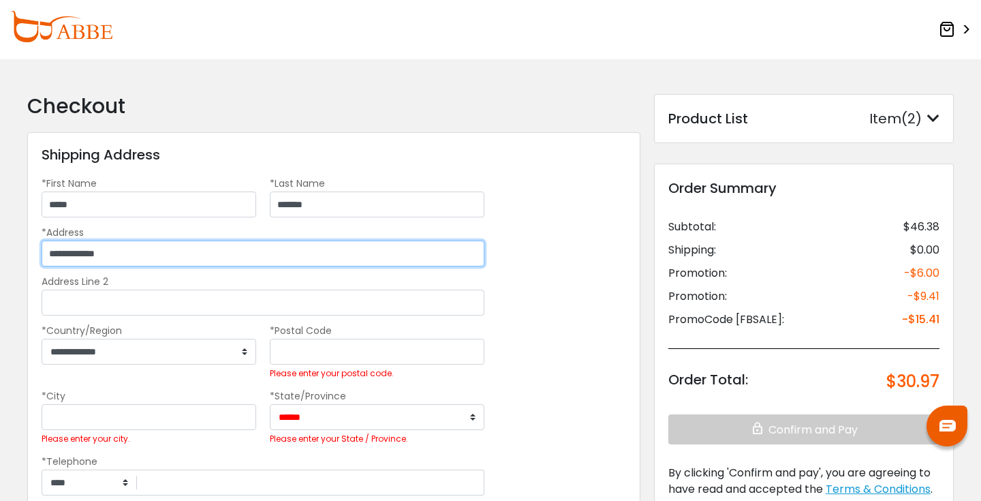
type input "**********"
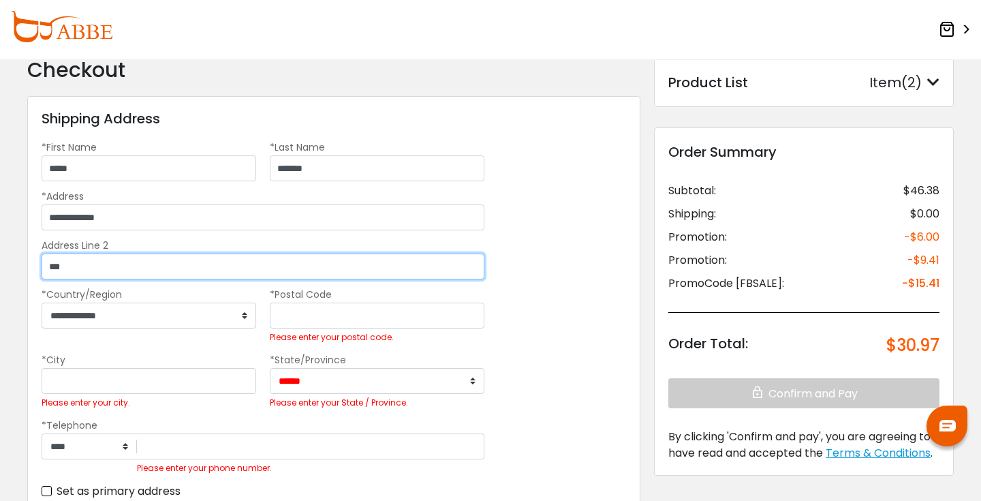
scroll to position [57, 0]
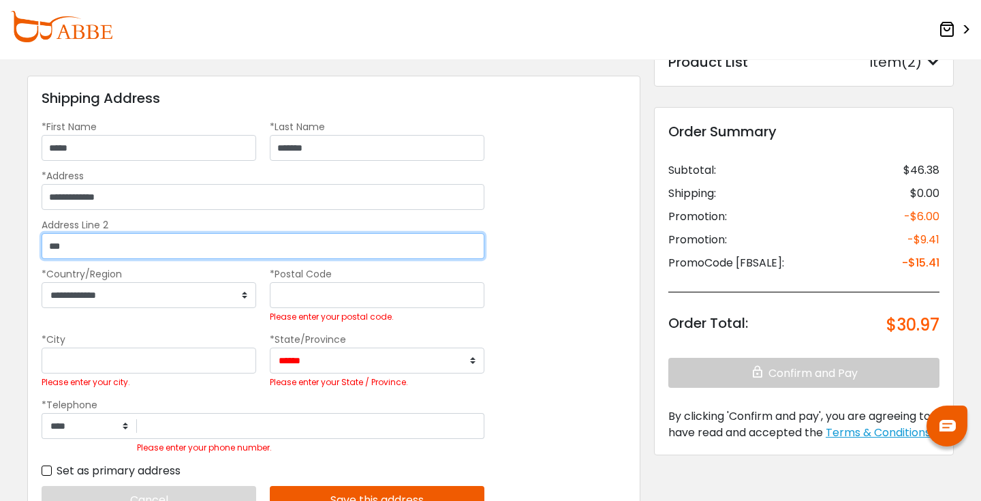
type input "***"
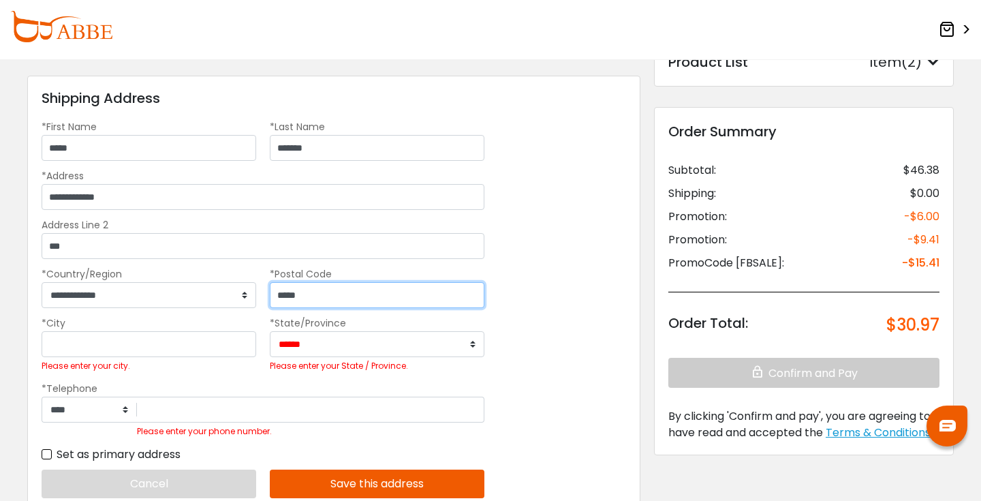
type input "*****"
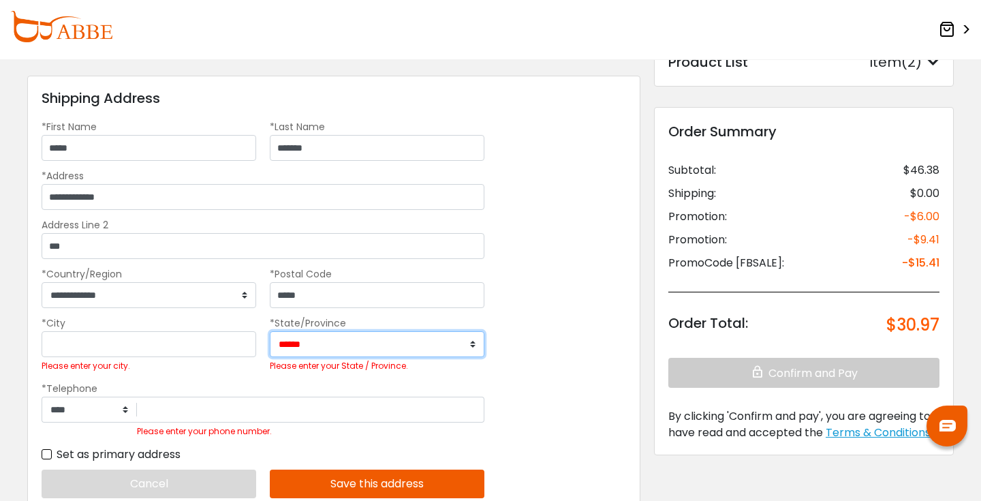
select select "**"
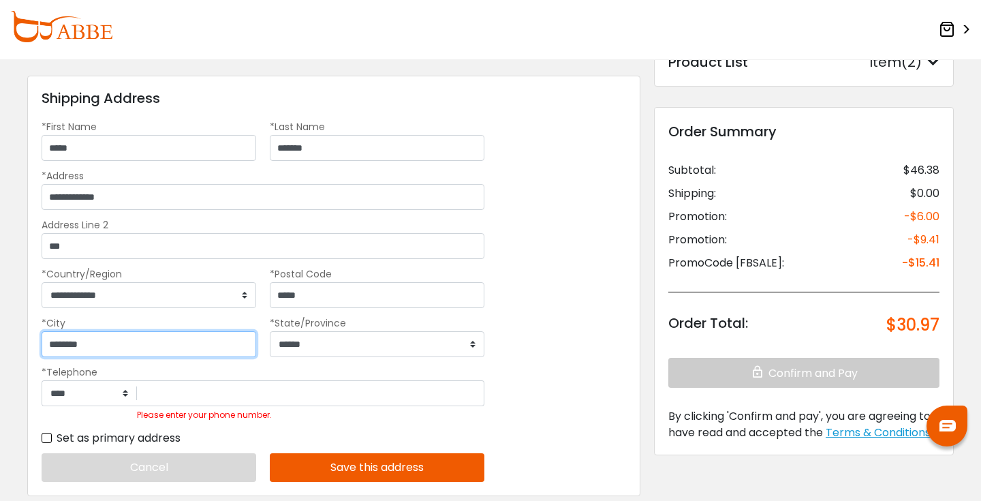
type input "********"
click at [270, 409] on label "Please enter your phone number." at bounding box center [204, 414] width 135 height 11
click at [270, 406] on input "Please enter your phone number." at bounding box center [310, 393] width 347 height 26
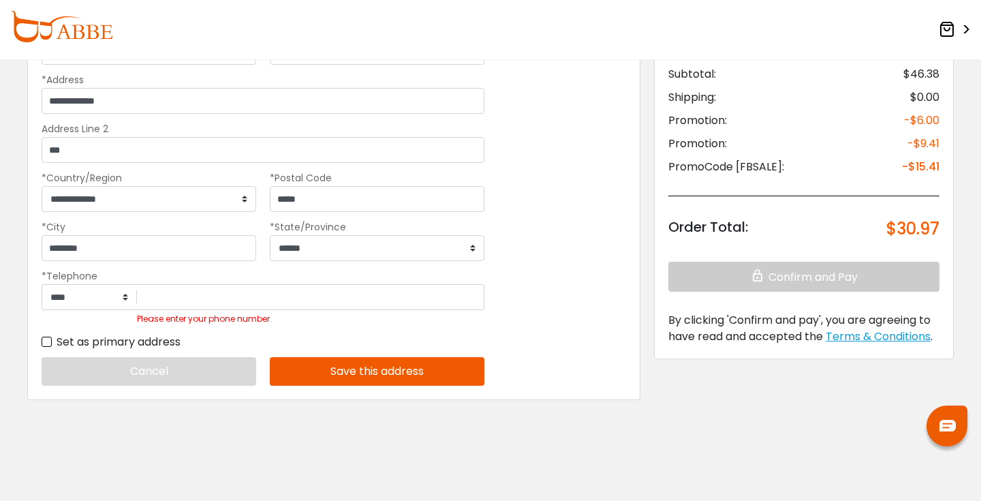
click at [289, 437] on div "**********" at bounding box center [490, 204] width 940 height 526
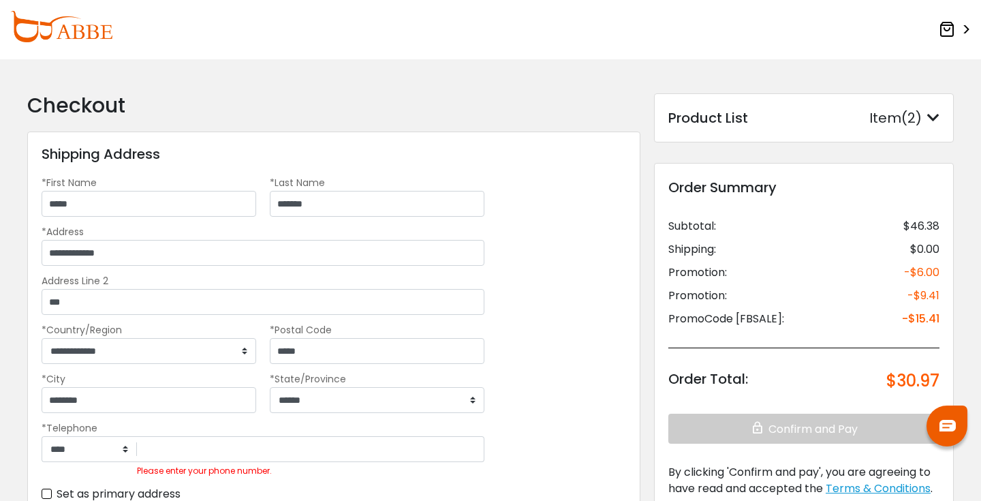
scroll to position [0, 0]
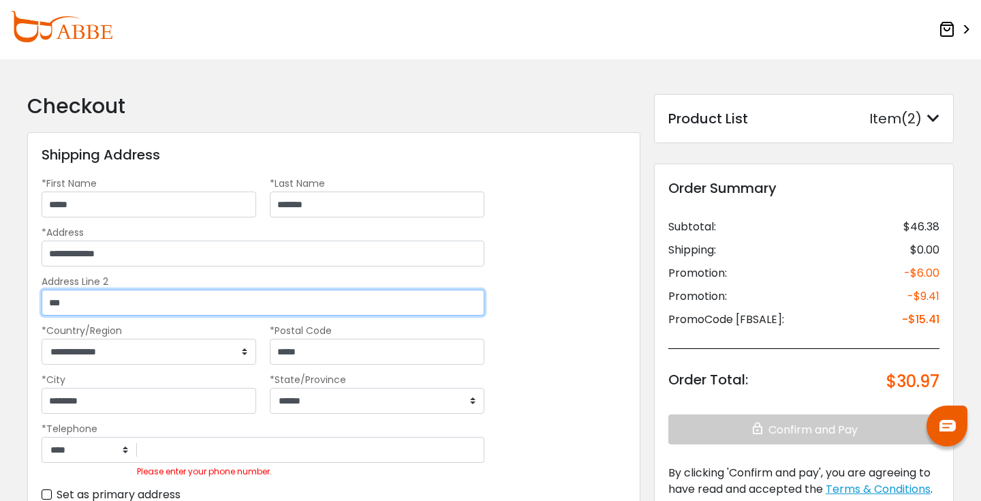
click at [165, 302] on input "***" at bounding box center [263, 302] width 443 height 26
type input "*"
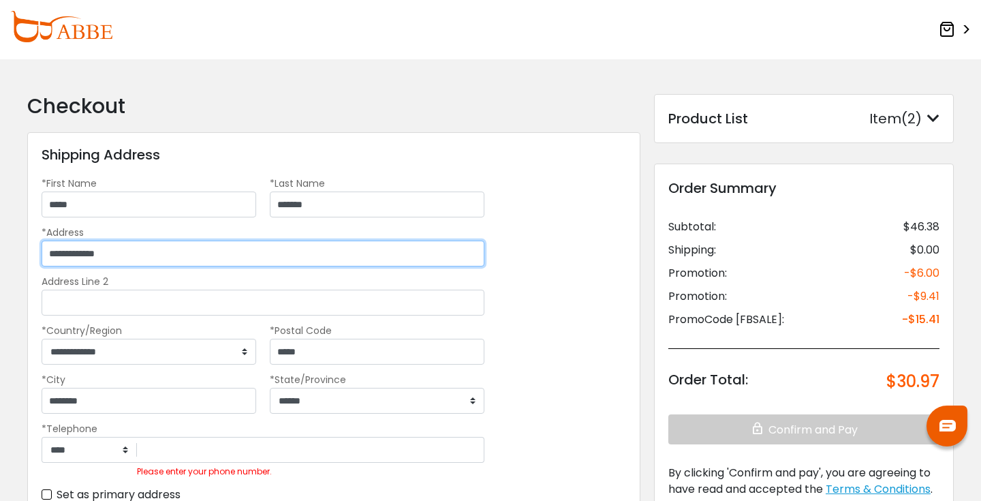
click at [167, 259] on input "**********" at bounding box center [263, 253] width 443 height 26
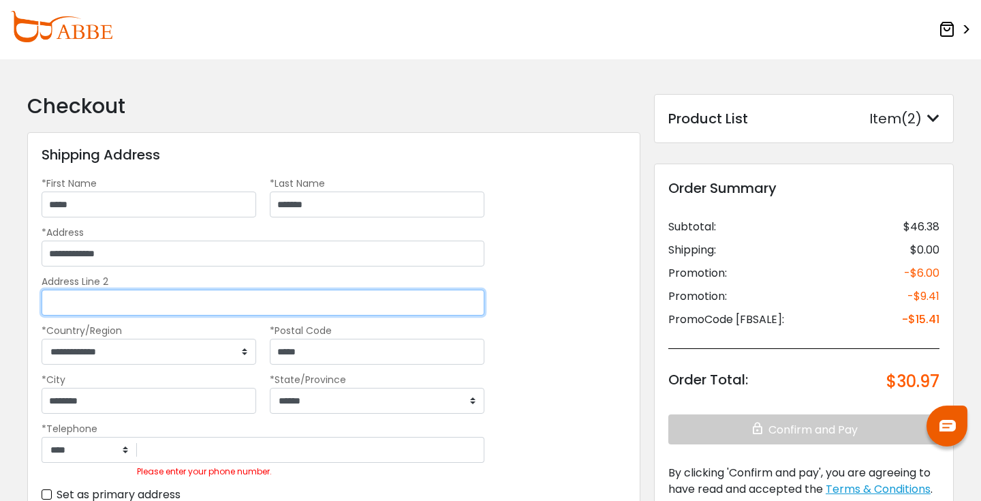
click at [128, 301] on input "Address Line 2" at bounding box center [263, 302] width 443 height 26
type input "***"
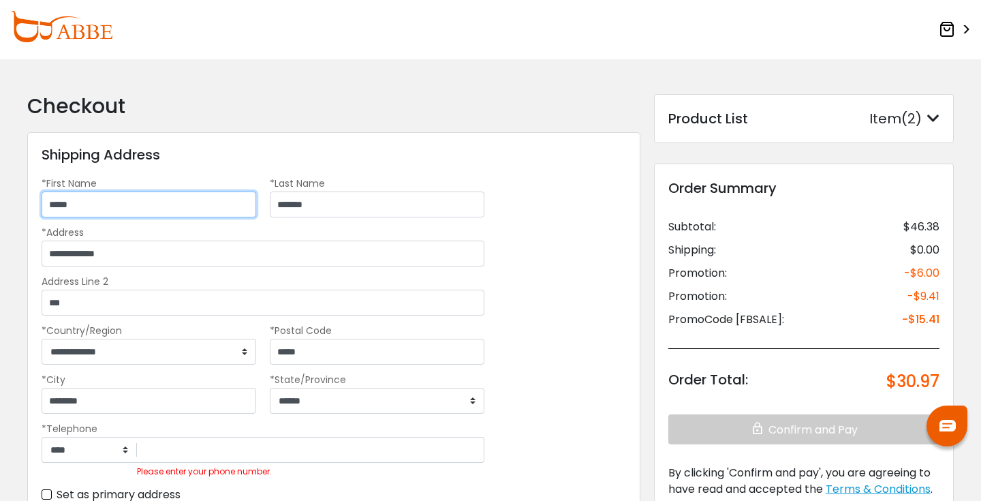
click at [59, 206] on input "*****" at bounding box center [149, 204] width 215 height 26
type input "*****"
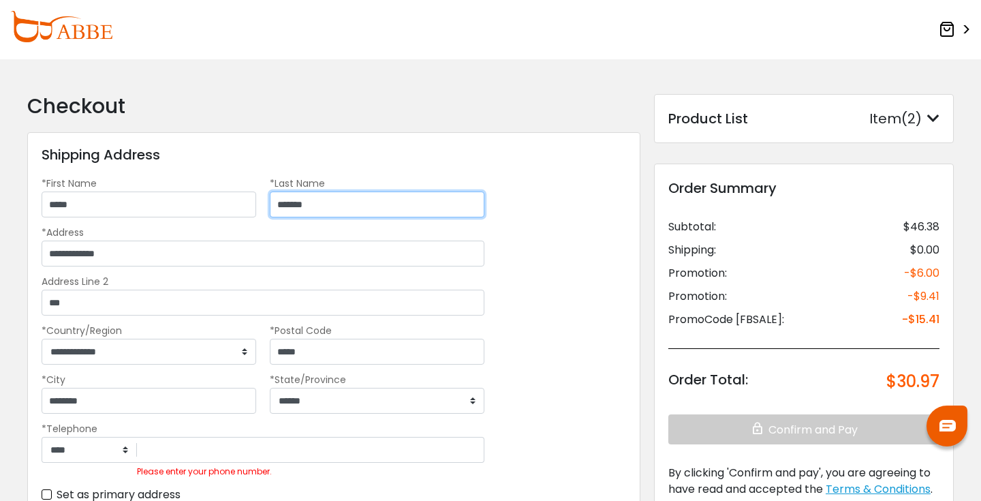
click at [283, 207] on input "*******" at bounding box center [377, 204] width 215 height 26
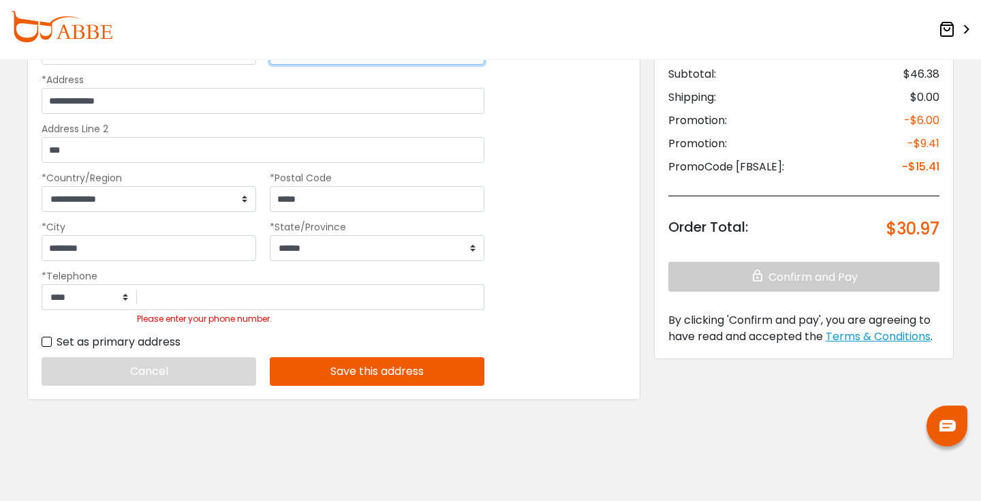
scroll to position [155, 0]
type input "*******"
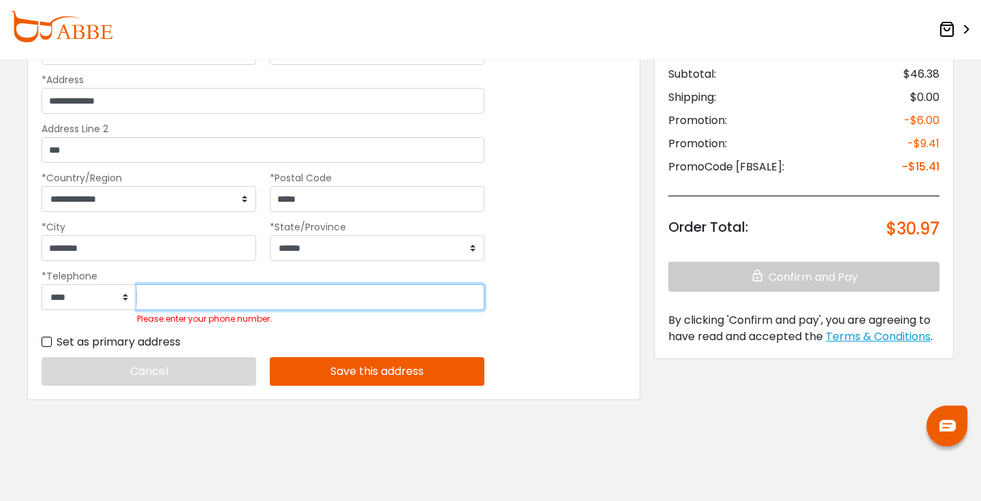
click at [257, 289] on input "Please enter your phone number." at bounding box center [310, 297] width 347 height 26
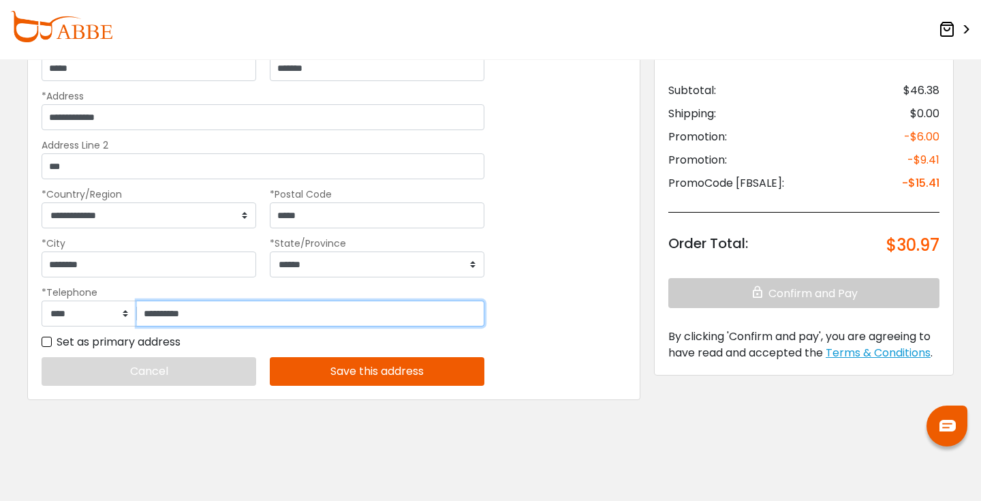
scroll to position [138, 0]
type input "**********"
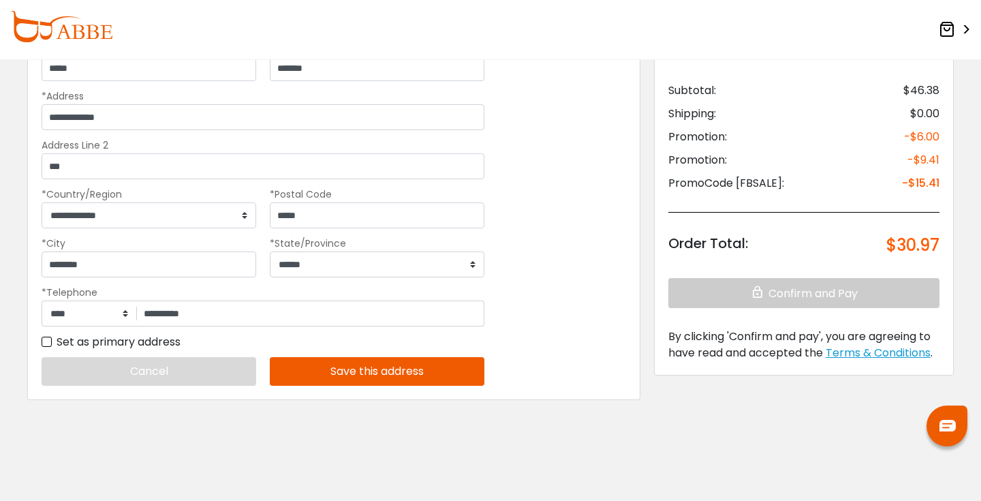
click at [353, 370] on button "Save this address" at bounding box center [377, 371] width 215 height 29
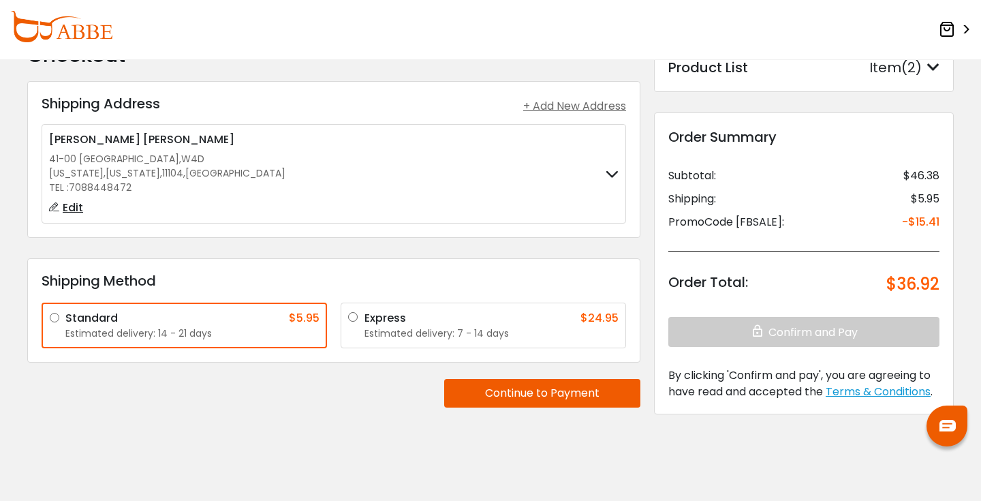
scroll to position [45, 0]
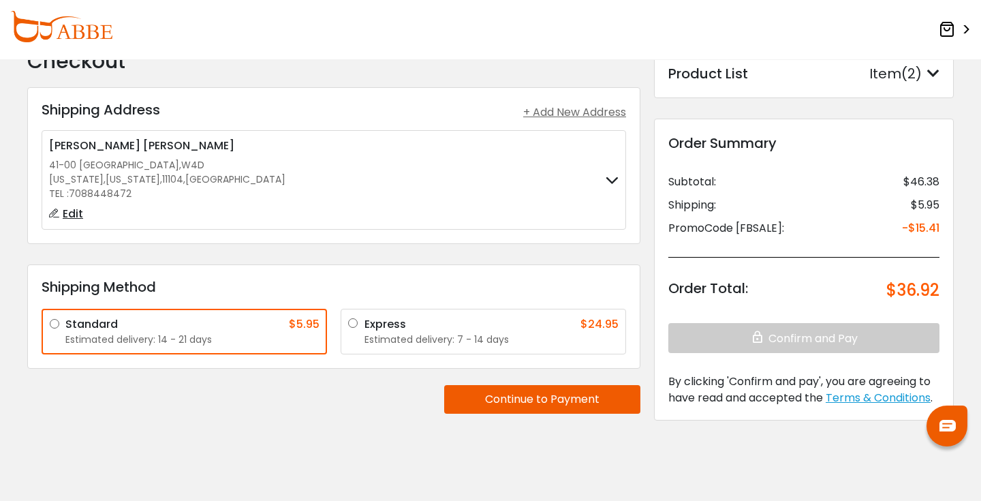
click at [513, 405] on button "Continue to Payment" at bounding box center [542, 399] width 196 height 29
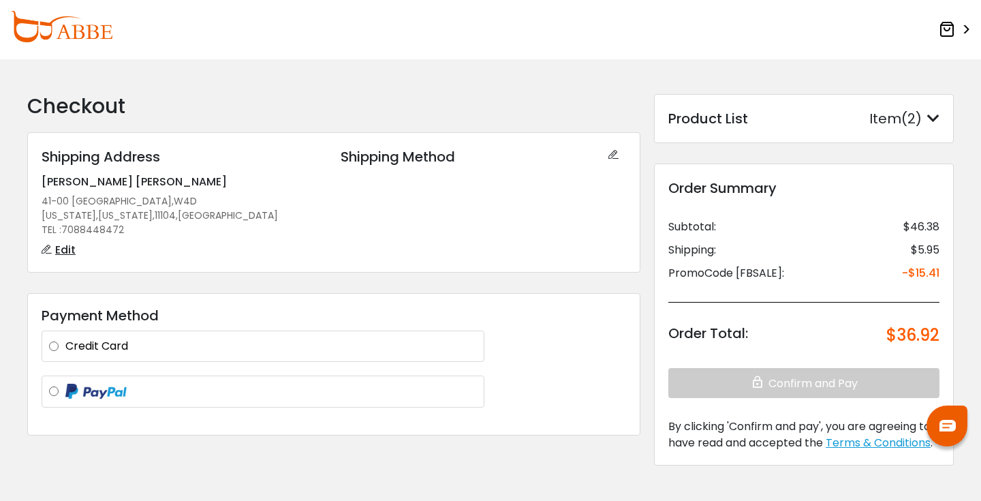
scroll to position [0, 0]
click at [389, 343] on label "Credit Card" at bounding box center [270, 346] width 411 height 16
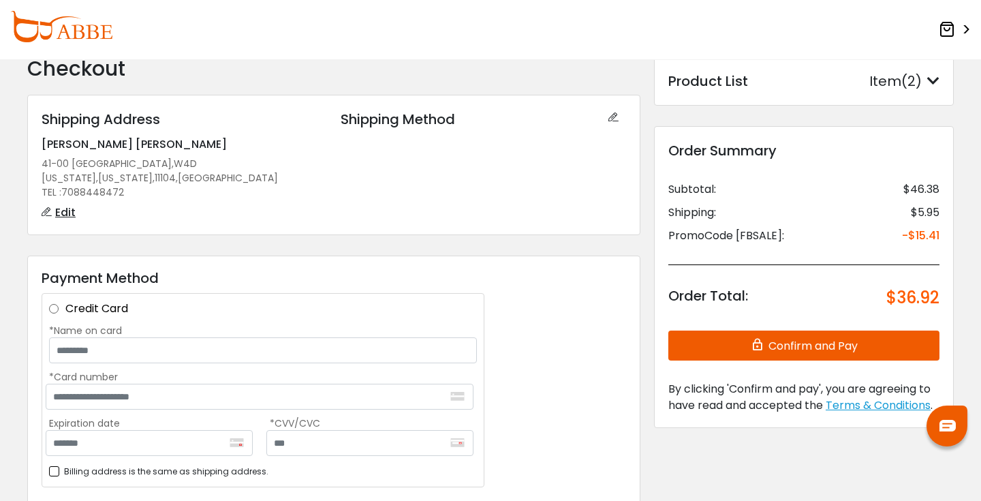
scroll to position [35, 0]
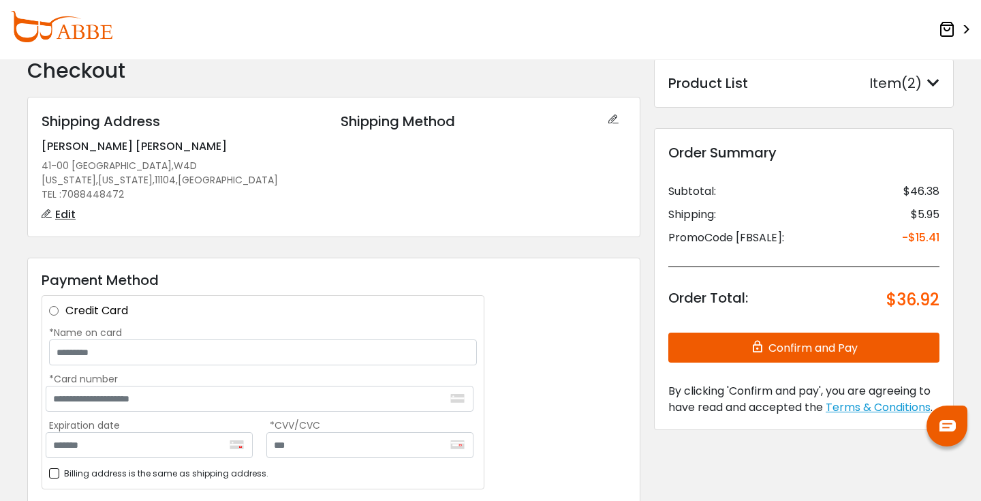
click at [925, 94] on div "Product List Item(2) Product List × Frommular Pink Large single vision Qty: 1 $…" at bounding box center [804, 83] width 300 height 49
click at [929, 85] on icon at bounding box center [933, 83] width 12 height 14
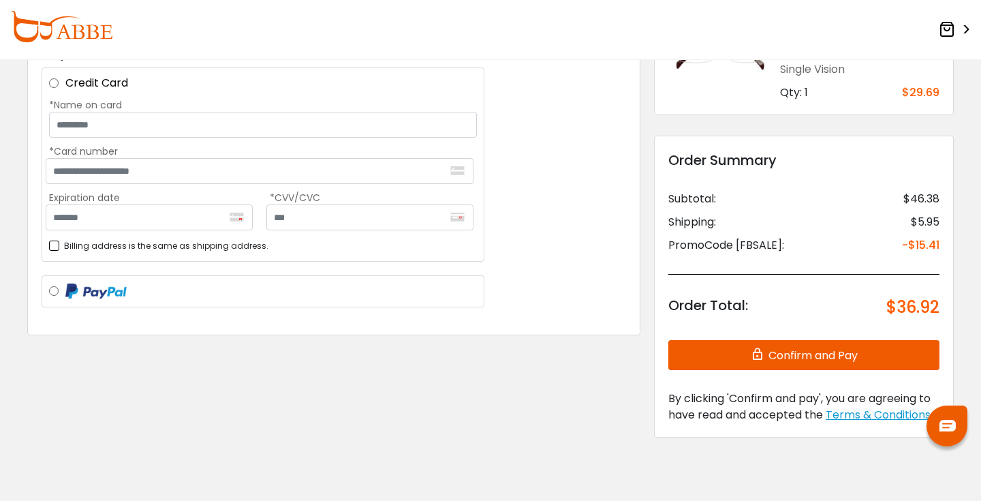
scroll to position [274, 0]
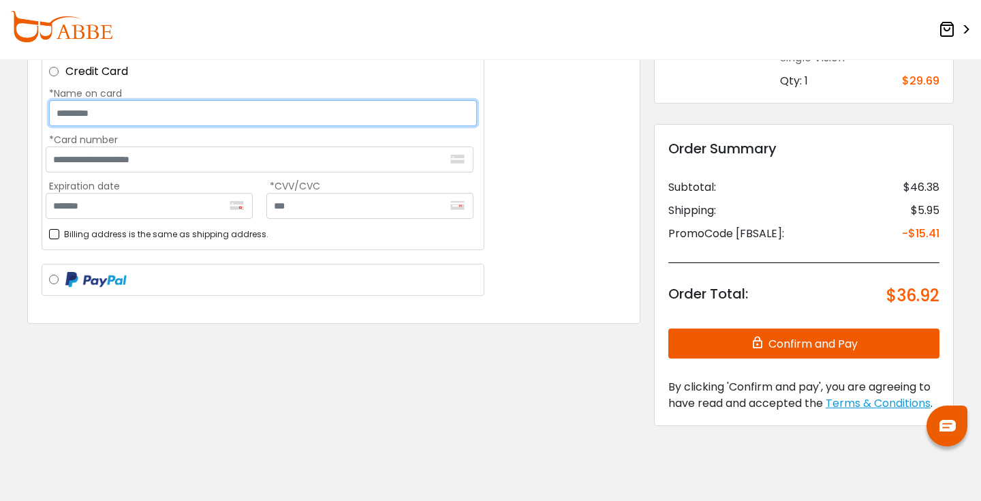
click at [302, 112] on input "*Name on card" at bounding box center [263, 113] width 428 height 26
type input "**********"
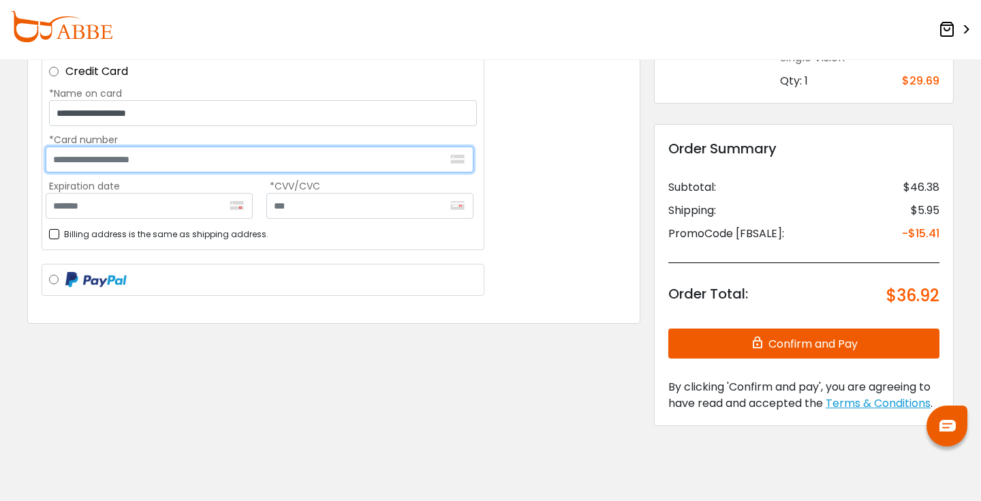
click at [266, 157] on input "*Card number" at bounding box center [260, 159] width 428 height 26
type input "**********"
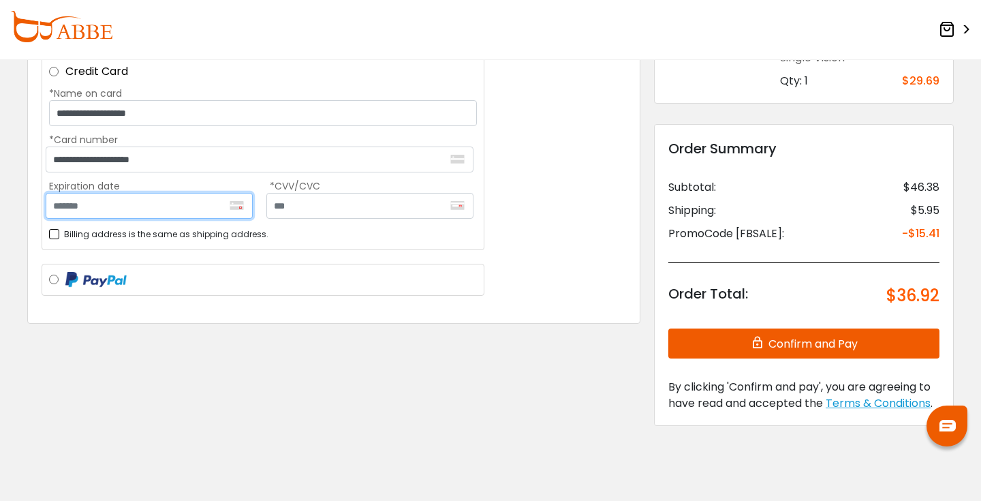
click at [199, 209] on input "Expiration date" at bounding box center [149, 206] width 207 height 26
type input "*******"
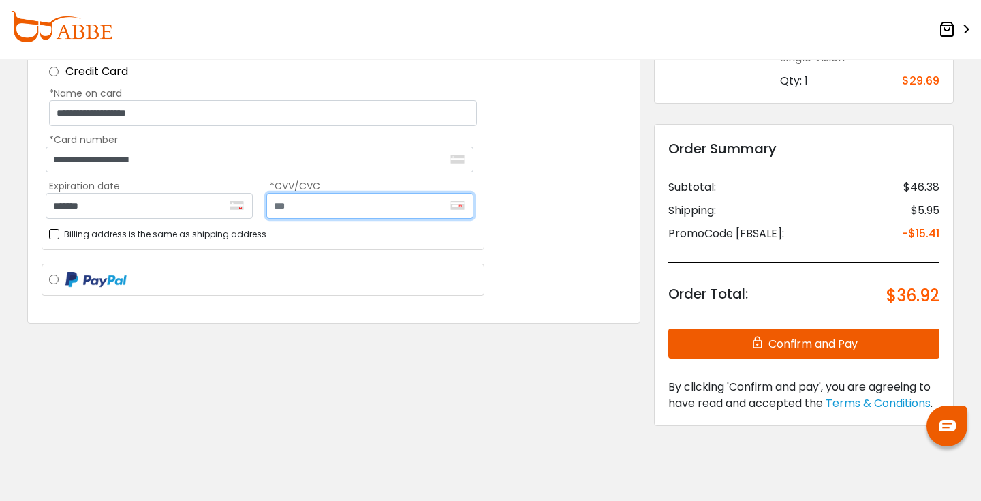
click at [322, 212] on input "text" at bounding box center [369, 206] width 207 height 26
type input "***"
click at [166, 228] on label "Billing address is the same as shipping address." at bounding box center [158, 233] width 219 height 17
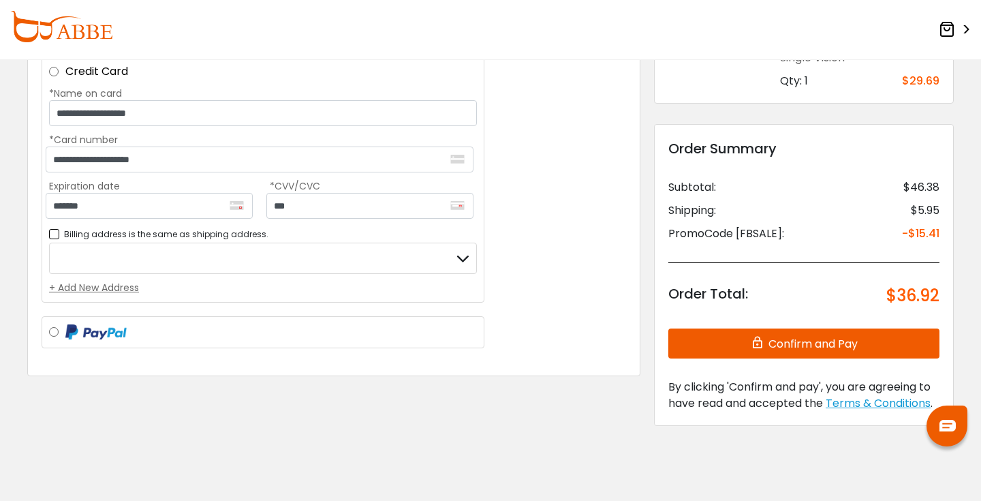
click at [150, 261] on div at bounding box center [263, 257] width 428 height 31
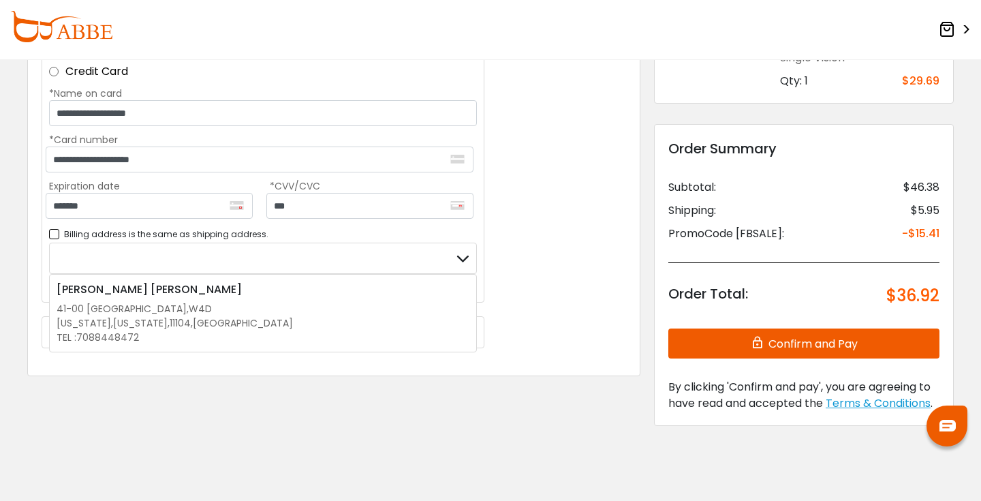
click at [247, 253] on div at bounding box center [263, 257] width 428 height 31
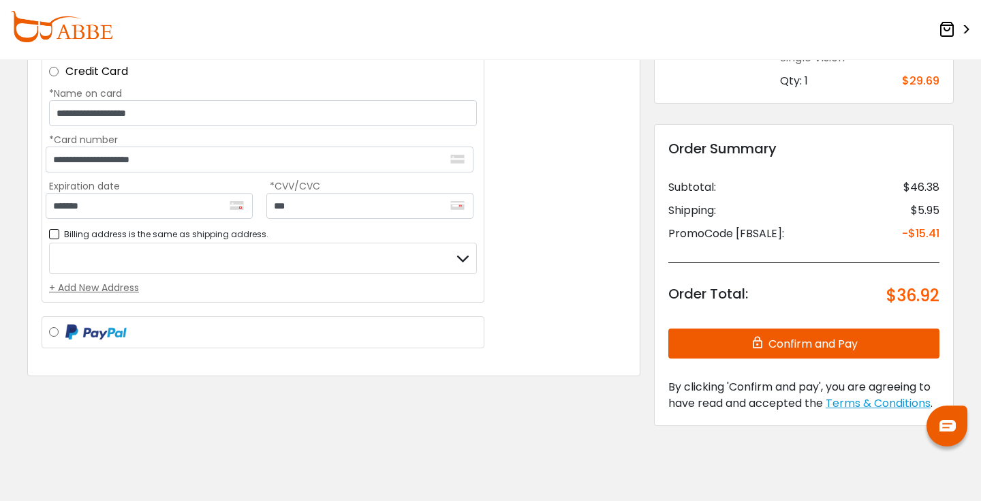
click at [115, 281] on div "+ Add New Address" at bounding box center [263, 288] width 428 height 14
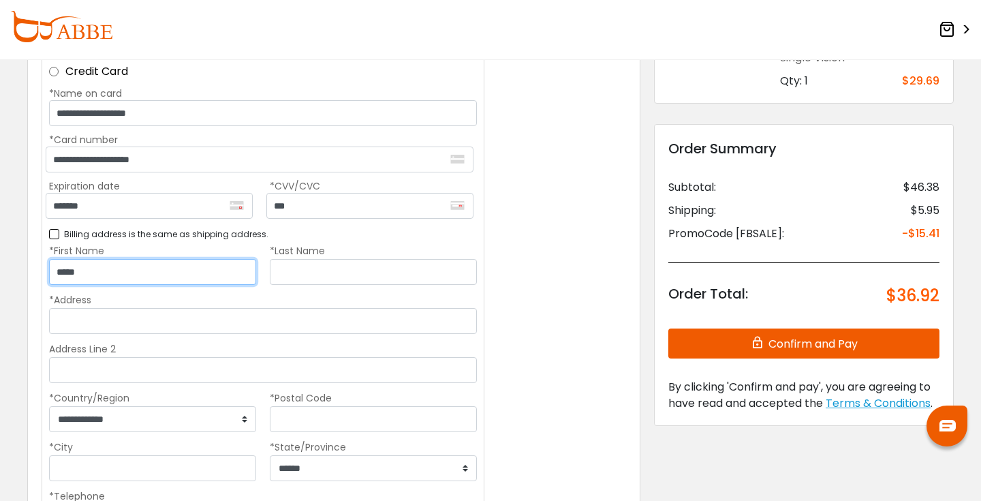
type input "*****"
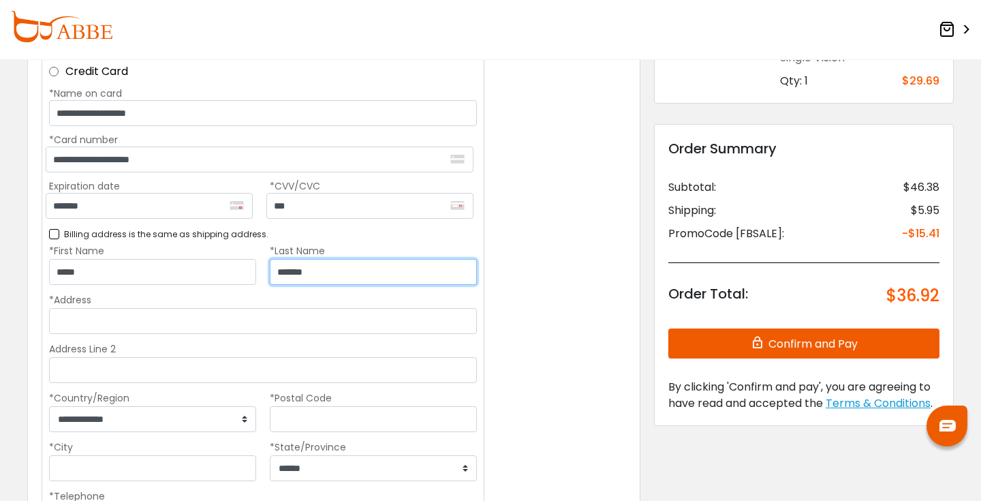
type input "*******"
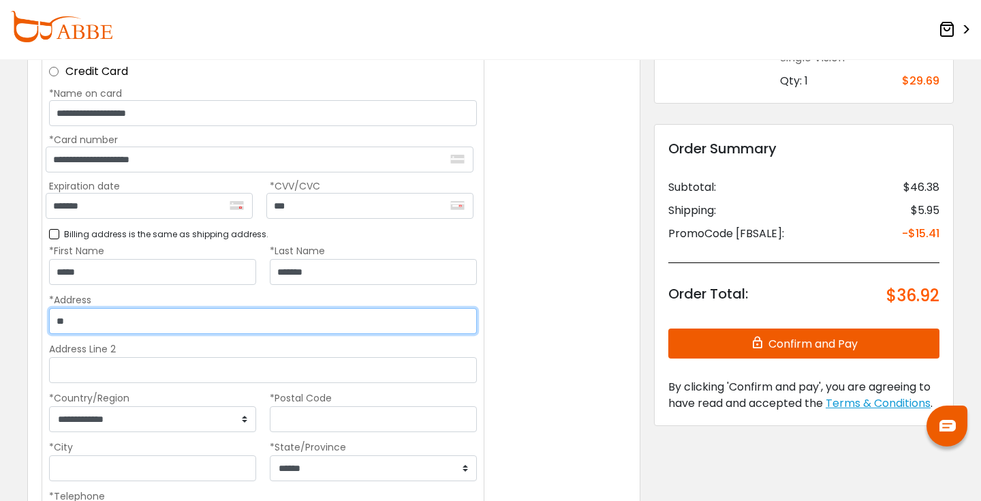
type input "*"
type input "**********"
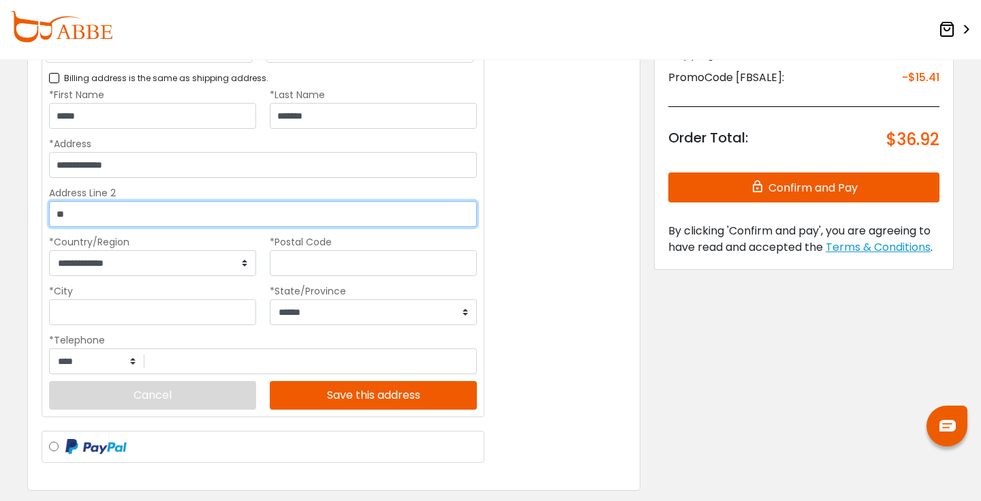
scroll to position [447, 0]
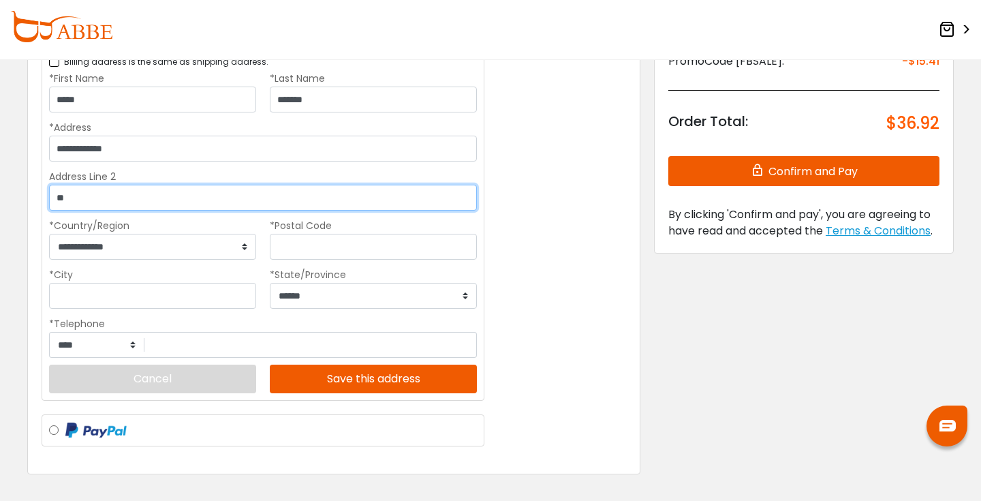
type input "**"
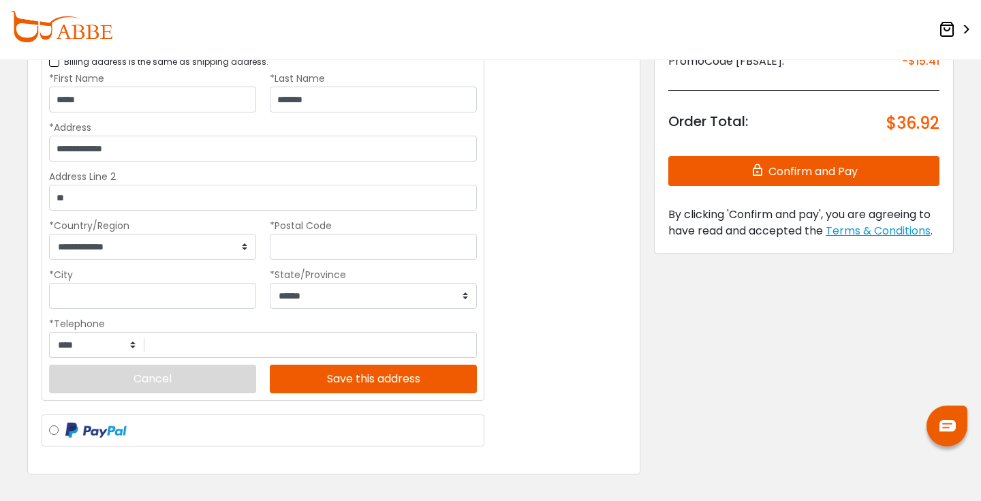
click at [298, 233] on div "*Postal Code" at bounding box center [373, 238] width 221 height 42
type input "*****"
type input "********"
select select "**"
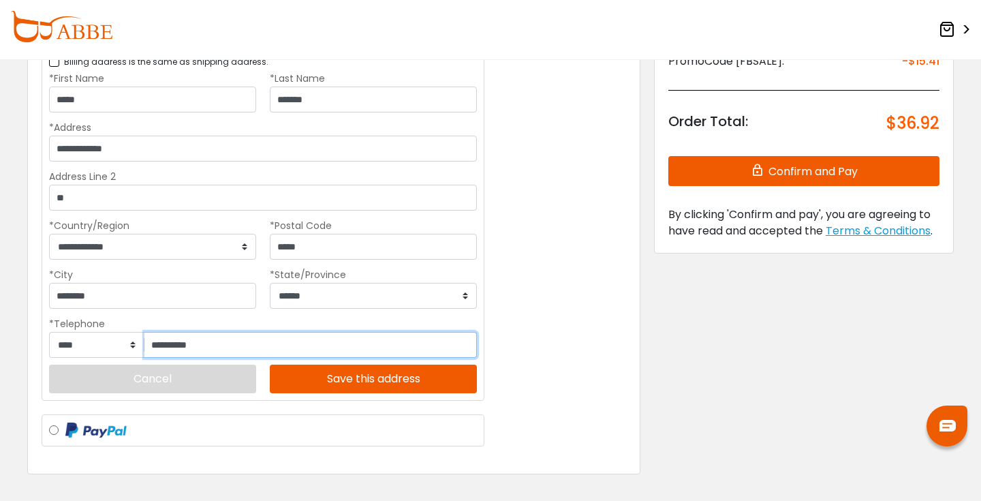
type input "**********"
click at [332, 382] on button "Save this address" at bounding box center [373, 378] width 207 height 29
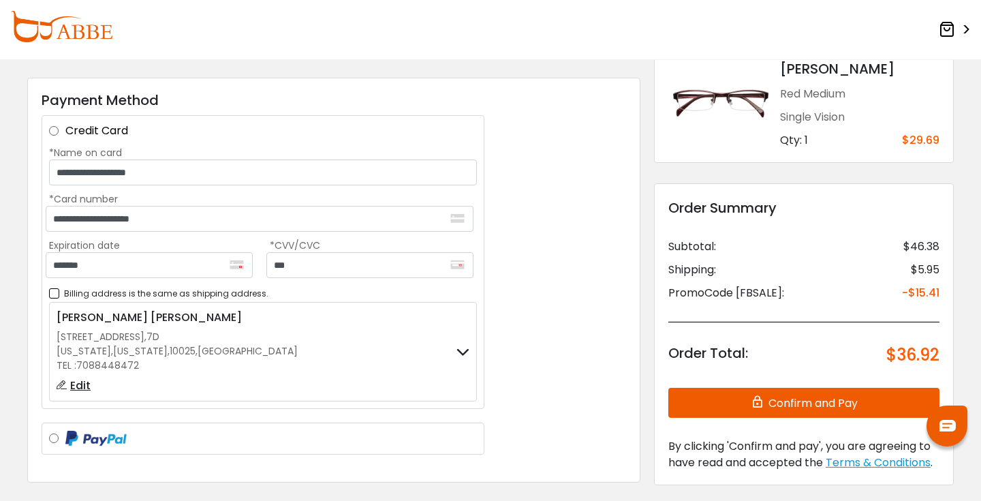
scroll to position [204, 0]
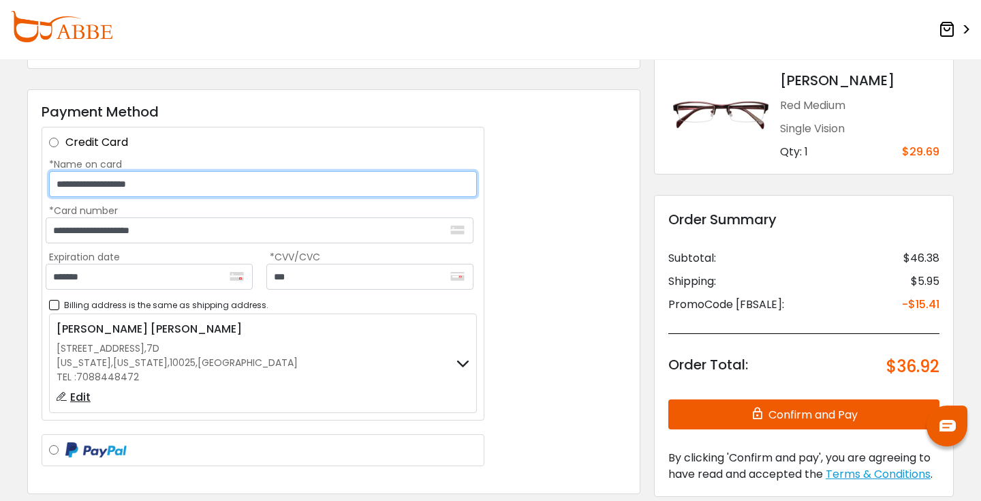
click at [286, 180] on input "**********" at bounding box center [263, 184] width 428 height 26
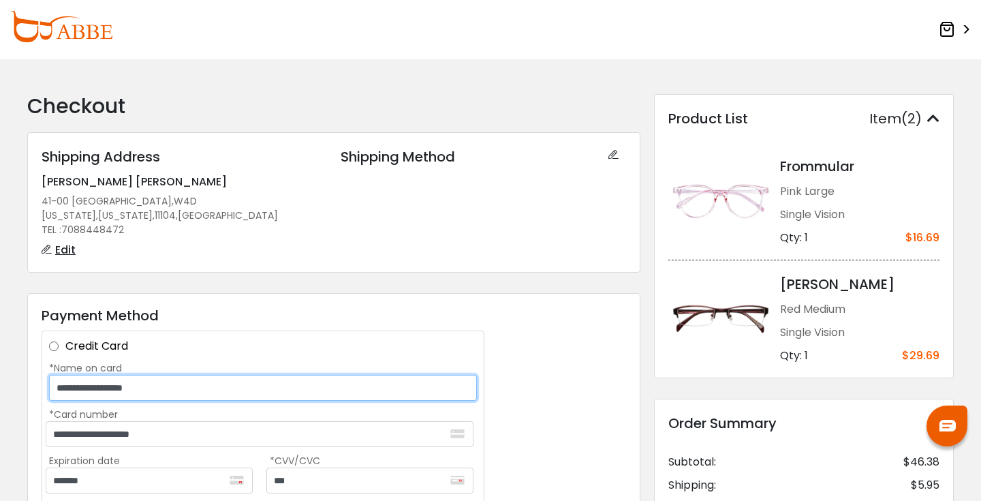
scroll to position [0, 0]
click at [199, 382] on input "**********" at bounding box center [263, 388] width 428 height 26
click at [174, 390] on input "**********" at bounding box center [263, 388] width 428 height 26
drag, startPoint x: 125, startPoint y: 389, endPoint x: 94, endPoint y: 393, distance: 30.9
click at [94, 393] on input "**********" at bounding box center [263, 388] width 428 height 26
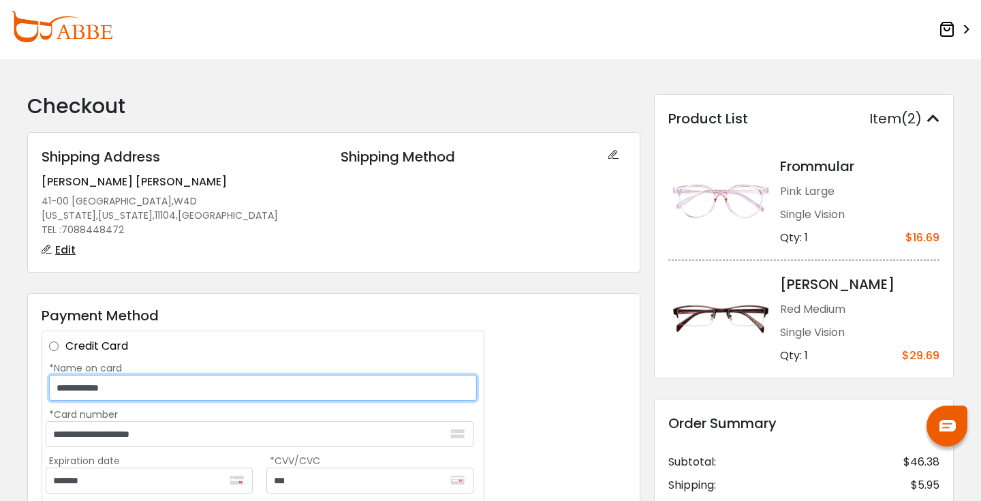
click at [136, 387] on input "**********" at bounding box center [263, 388] width 428 height 26
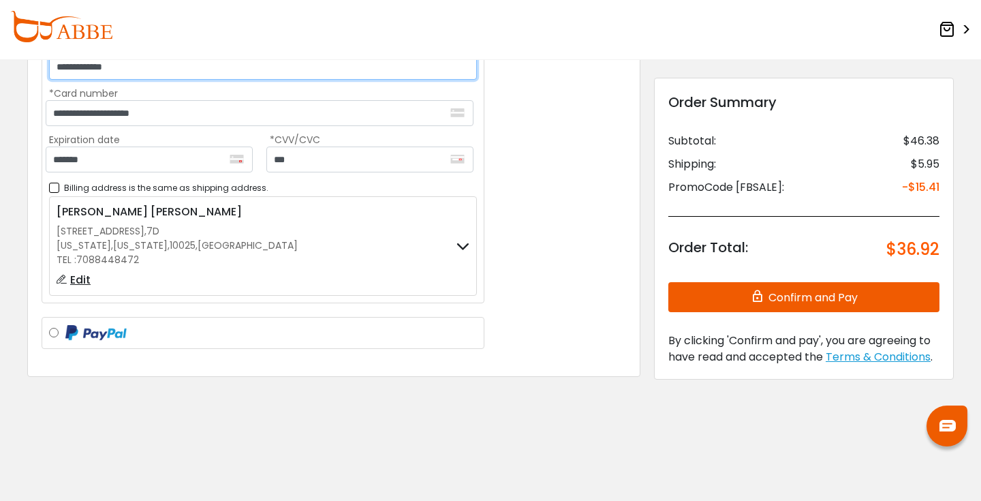
scroll to position [323, 0]
type input "**********"
click at [722, 301] on button "Confirm and Pay" at bounding box center [803, 297] width 271 height 30
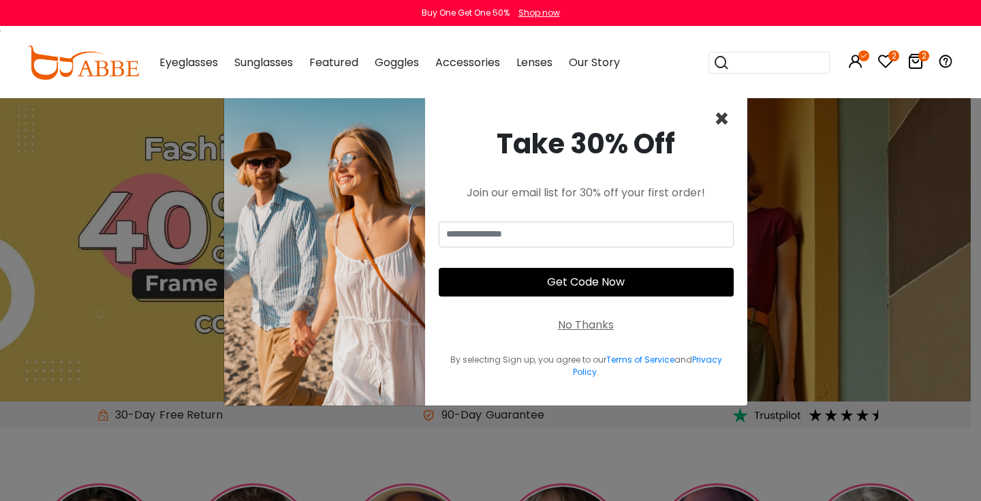
click at [723, 123] on span "×" at bounding box center [722, 118] width 16 height 35
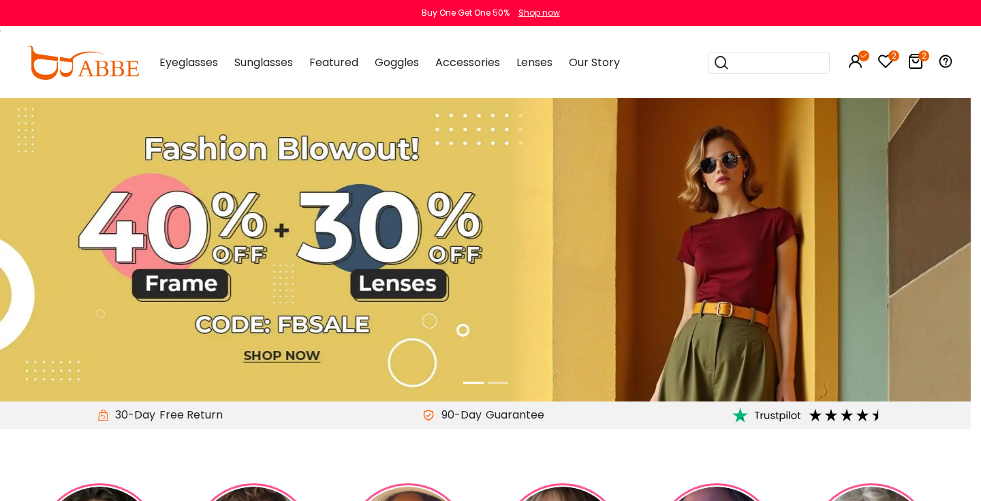
click at [762, 64] on input "search" at bounding box center [776, 62] width 95 height 20
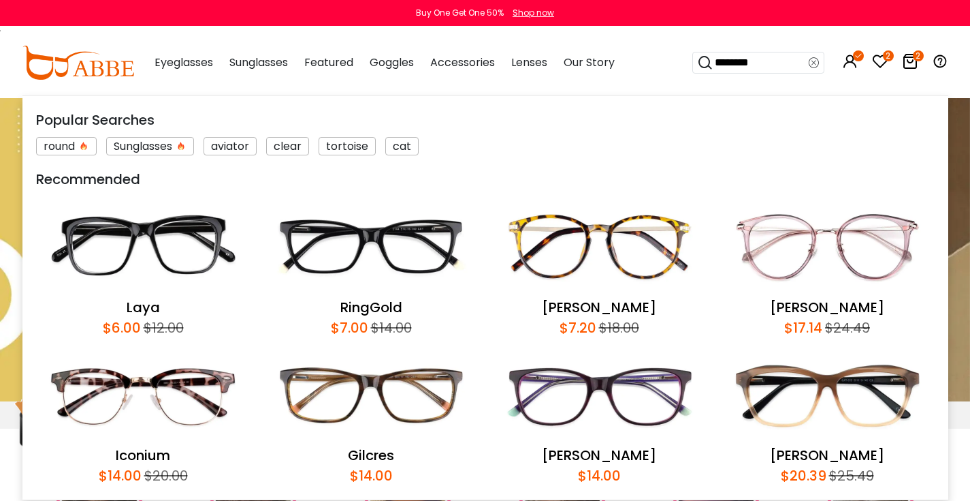
type input "*********"
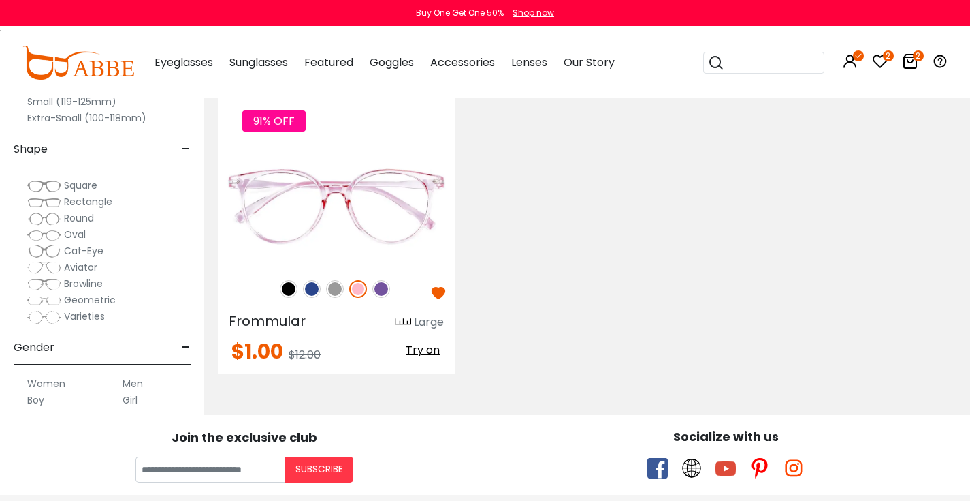
scroll to position [247, 0]
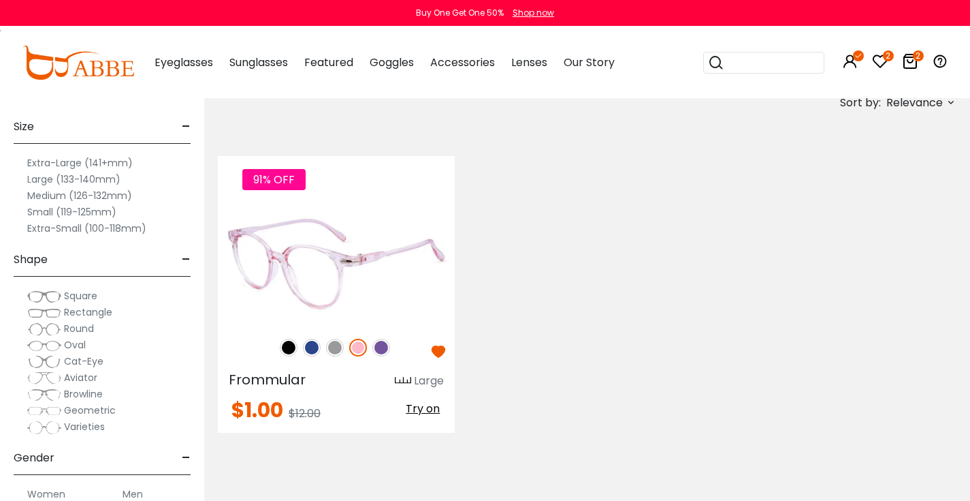
click at [375, 352] on img at bounding box center [382, 347] width 18 height 18
click at [338, 349] on img at bounding box center [335, 347] width 18 height 18
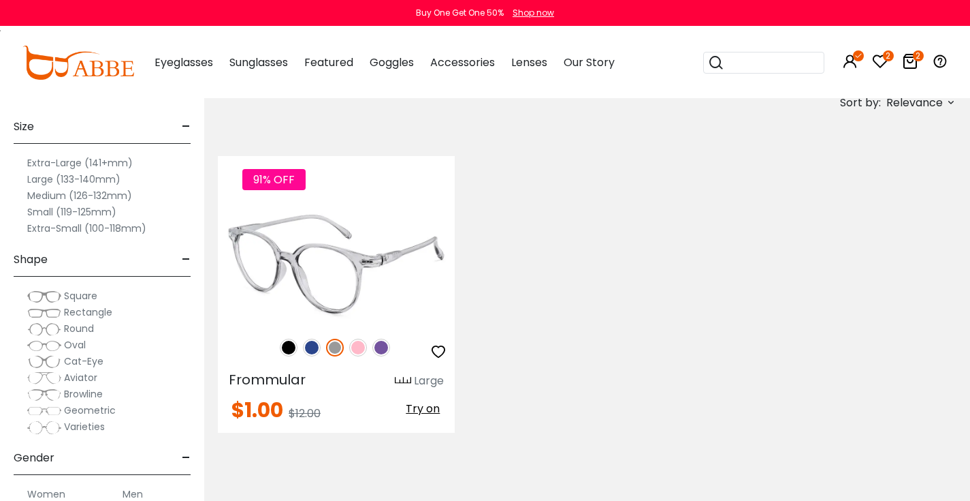
click at [315, 347] on img at bounding box center [312, 347] width 18 height 18
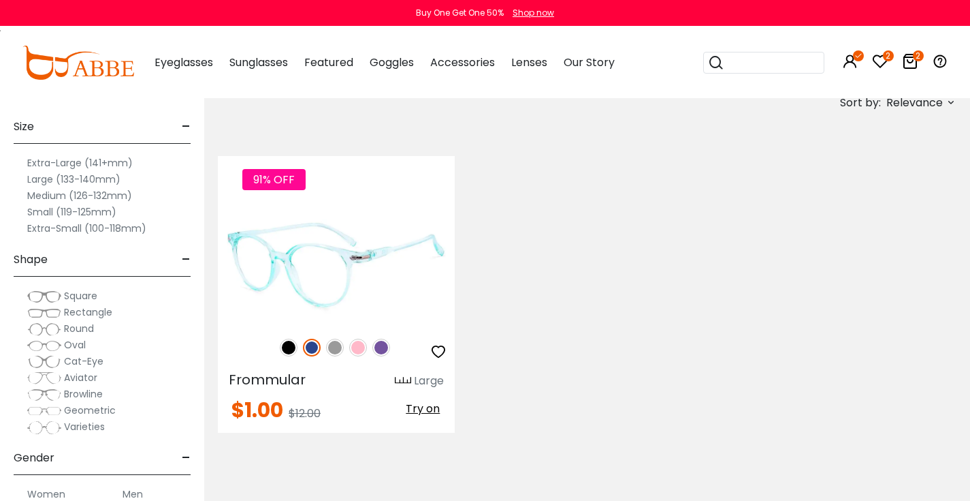
click at [283, 346] on img at bounding box center [289, 347] width 18 height 18
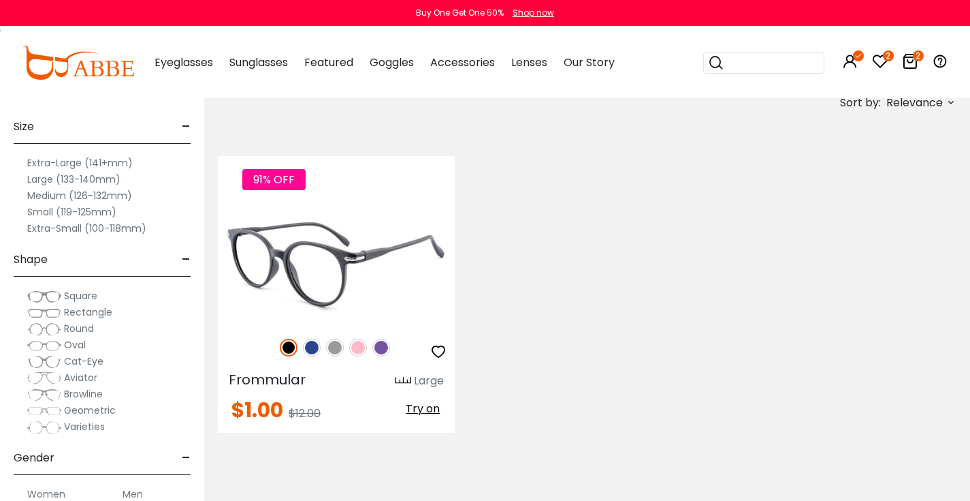
click at [338, 351] on img at bounding box center [335, 347] width 18 height 18
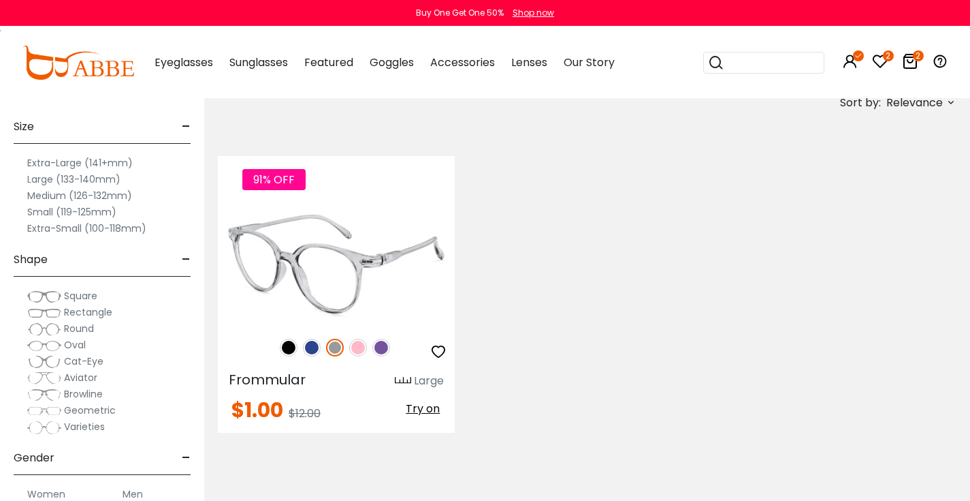
click at [358, 348] on img at bounding box center [358, 347] width 18 height 18
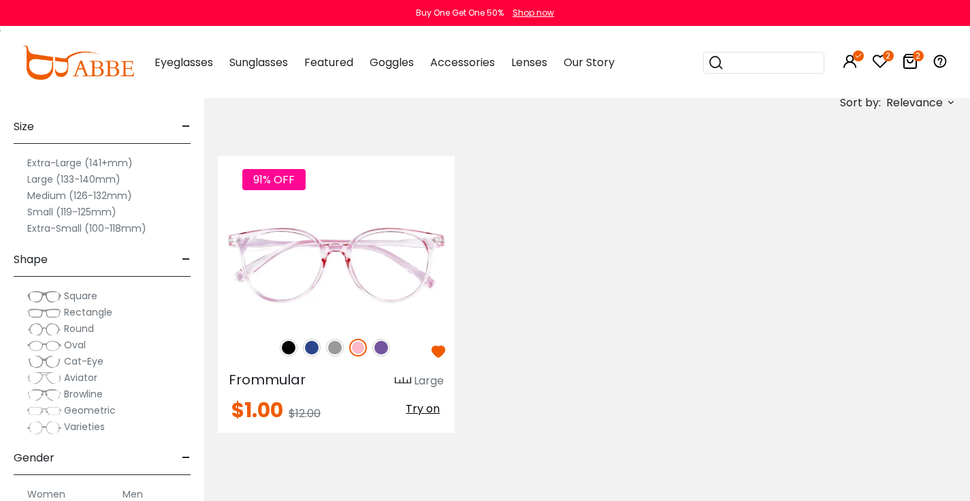
click at [915, 63] on icon at bounding box center [910, 61] width 16 height 16
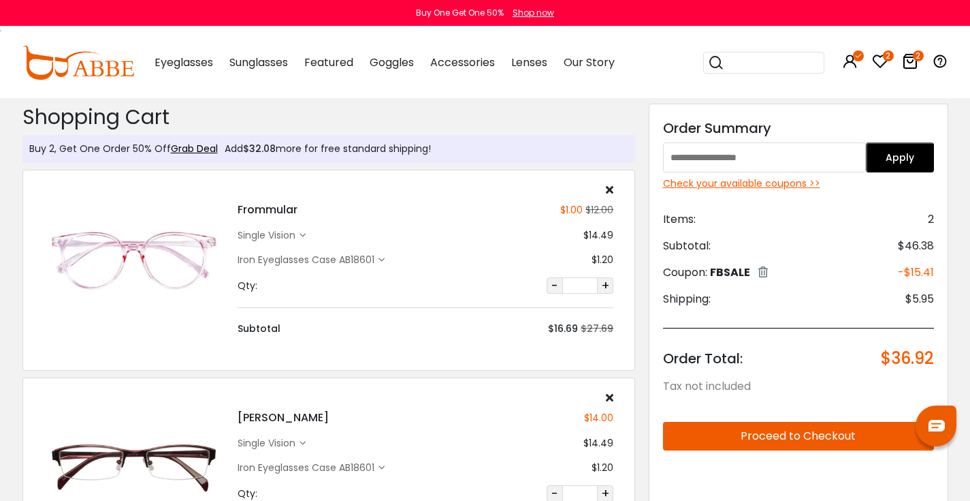
click at [763, 61] on input "search" at bounding box center [772, 62] width 95 height 20
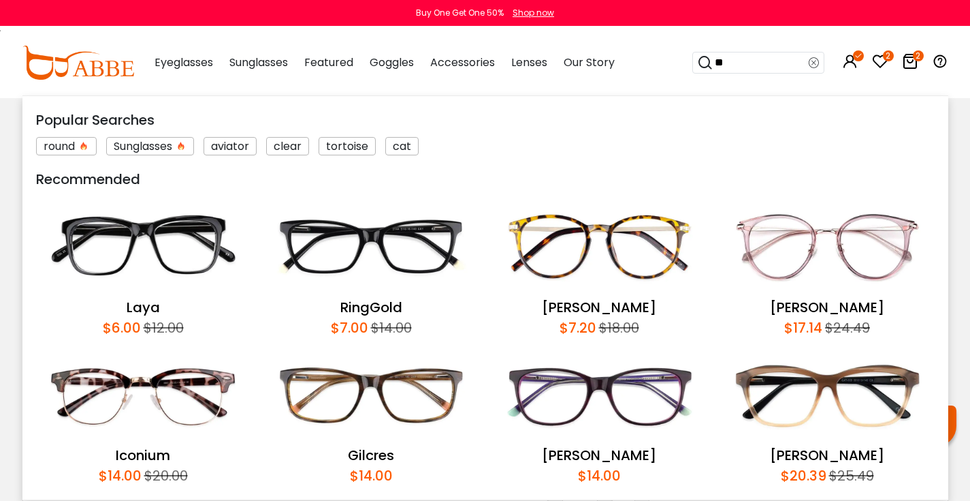
type input "*"
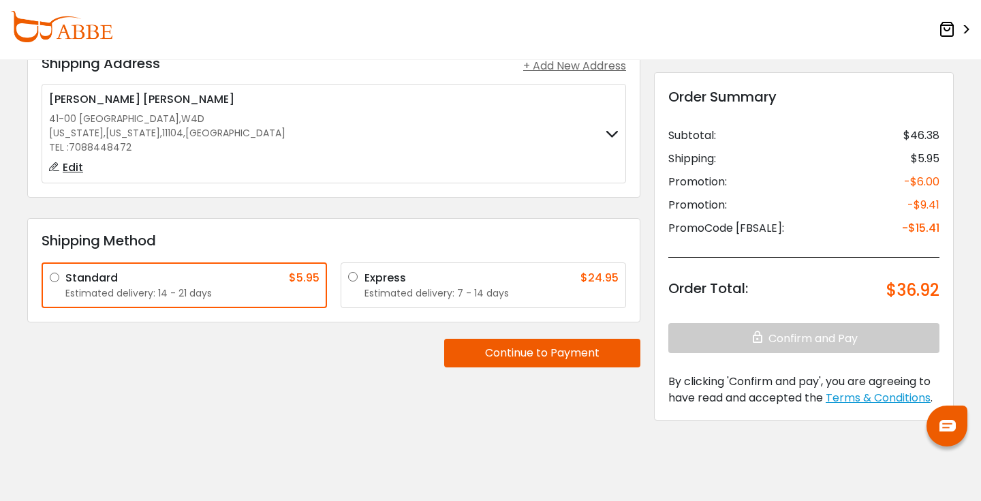
scroll to position [97, 0]
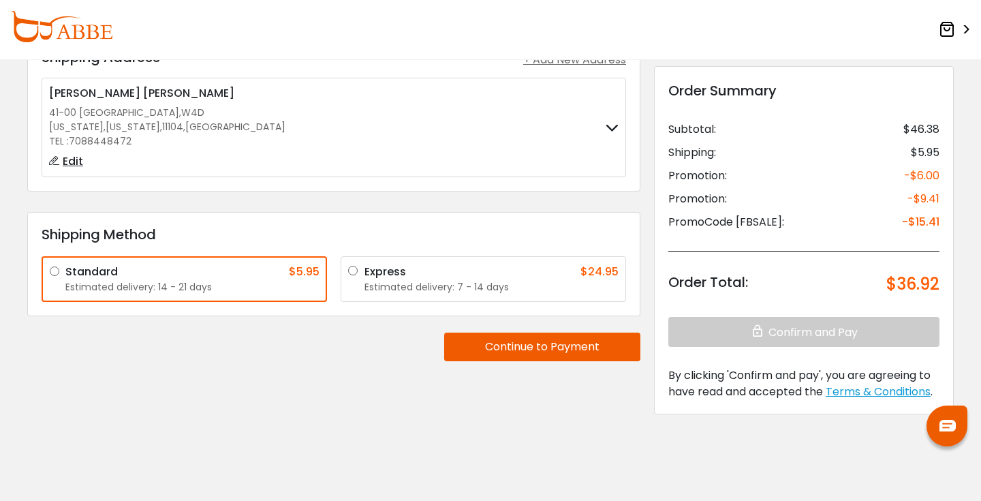
click at [538, 346] on button "Continue to Payment" at bounding box center [542, 346] width 196 height 29
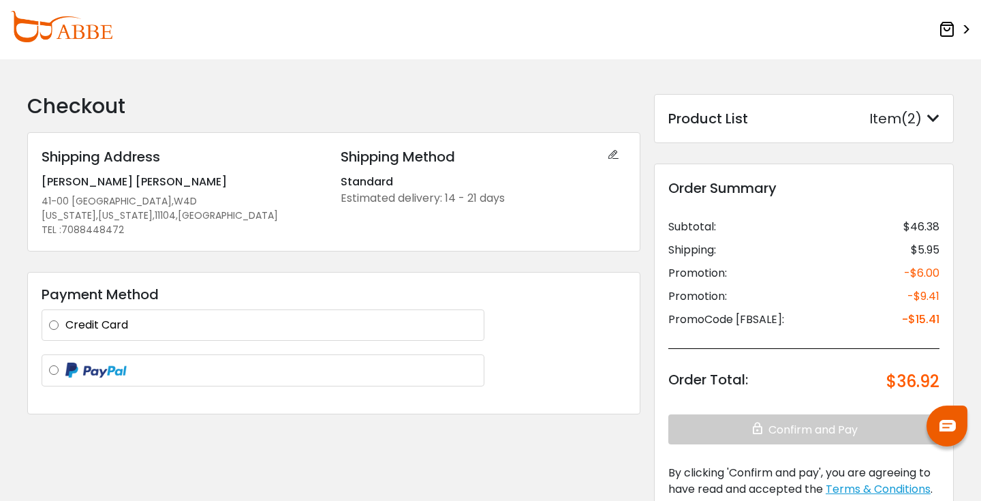
scroll to position [0, 0]
click at [413, 319] on label "Credit Card" at bounding box center [270, 325] width 411 height 16
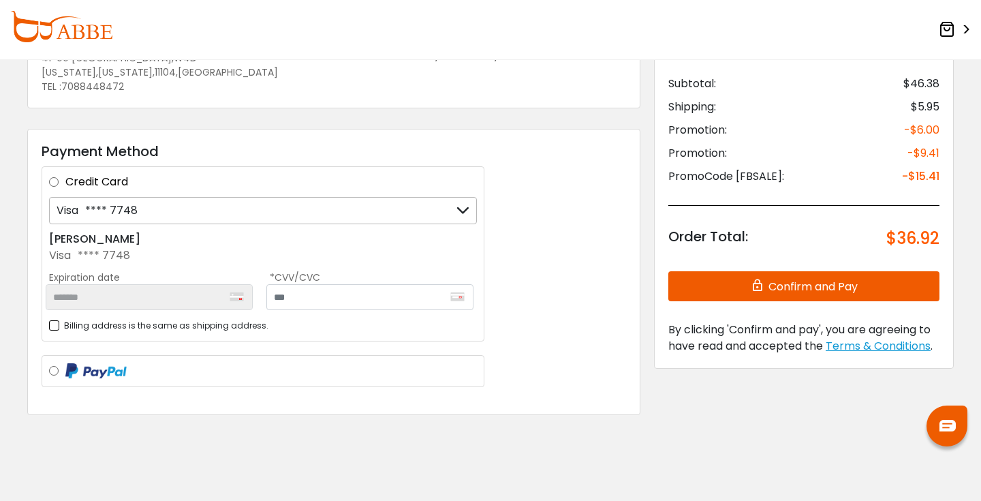
scroll to position [151, 0]
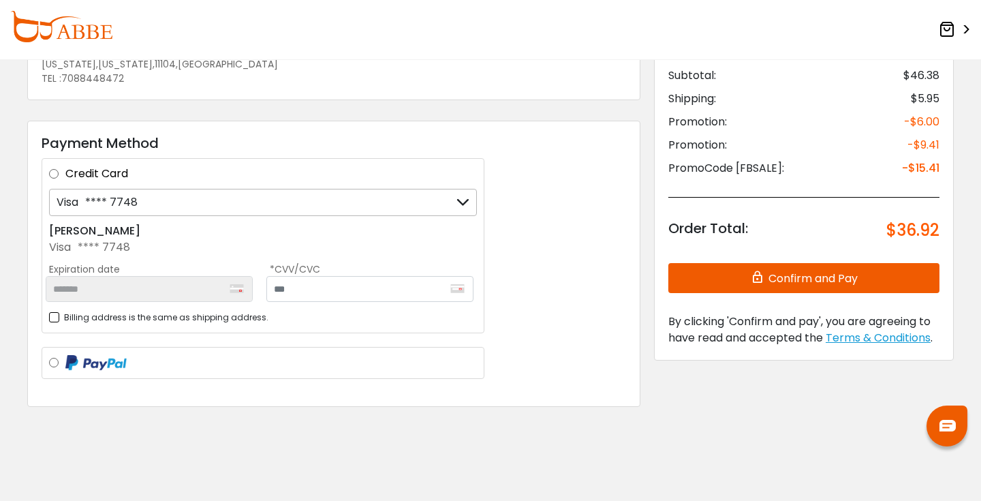
click at [174, 326] on div "Credit Card Visa **** 7748 Visa **** 7748 + Add a new card Marco Sanchez Visa *…" at bounding box center [263, 245] width 443 height 175
click at [170, 319] on label "Billing address is the same as shipping address." at bounding box center [158, 317] width 219 height 17
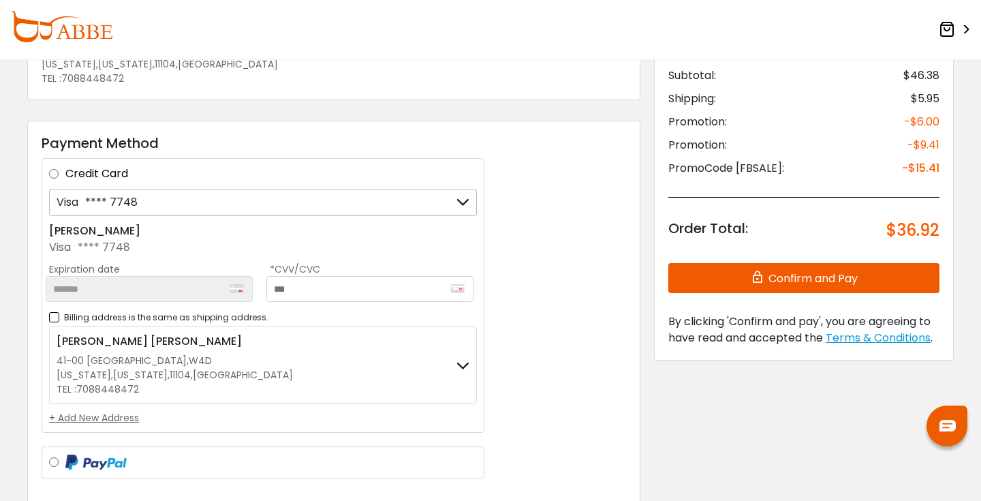
click at [123, 420] on div "+ Add New Address" at bounding box center [263, 418] width 428 height 14
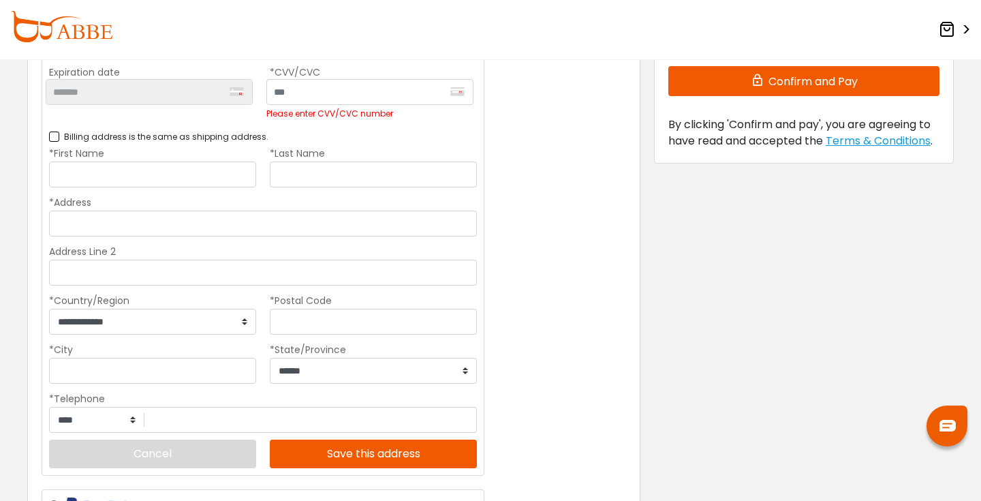
scroll to position [311, 0]
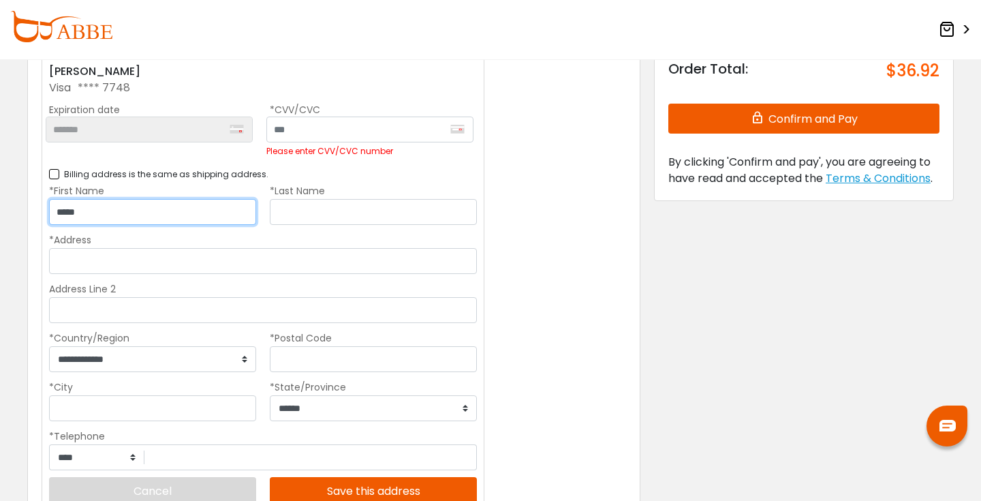
type input "*****"
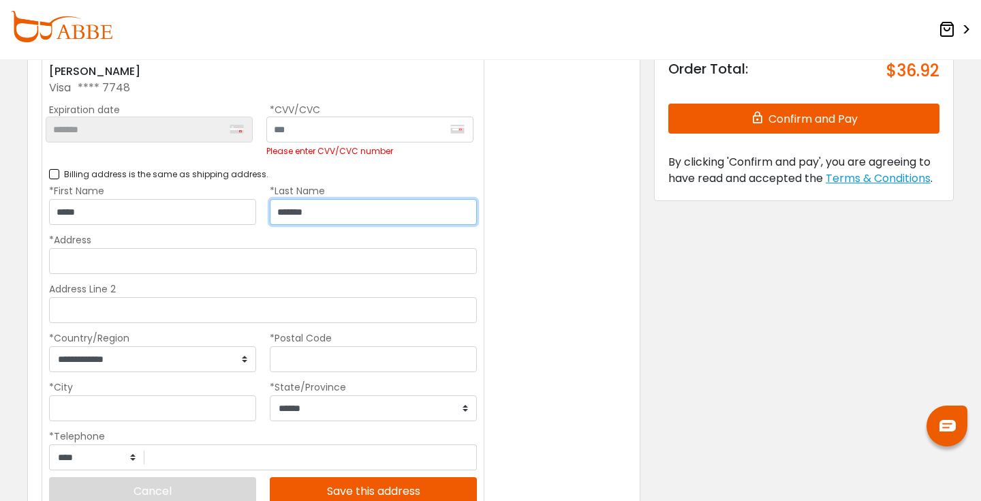
type input "*******"
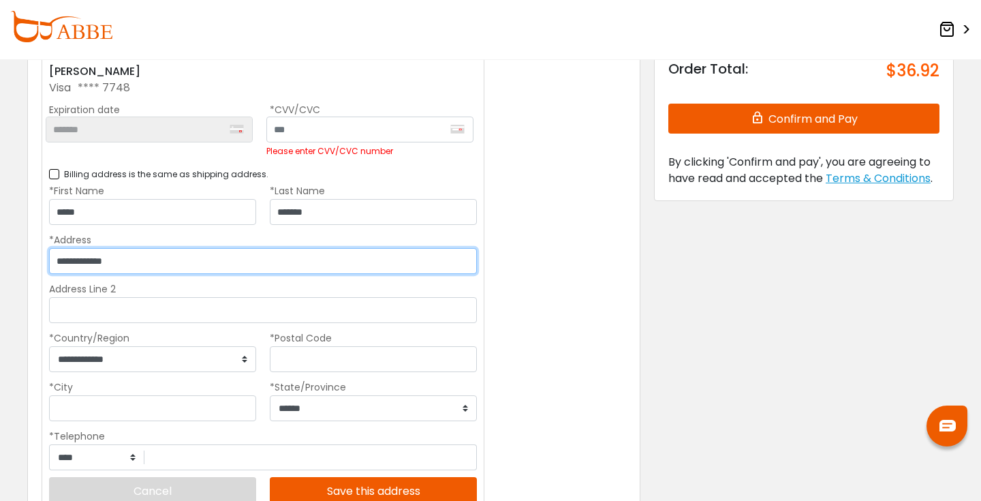
type input "**********"
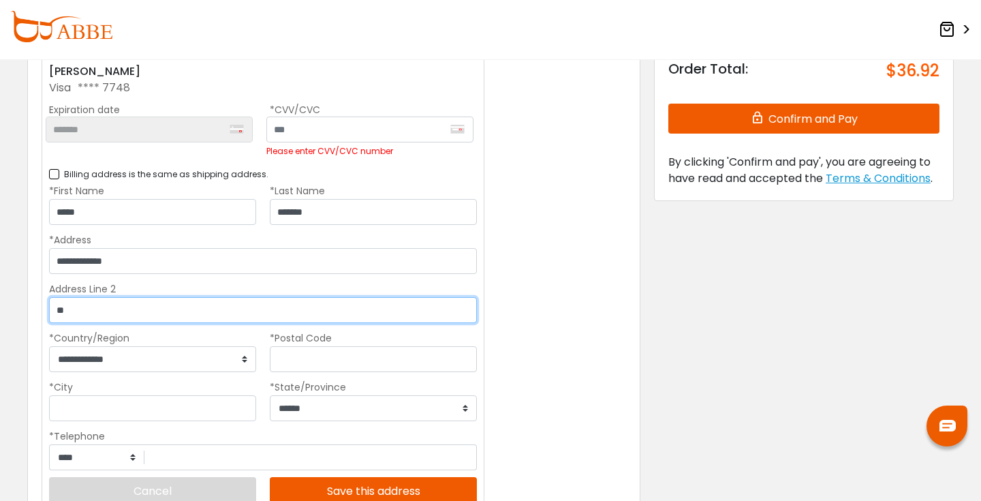
type input "**"
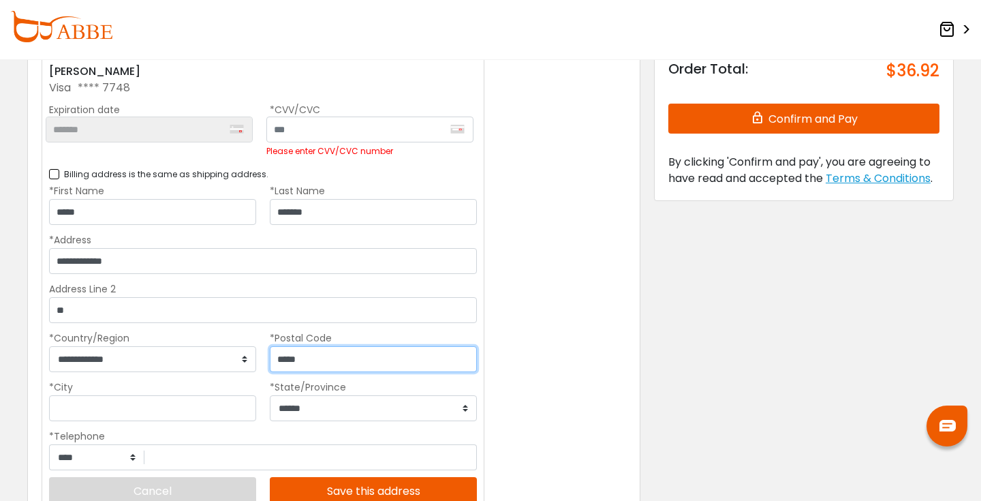
type input "*****"
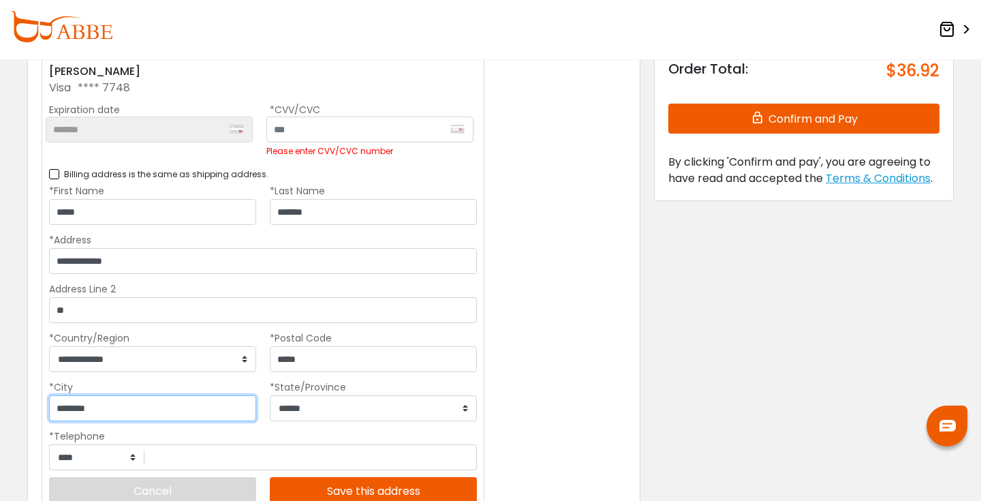
type input "********"
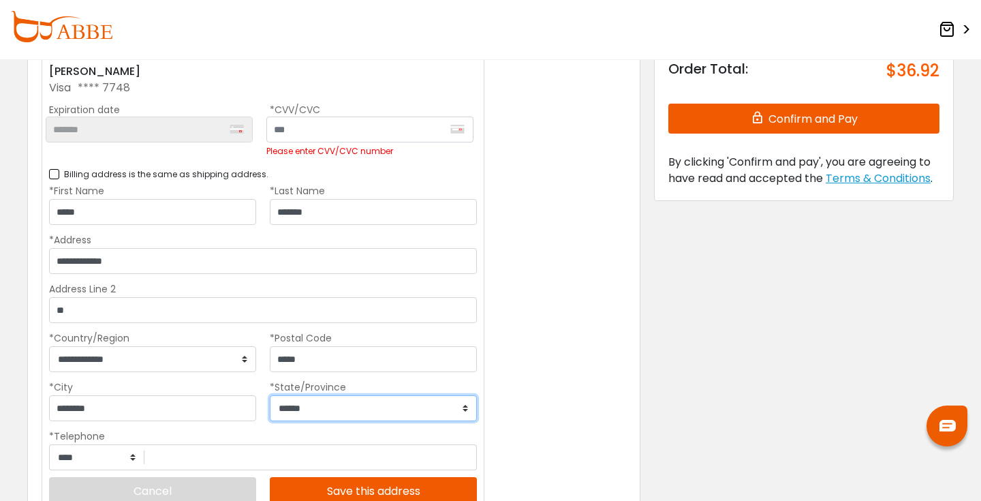
select select "**"
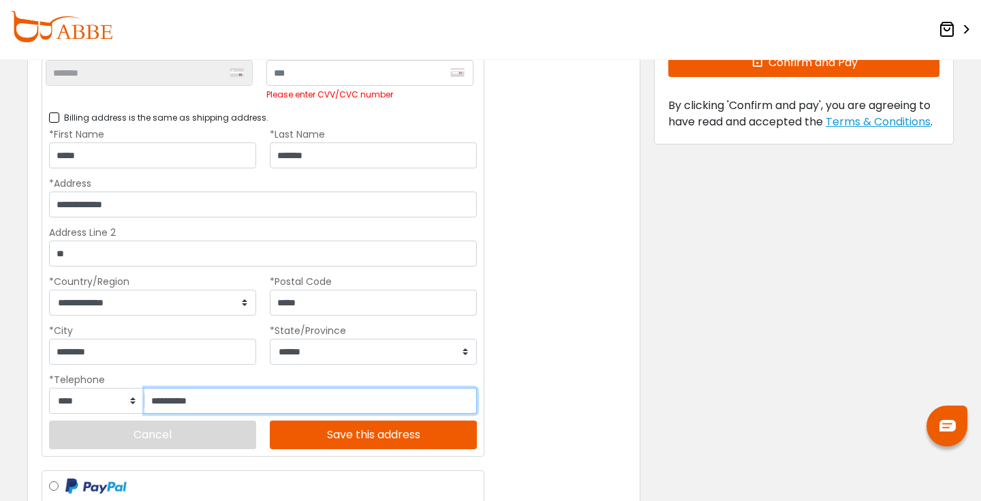
type input "**********"
click at [337, 429] on button "Save this address" at bounding box center [373, 434] width 207 height 29
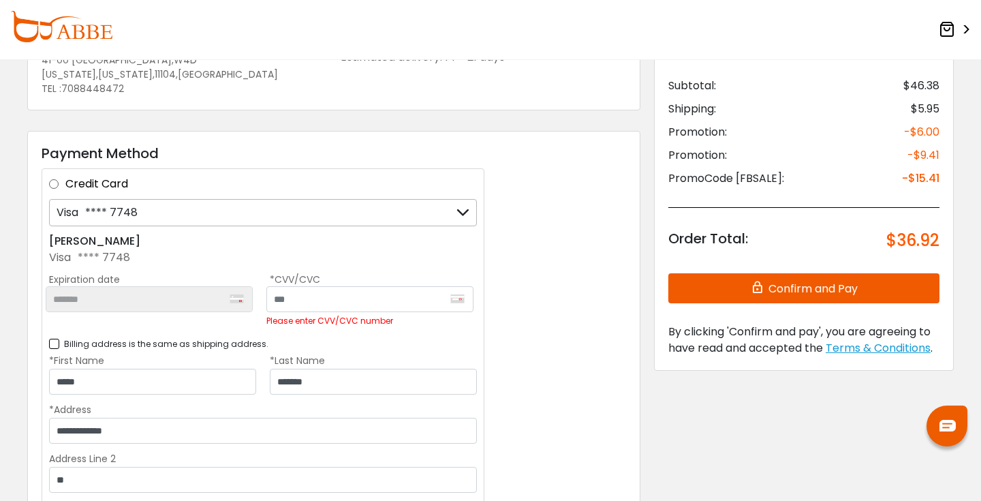
scroll to position [143, 0]
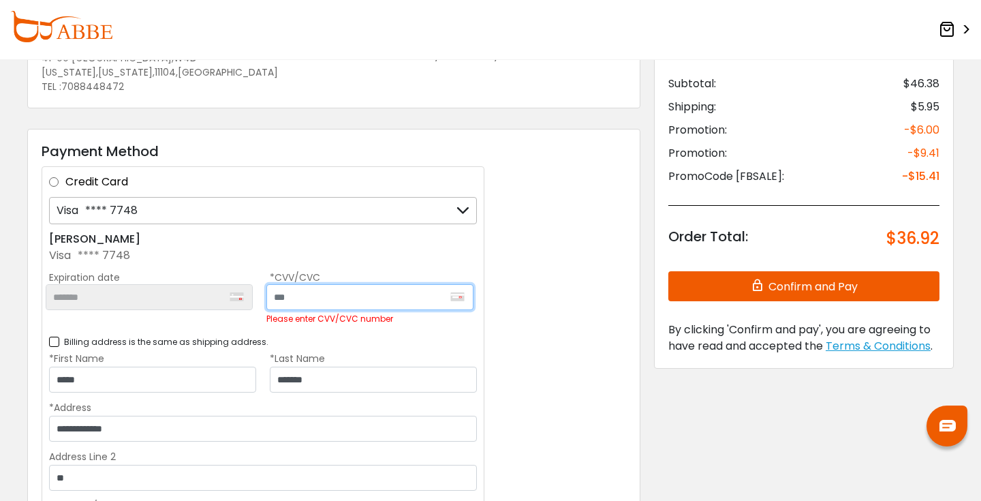
click at [328, 286] on input "text" at bounding box center [369, 297] width 207 height 26
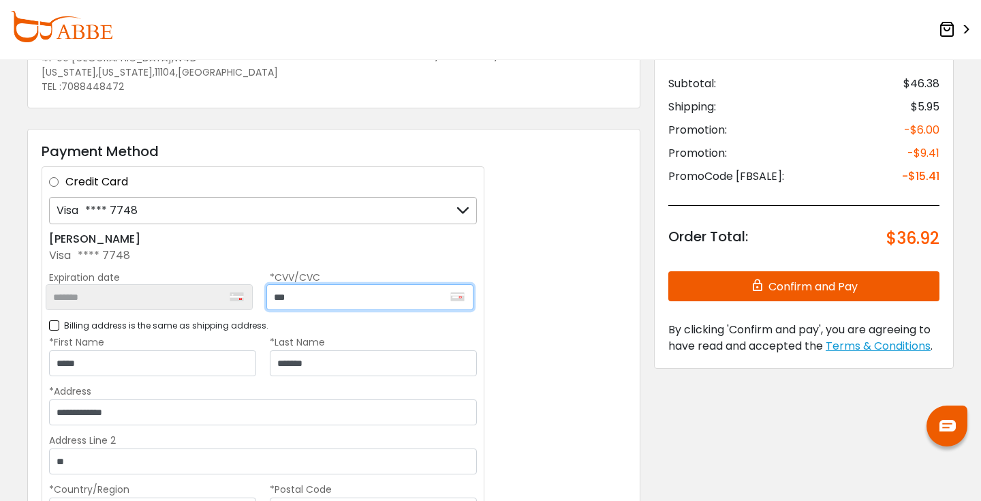
scroll to position [483, 0]
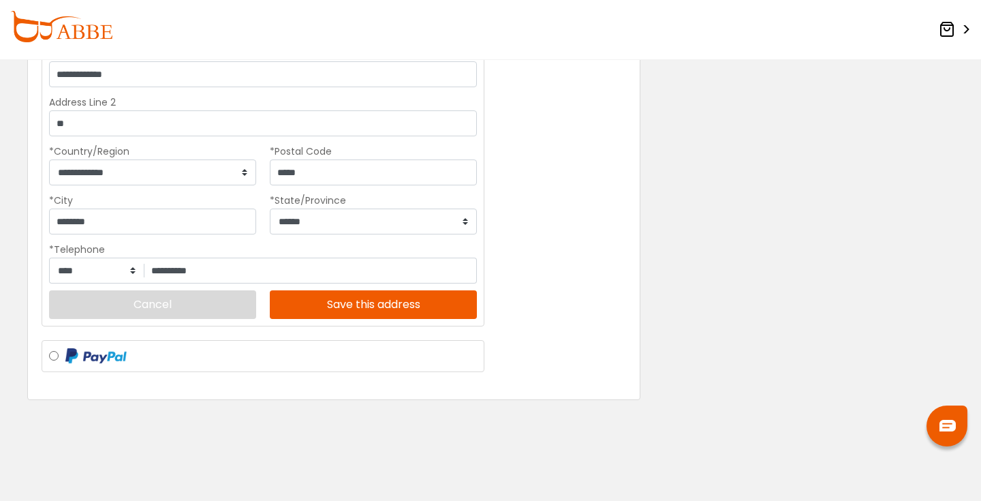
type input "***"
click at [389, 306] on button "Save this address" at bounding box center [373, 304] width 207 height 29
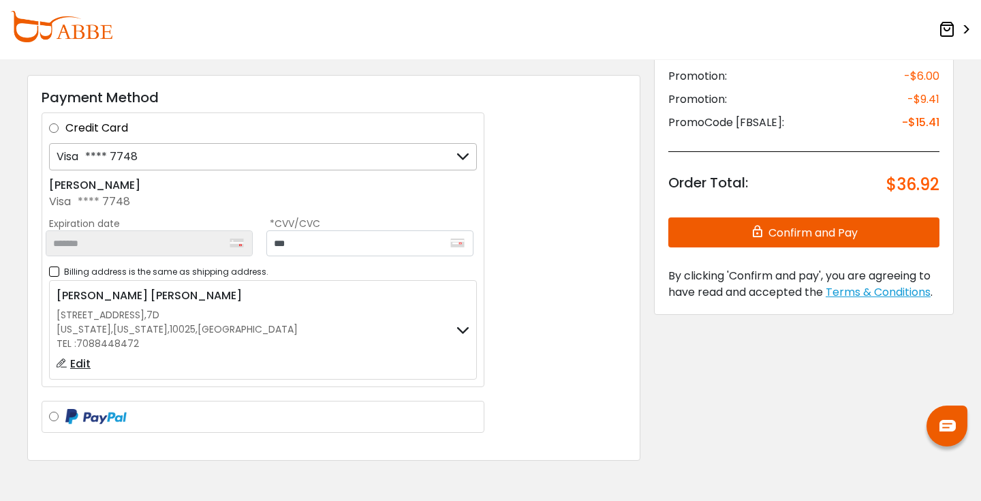
scroll to position [187, 0]
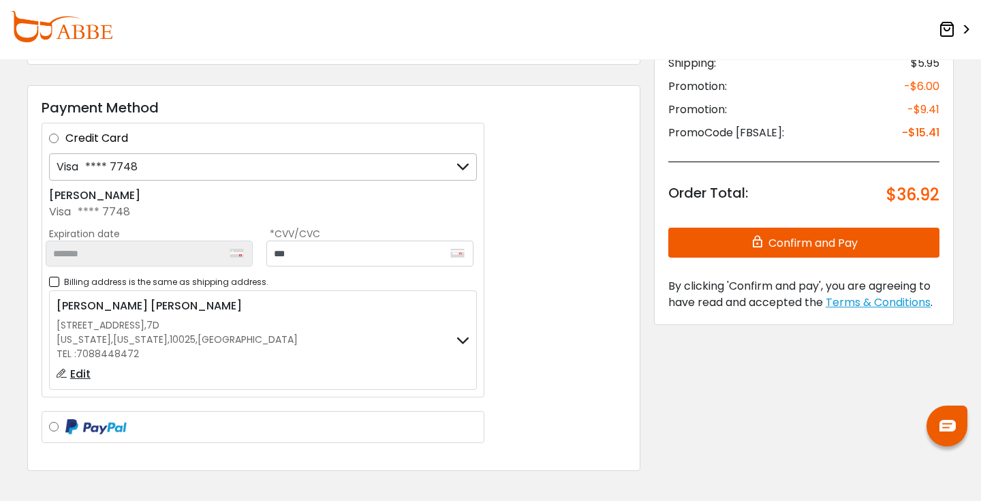
click at [803, 257] on button "Confirm and Pay" at bounding box center [803, 242] width 271 height 30
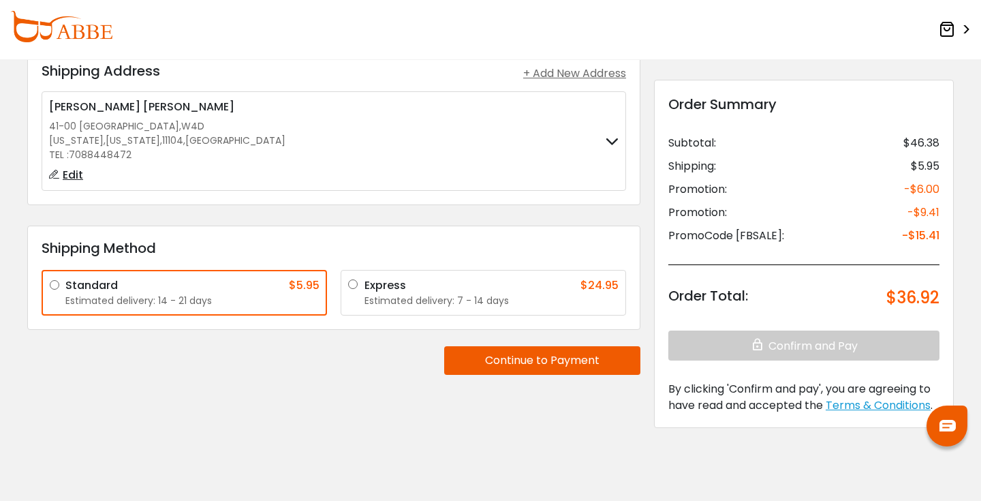
scroll to position [86, 0]
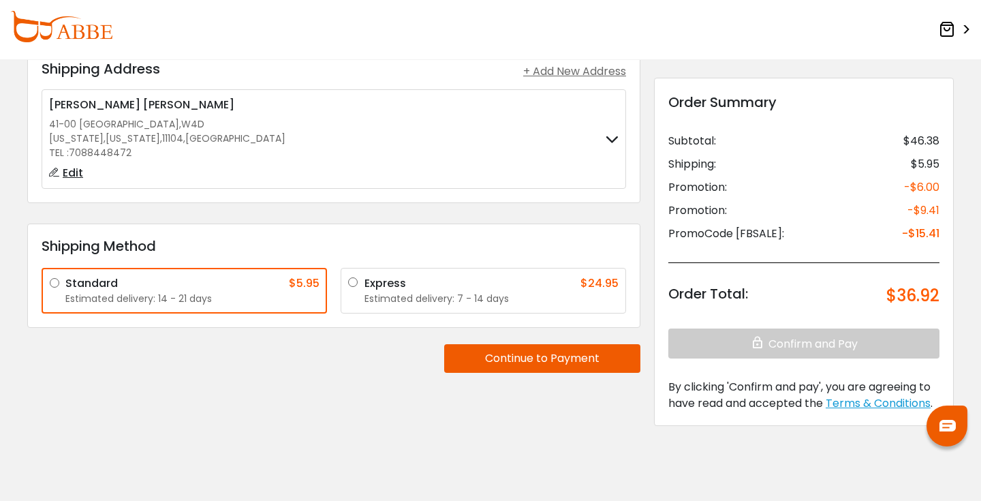
click at [542, 360] on button "Continue to Payment" at bounding box center [542, 358] width 196 height 29
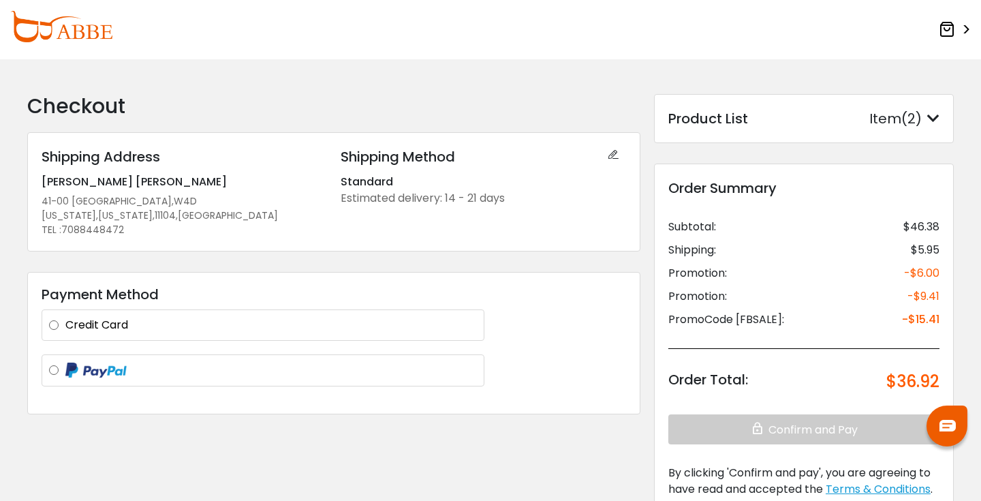
scroll to position [0, 0]
click at [423, 326] on label "Credit Card" at bounding box center [270, 325] width 411 height 16
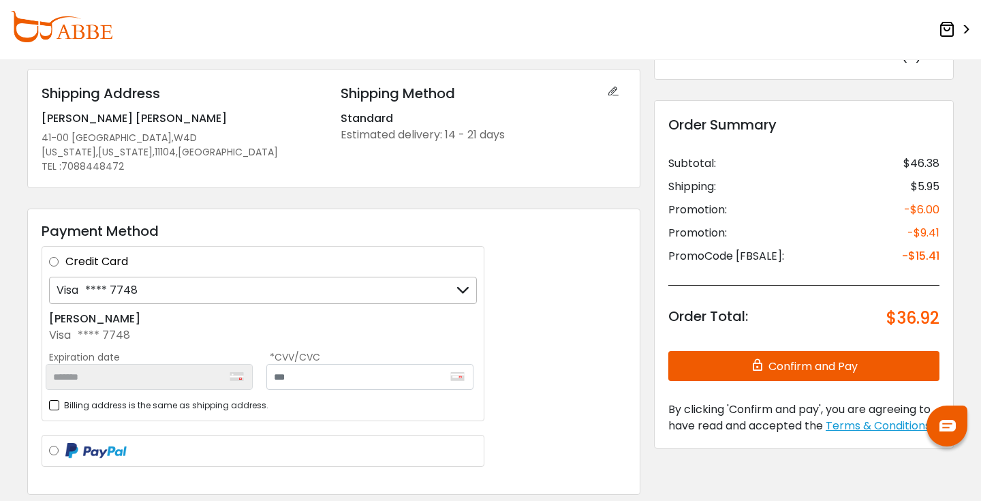
scroll to position [117, 0]
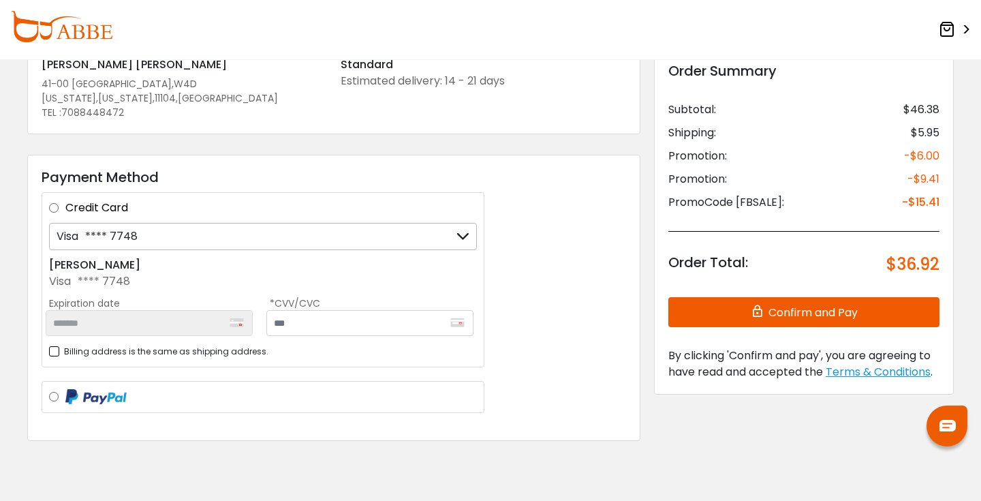
click at [225, 345] on label "Billing address is the same as shipping address." at bounding box center [158, 351] width 219 height 17
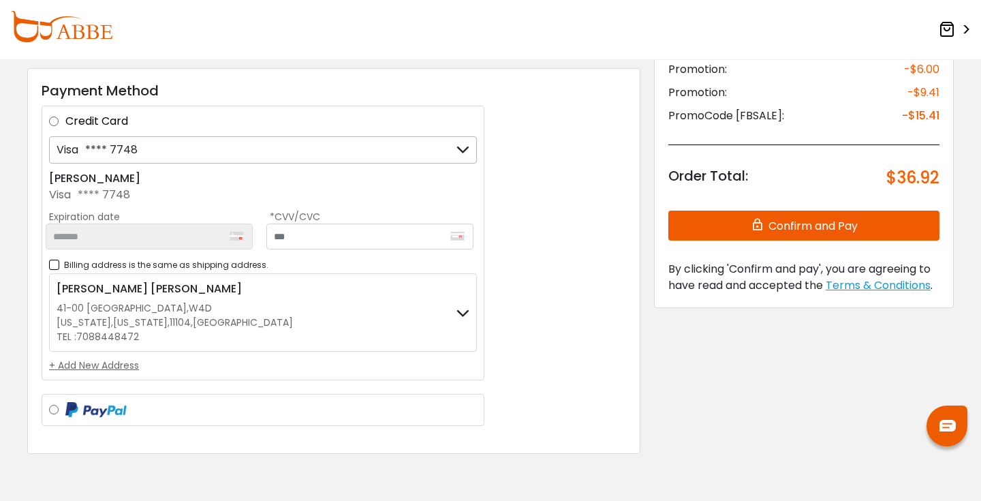
scroll to position [224, 0]
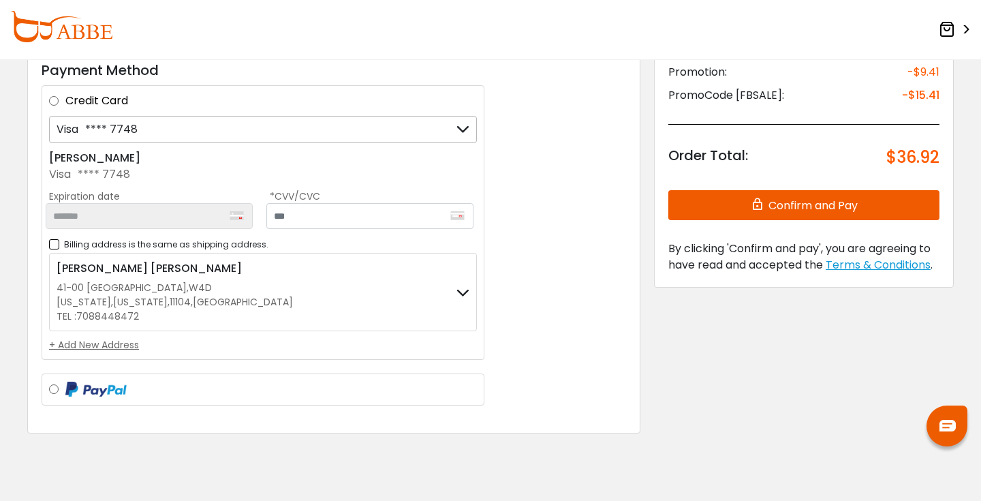
click at [454, 300] on div "Marco Sanchez 41-00 43rd st , W4D New York , New York , 11104 , United States T…" at bounding box center [263, 292] width 428 height 78
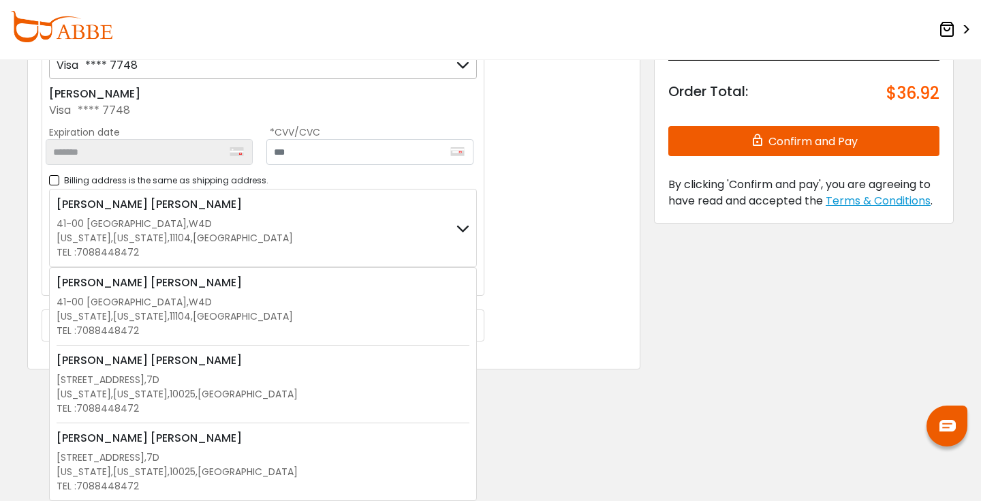
click at [341, 387] on div "New York , New York , 10025 , United States" at bounding box center [263, 394] width 413 height 14
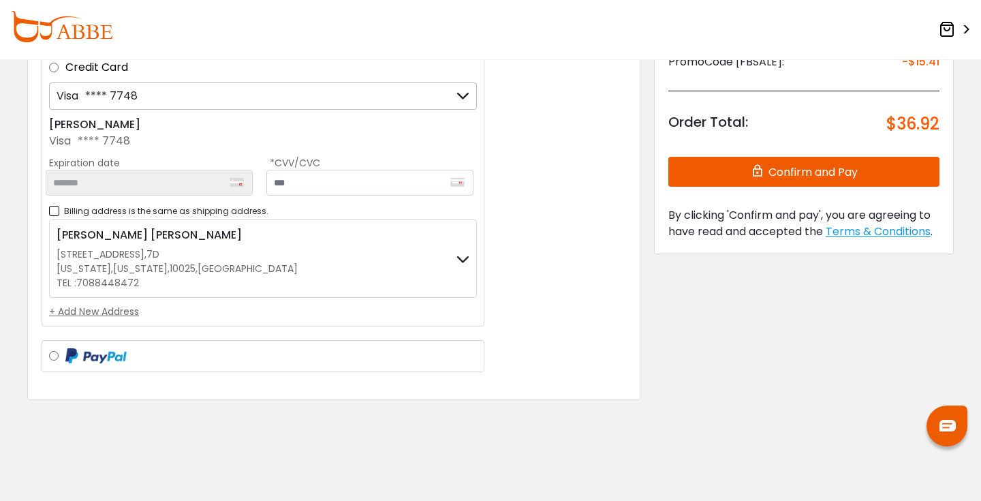
scroll to position [257, 0]
click at [402, 177] on input "text" at bounding box center [369, 183] width 207 height 26
type input "***"
click at [567, 186] on div "Payment Method Credit Card Visa **** 7748 Visa **** 7748 Visa **** 7748 + Add a…" at bounding box center [333, 206] width 613 height 385
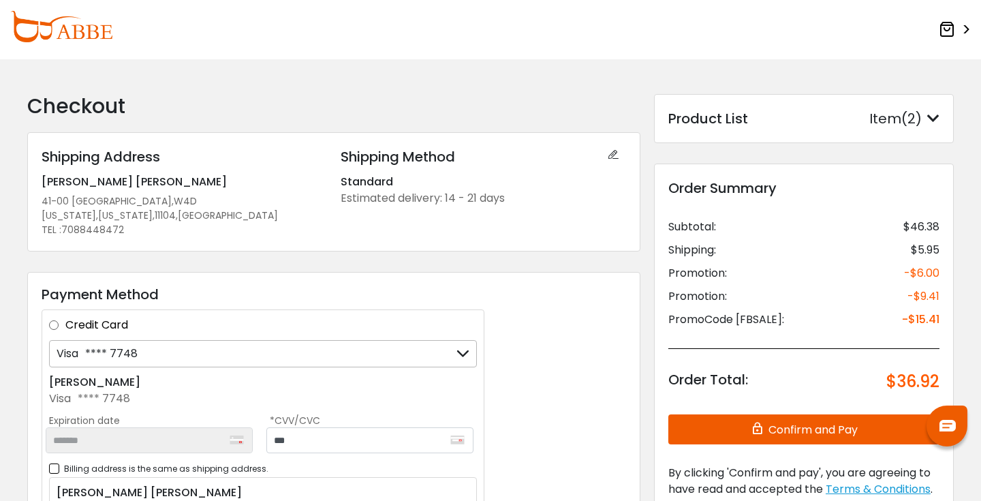
scroll to position [0, 0]
click at [905, 118] on div "Item(2)" at bounding box center [904, 118] width 70 height 20
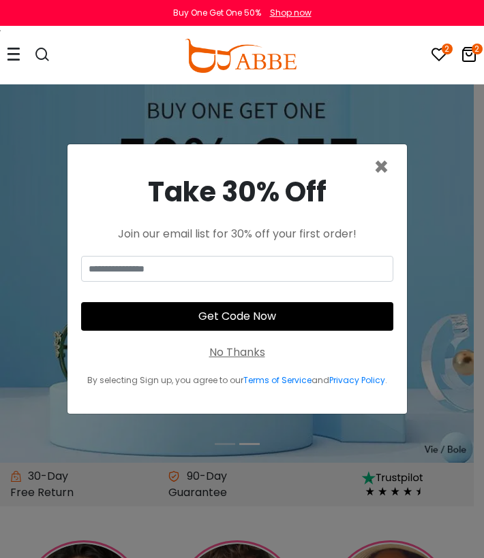
click at [483, 55] on div "2 2 Eyeglasses Women's Eyeglasses" at bounding box center [242, 55] width 484 height 57
click at [472, 54] on icon at bounding box center [468, 54] width 16 height 16
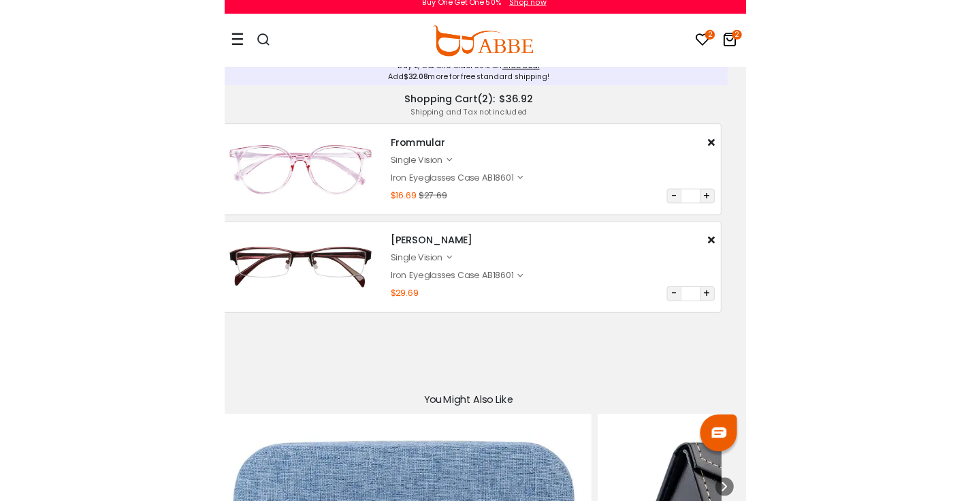
scroll to position [21, 0]
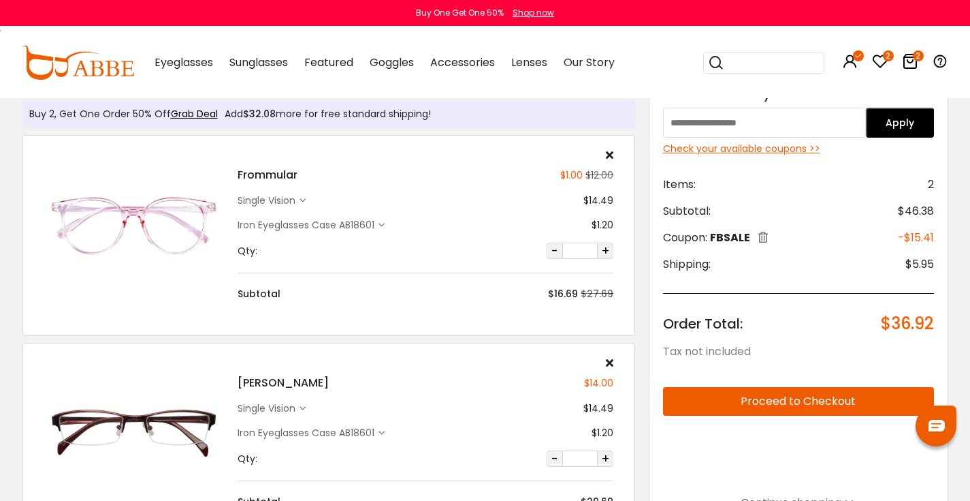
click at [473, 67] on icon at bounding box center [910, 61] width 16 height 16
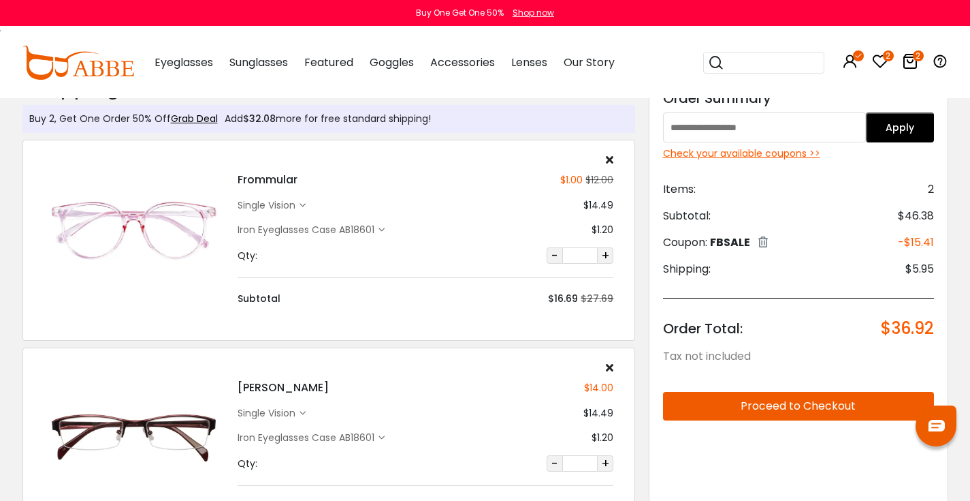
scroll to position [34, 0]
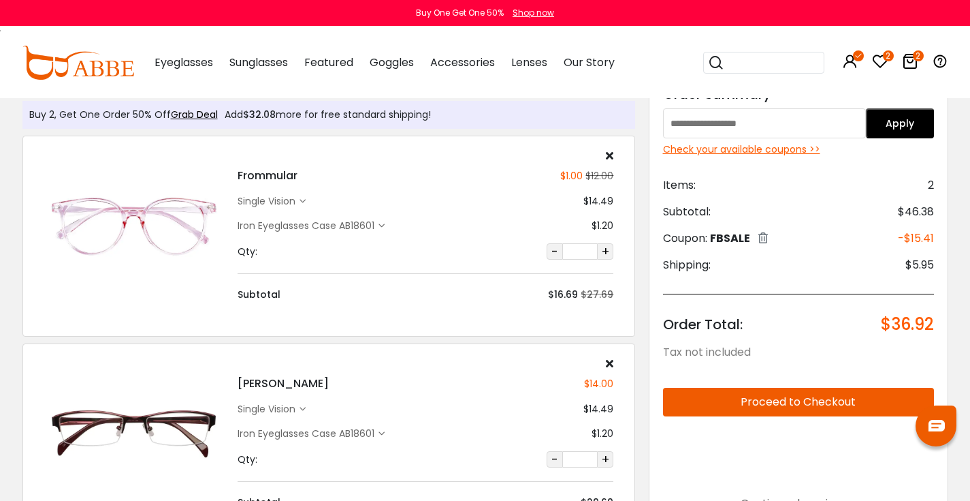
click at [792, 399] on button "Proceed to Checkout" at bounding box center [798, 401] width 271 height 29
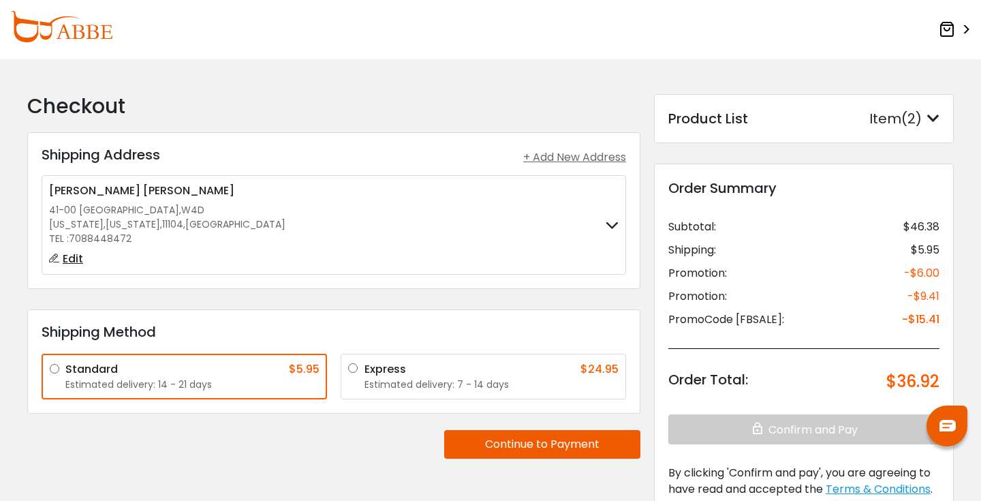
click at [545, 449] on button "Continue to Payment" at bounding box center [542, 444] width 196 height 29
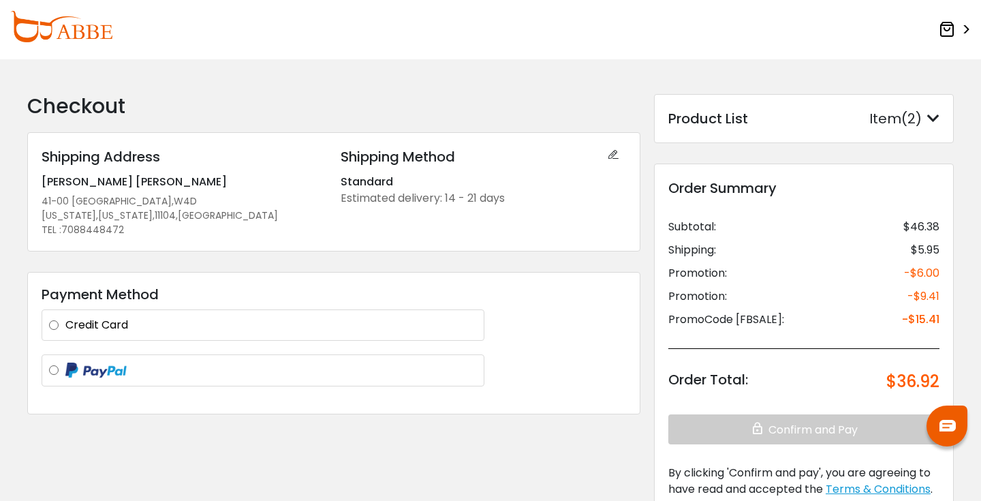
click at [287, 321] on label "Credit Card" at bounding box center [270, 325] width 411 height 16
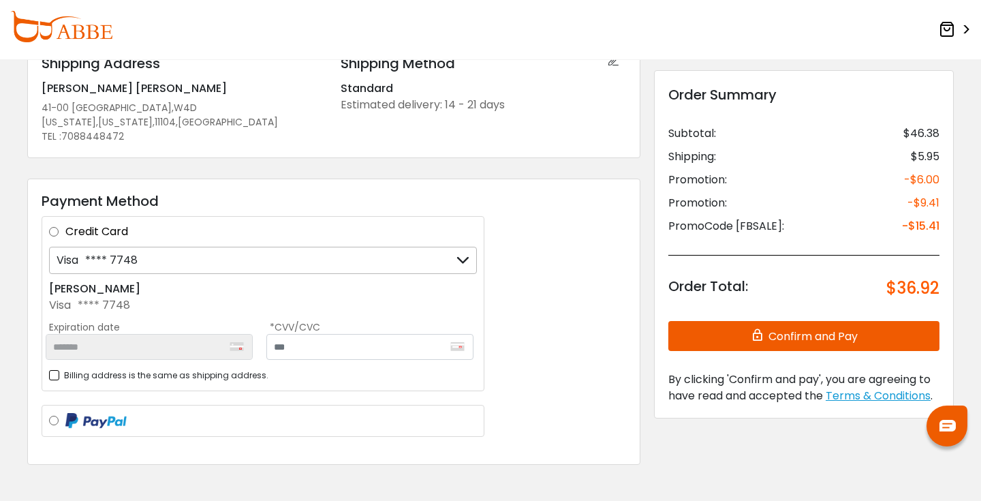
scroll to position [126, 0]
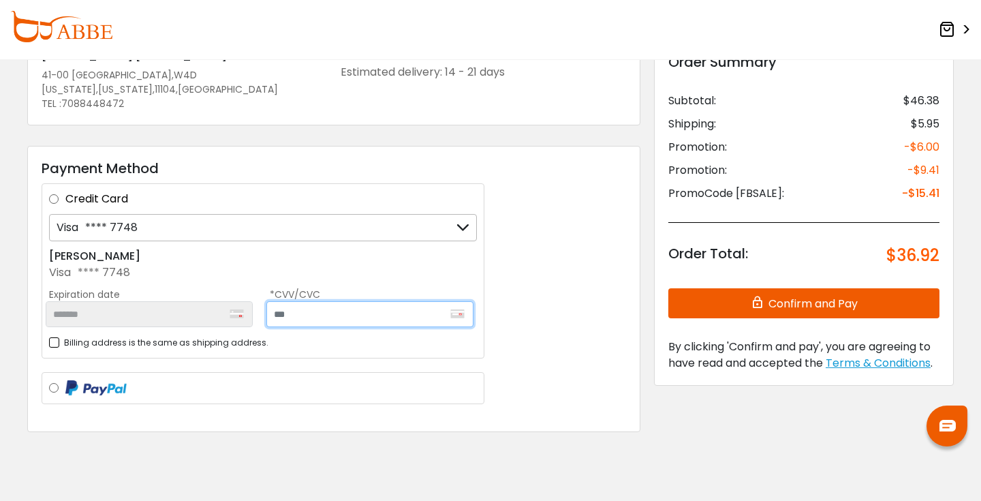
click at [338, 313] on input "text" at bounding box center [369, 314] width 207 height 26
type input "***"
click at [59, 337] on label "Billing address is the same as shipping address." at bounding box center [158, 342] width 219 height 17
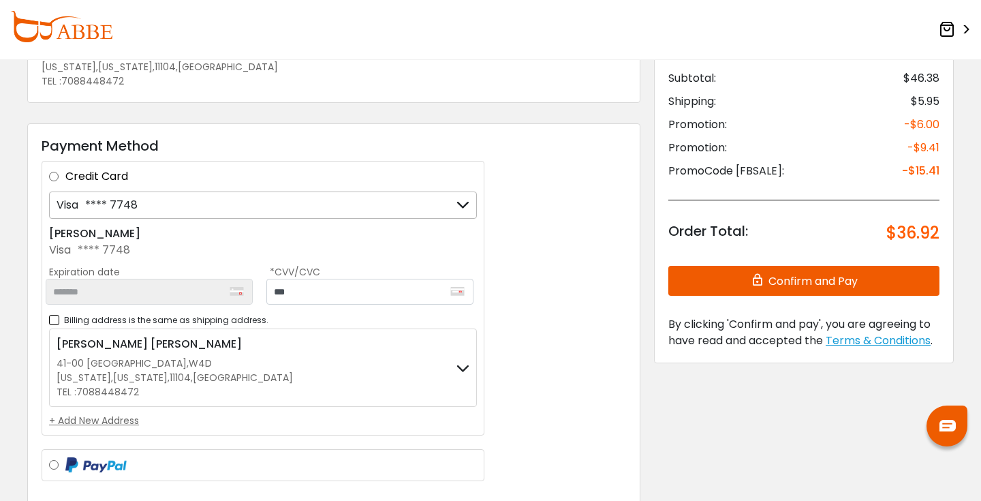
scroll to position [157, 0]
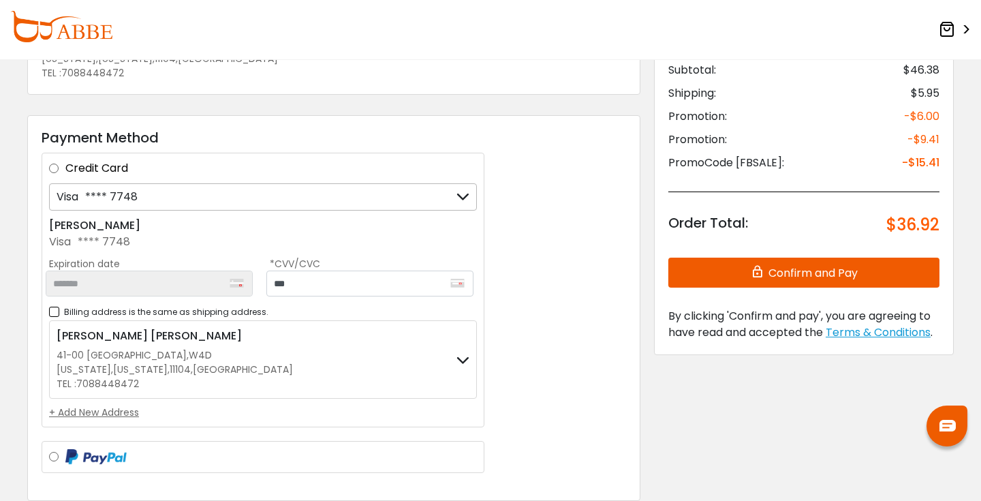
click at [362, 351] on div "Marco Sanchez 41-00 43rd st , W4D New York , New York , 11104 , United States T…" at bounding box center [263, 359] width 428 height 78
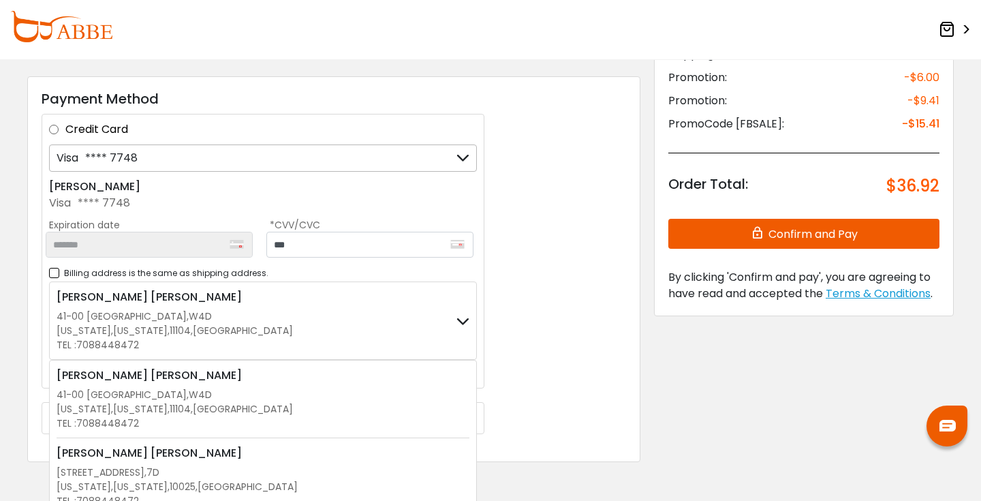
scroll to position [238, 0]
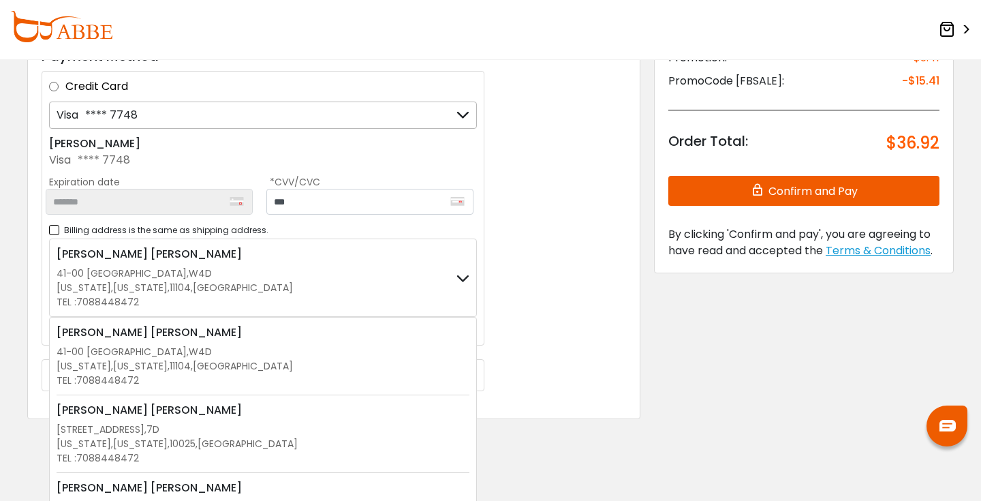
click at [316, 437] on div "New York , New York , 10025 , United States" at bounding box center [263, 444] width 413 height 14
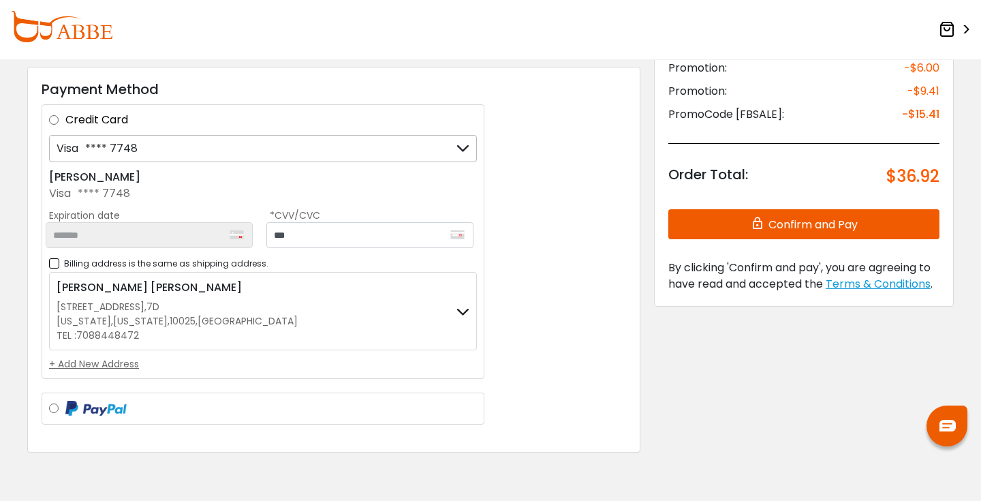
scroll to position [148, 0]
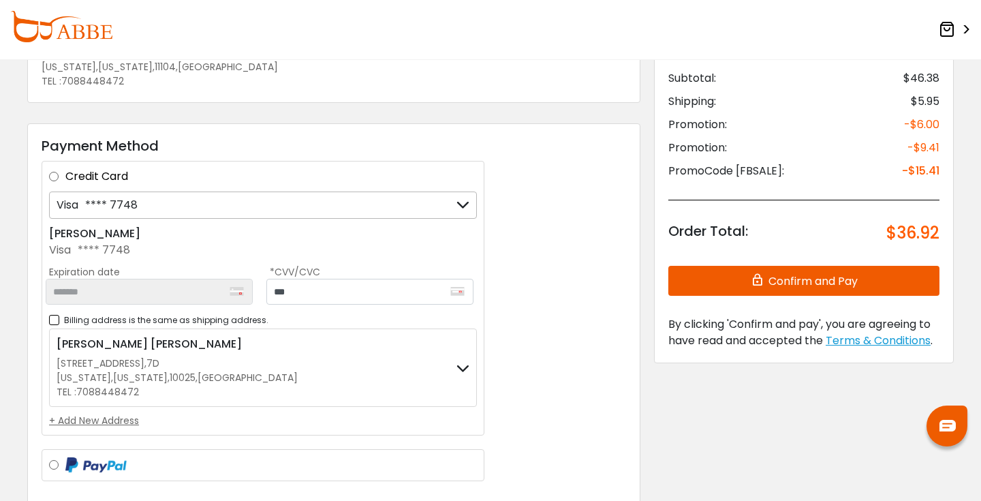
click at [806, 284] on button "Confirm and Pay" at bounding box center [803, 281] width 271 height 30
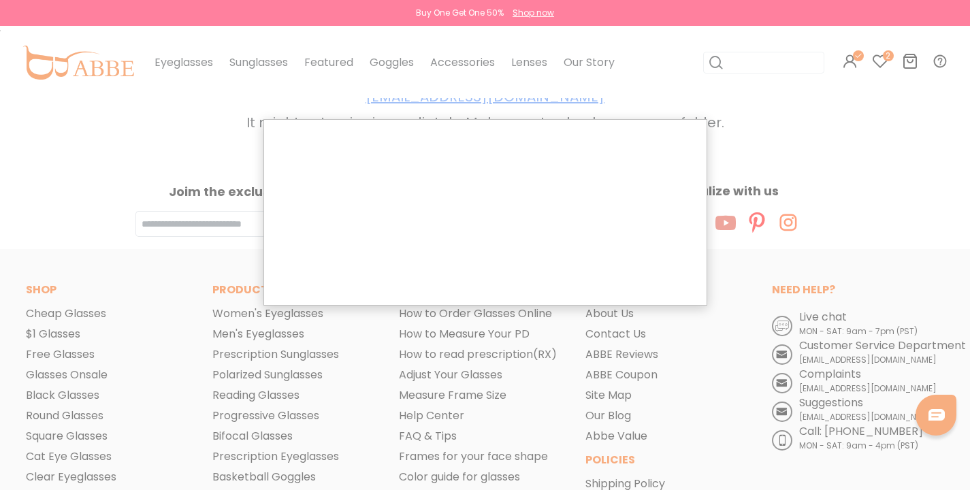
scroll to position [352, 0]
